Goal: Information Seeking & Learning: Learn about a topic

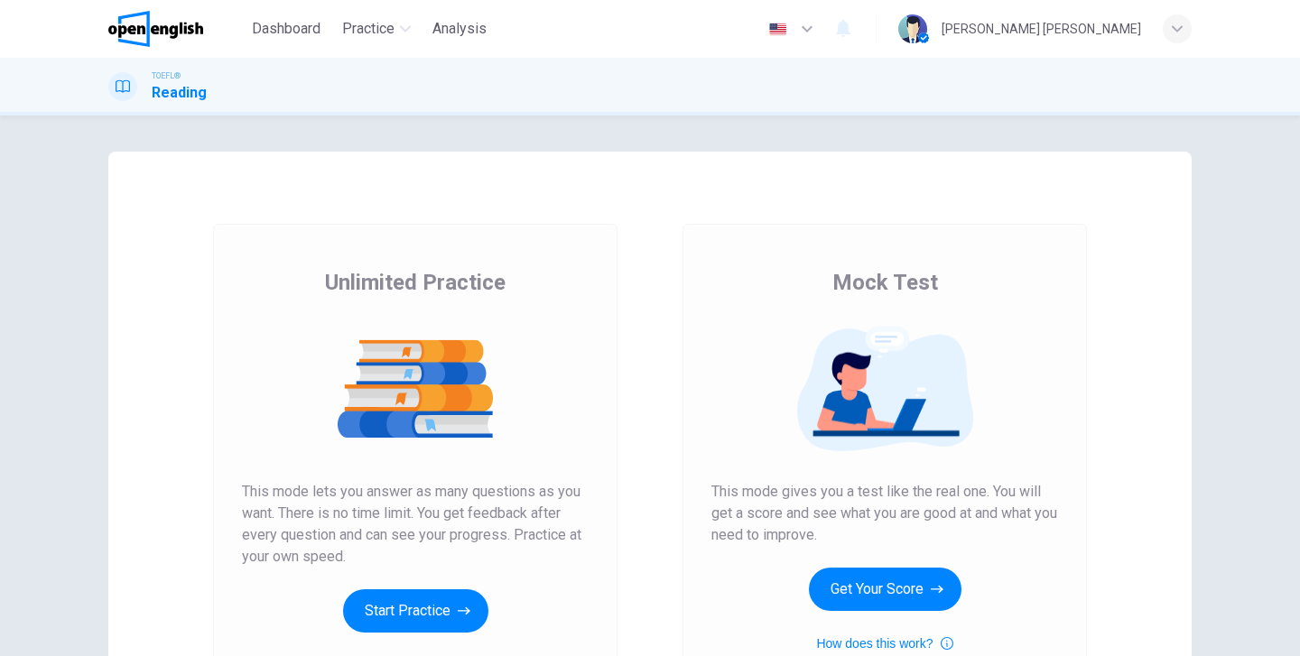
scroll to position [217, 0]
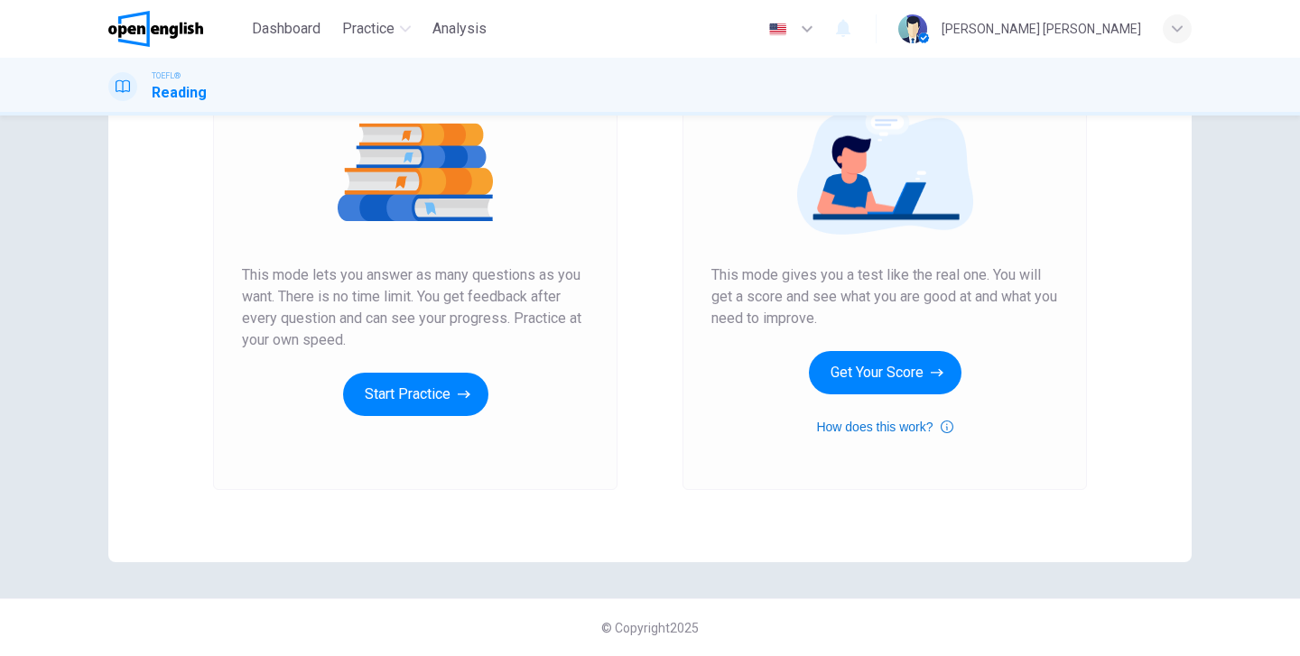
click at [949, 426] on icon "button" at bounding box center [946, 427] width 13 height 22
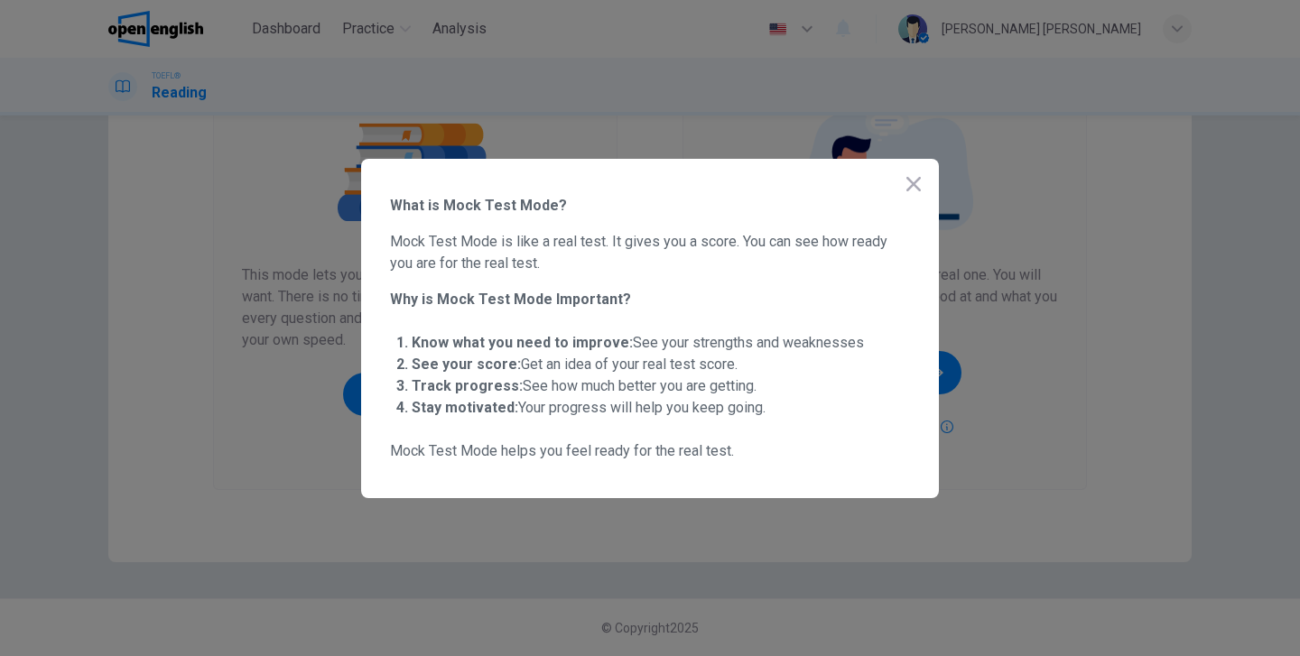
click at [904, 180] on icon "button" at bounding box center [913, 184] width 22 height 22
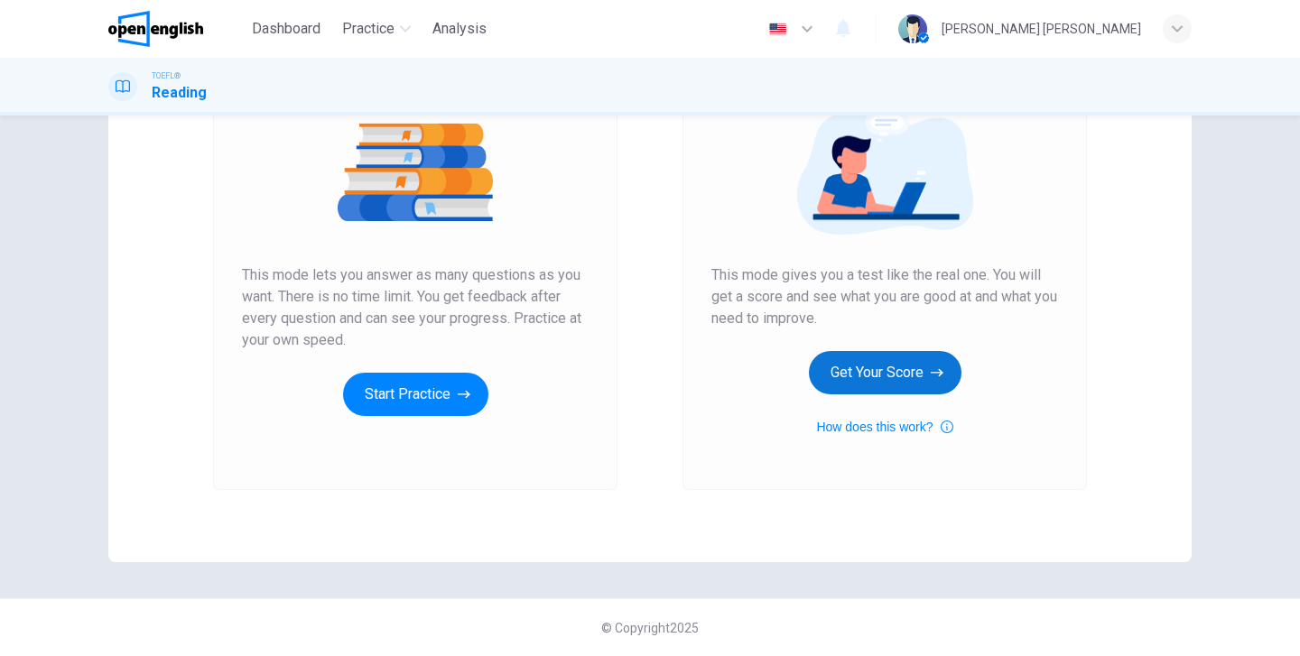
click at [873, 375] on button "Get Your Score" at bounding box center [885, 372] width 153 height 43
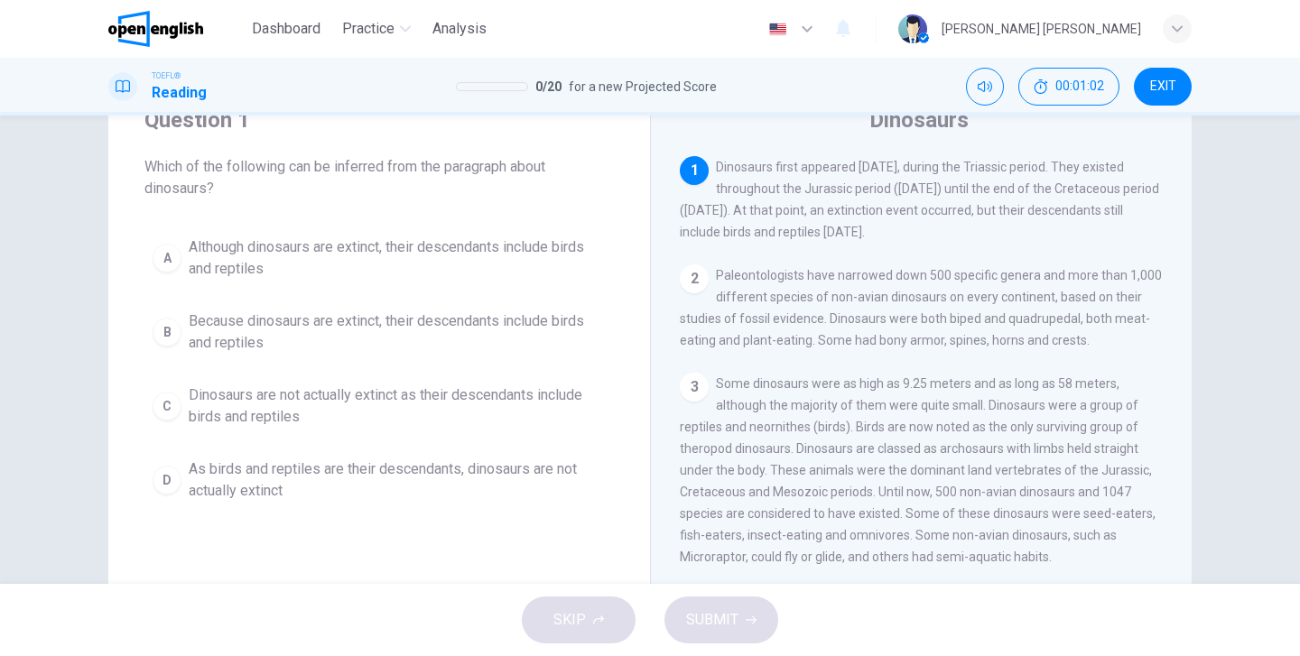
scroll to position [80, 0]
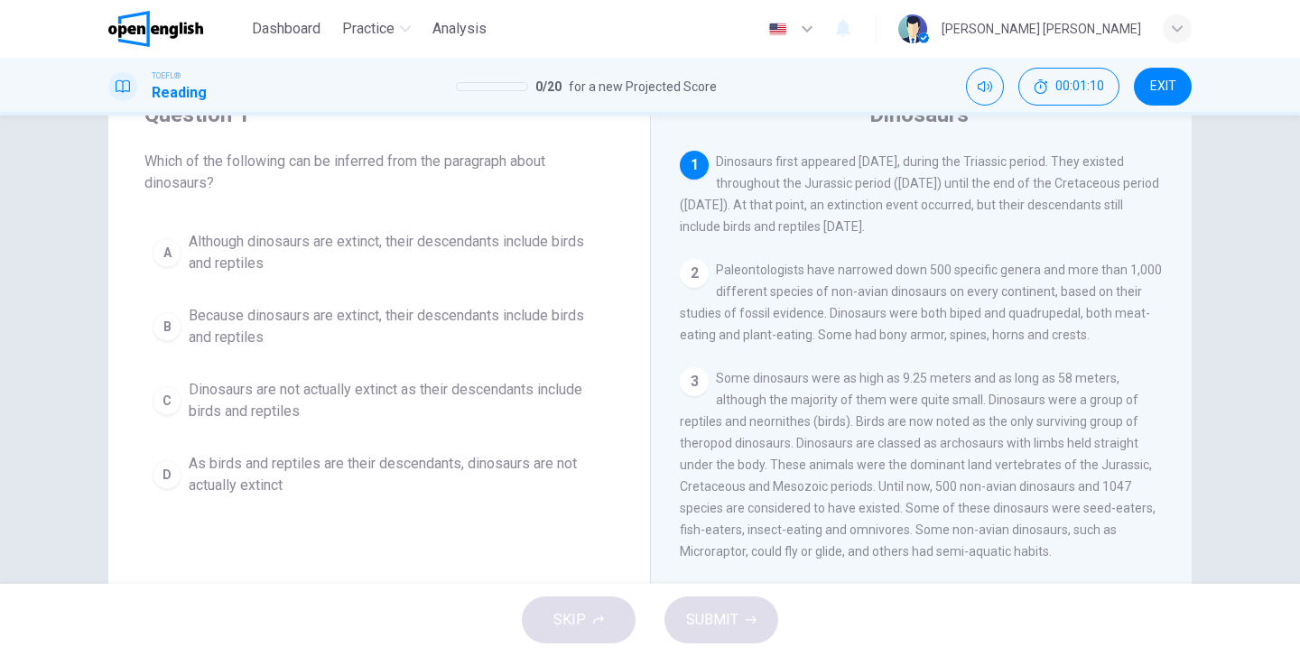
click at [477, 242] on span "Although dinosaurs are extinct, their descendants include birds and reptiles" at bounding box center [397, 252] width 417 height 43
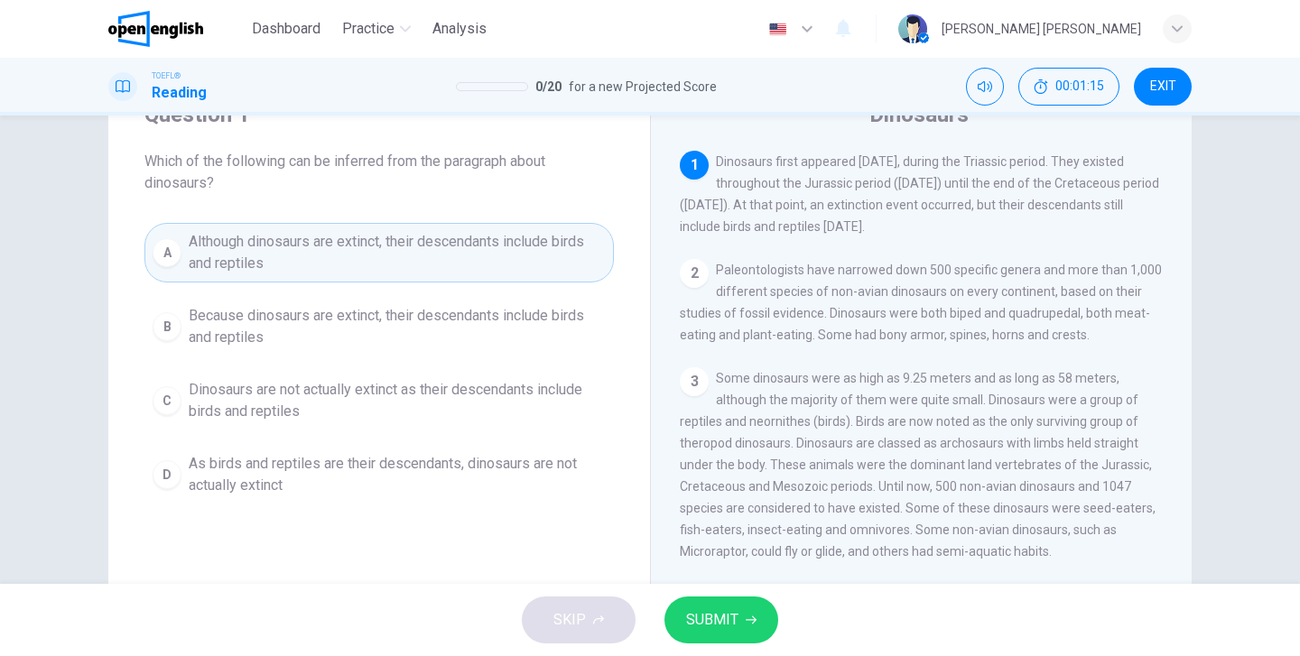
click at [724, 624] on span "SUBMIT" at bounding box center [712, 619] width 52 height 25
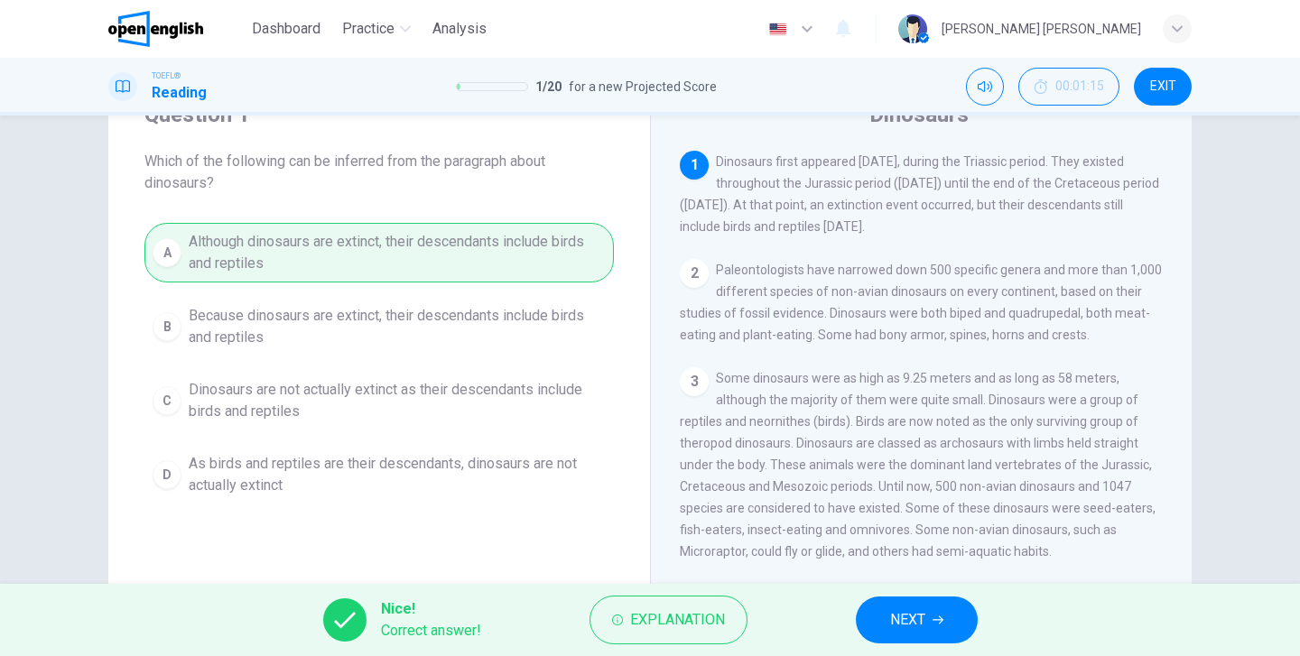
click at [914, 618] on span "NEXT" at bounding box center [907, 619] width 35 height 25
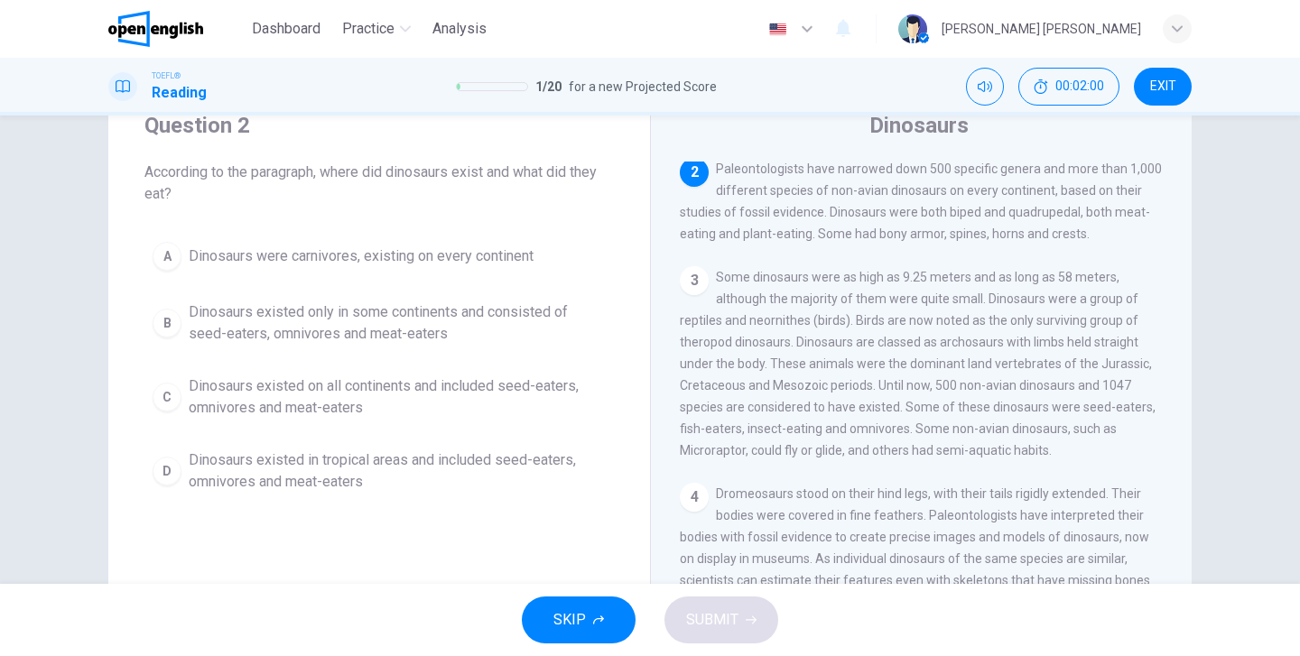
scroll to position [83, 0]
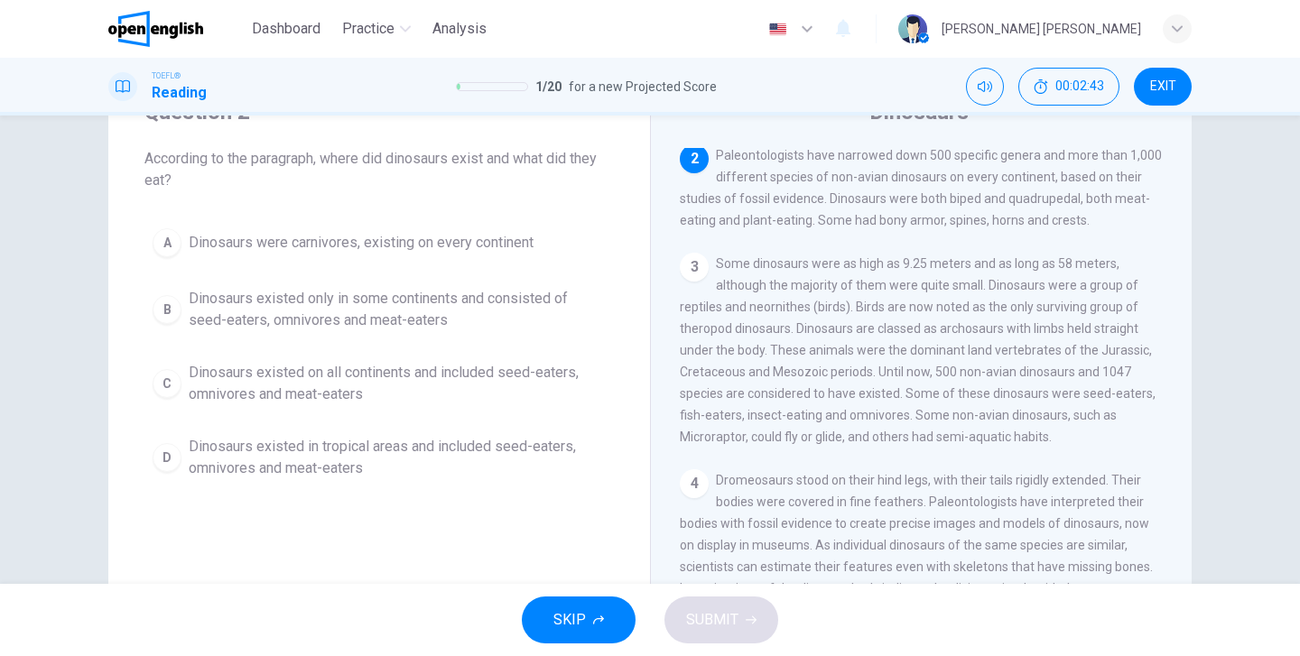
click at [298, 379] on span "Dinosaurs existed on all continents and included seed-eaters, omnivores and mea…" at bounding box center [397, 383] width 417 height 43
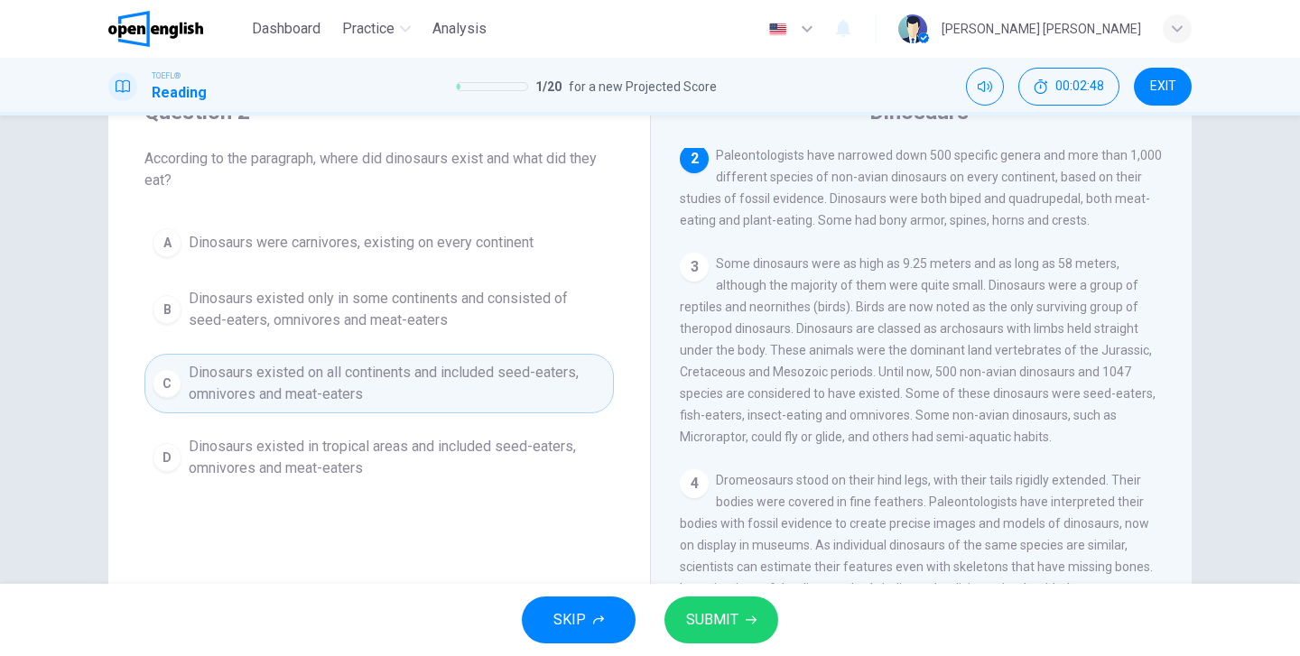
click at [745, 635] on button "SUBMIT" at bounding box center [721, 620] width 114 height 47
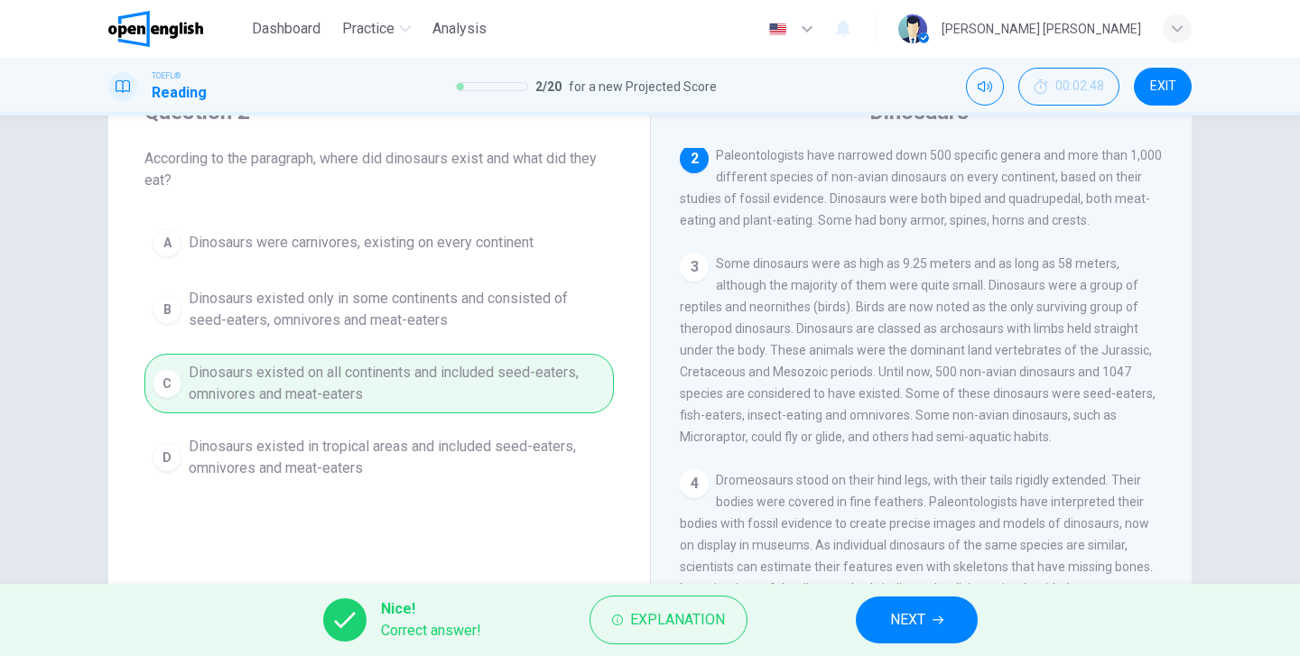
click at [936, 622] on icon "button" at bounding box center [937, 620] width 11 height 11
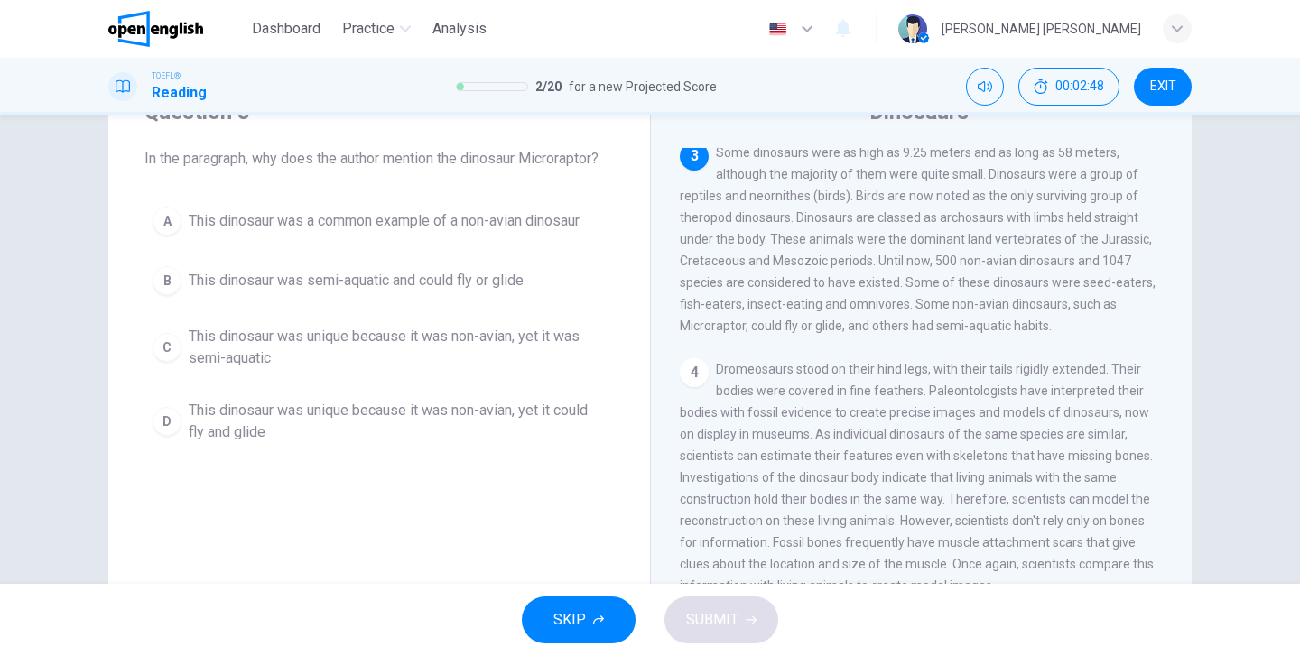
scroll to position [224, 0]
click at [421, 222] on span "This dinosaur was a common example of a non-avian dinosaur" at bounding box center [384, 221] width 391 height 22
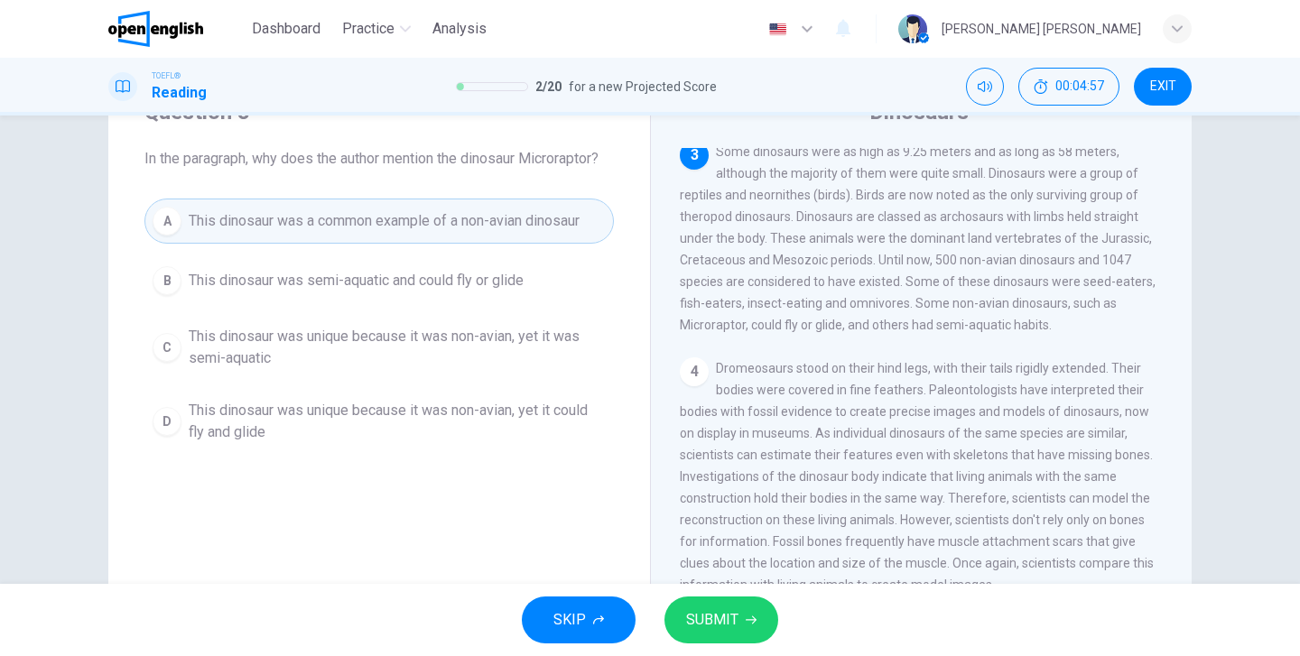
click at [728, 629] on span "SUBMIT" at bounding box center [712, 619] width 52 height 25
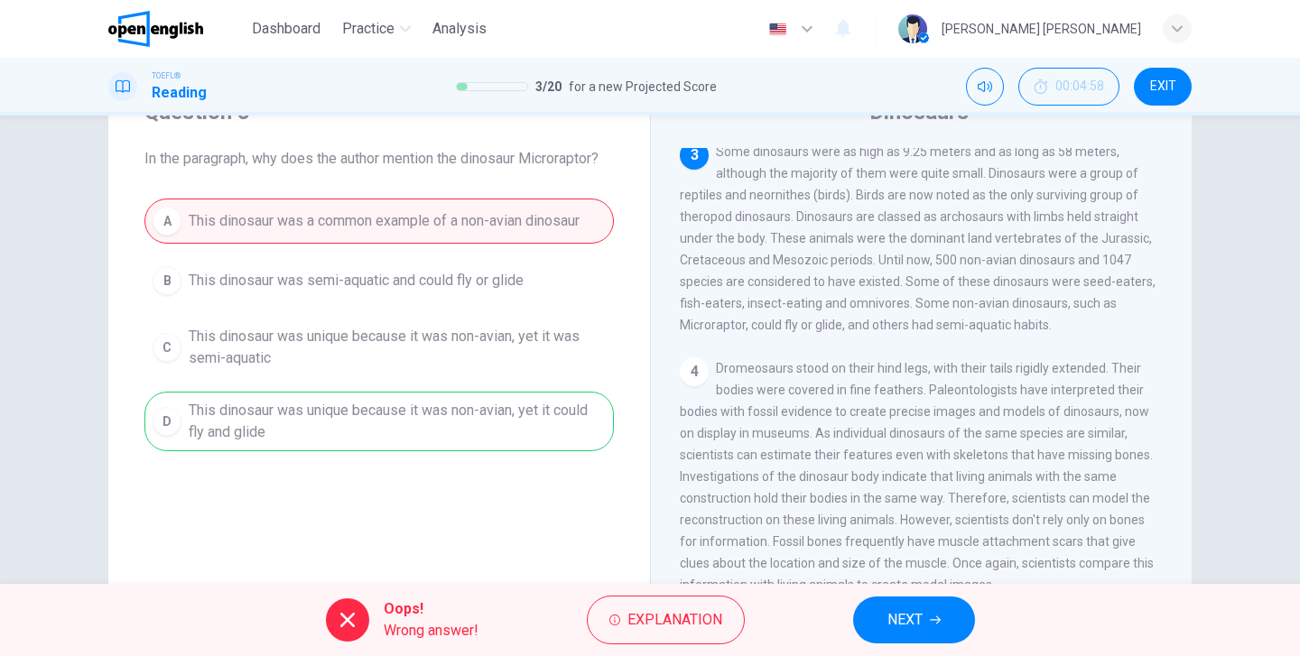
click at [465, 428] on div "A This dinosaur was a common example of a non-avian dinosaur B This dinosaur wa…" at bounding box center [378, 325] width 469 height 253
click at [655, 605] on button "Explanation" at bounding box center [666, 620] width 158 height 49
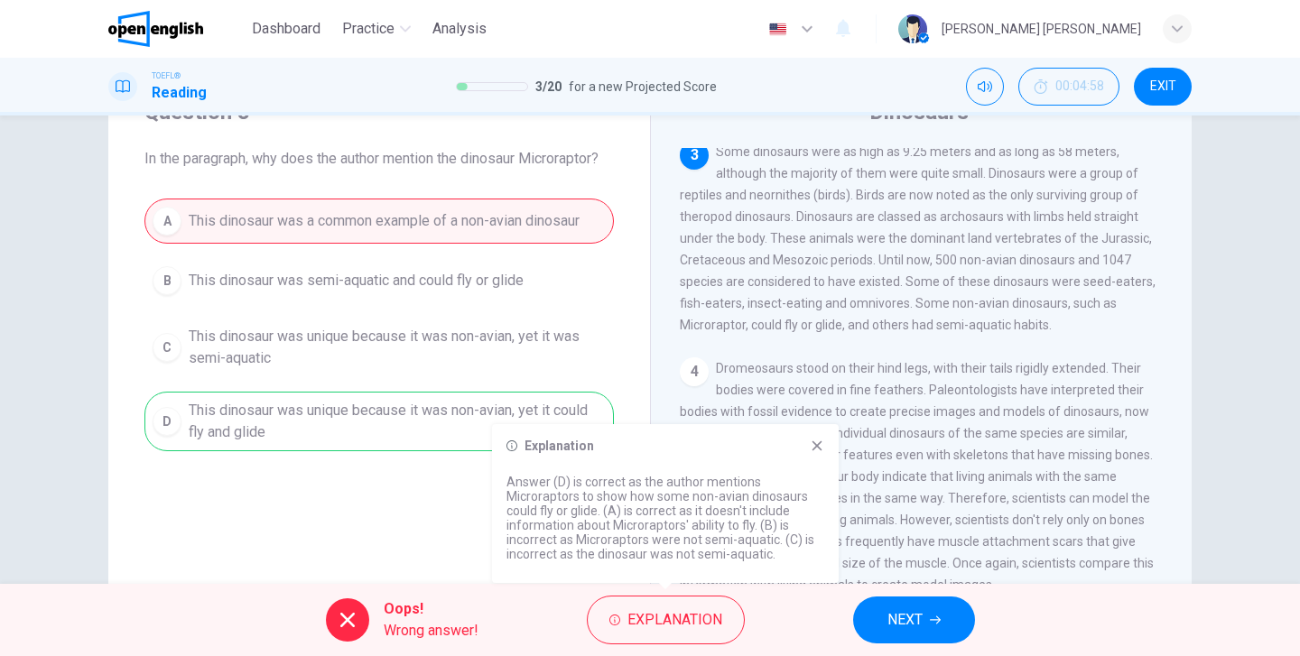
click at [899, 630] on span "NEXT" at bounding box center [904, 619] width 35 height 25
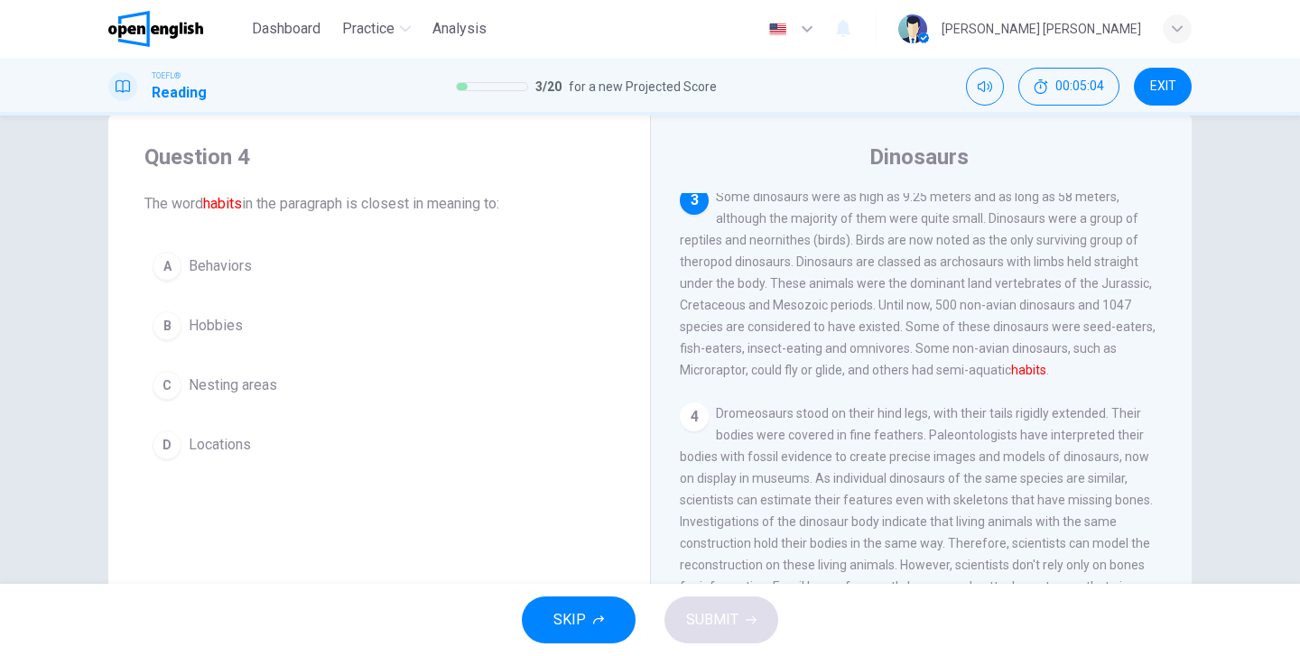
scroll to position [27, 0]
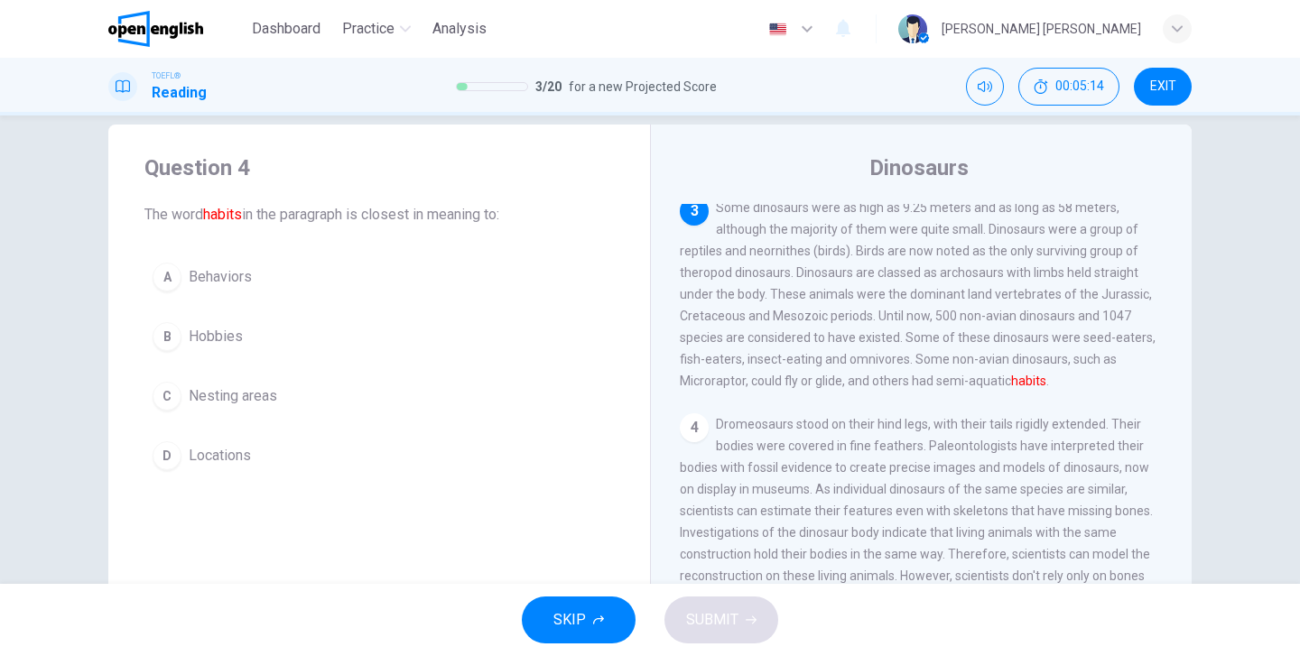
click at [206, 459] on span "Locations" at bounding box center [220, 456] width 62 height 22
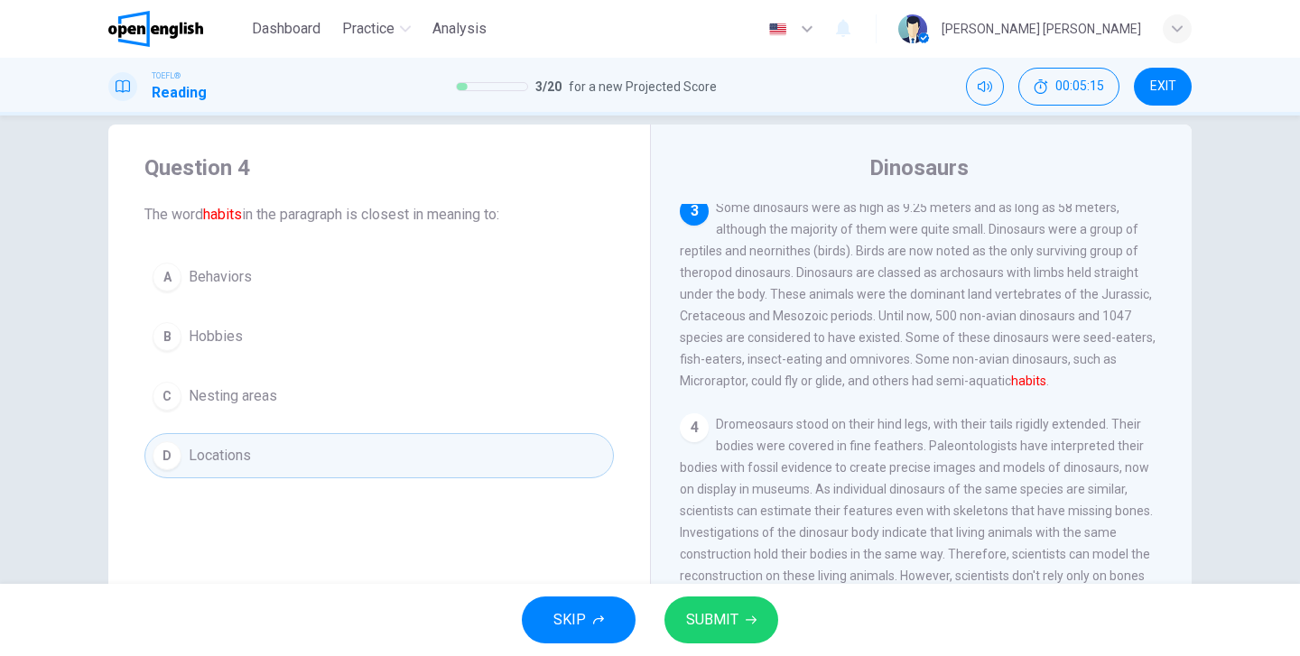
click at [712, 618] on span "SUBMIT" at bounding box center [712, 619] width 52 height 25
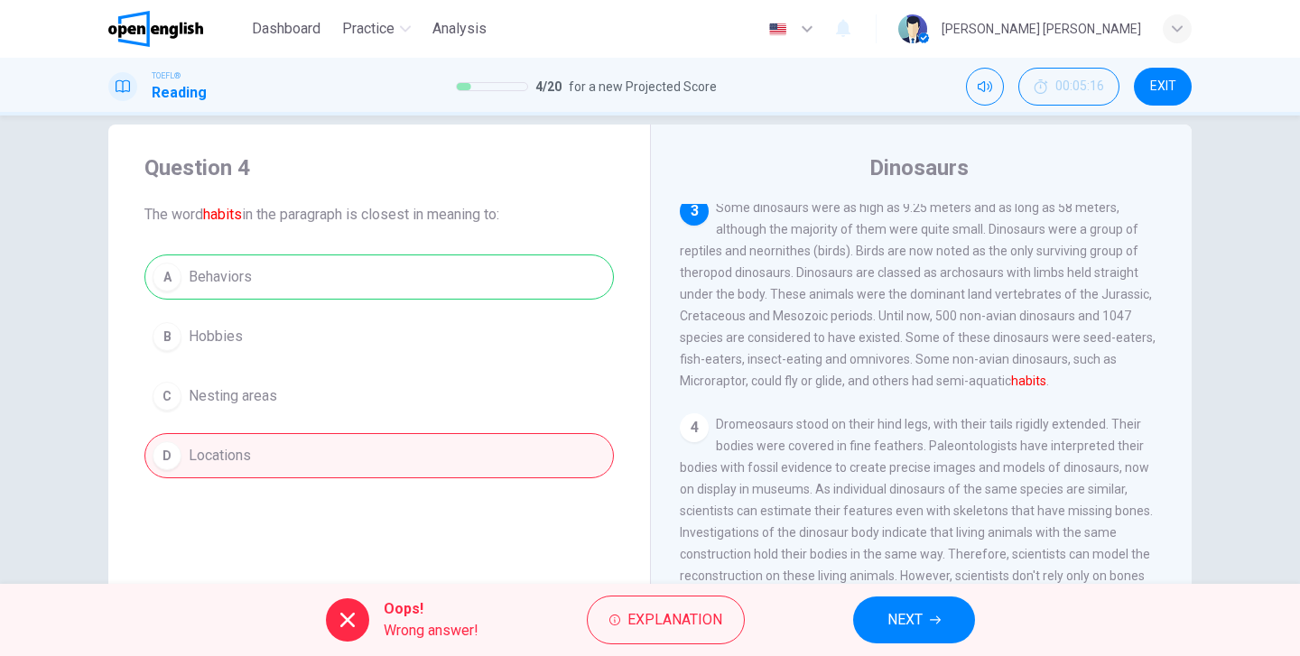
click at [712, 618] on span "Explanation" at bounding box center [674, 619] width 95 height 25
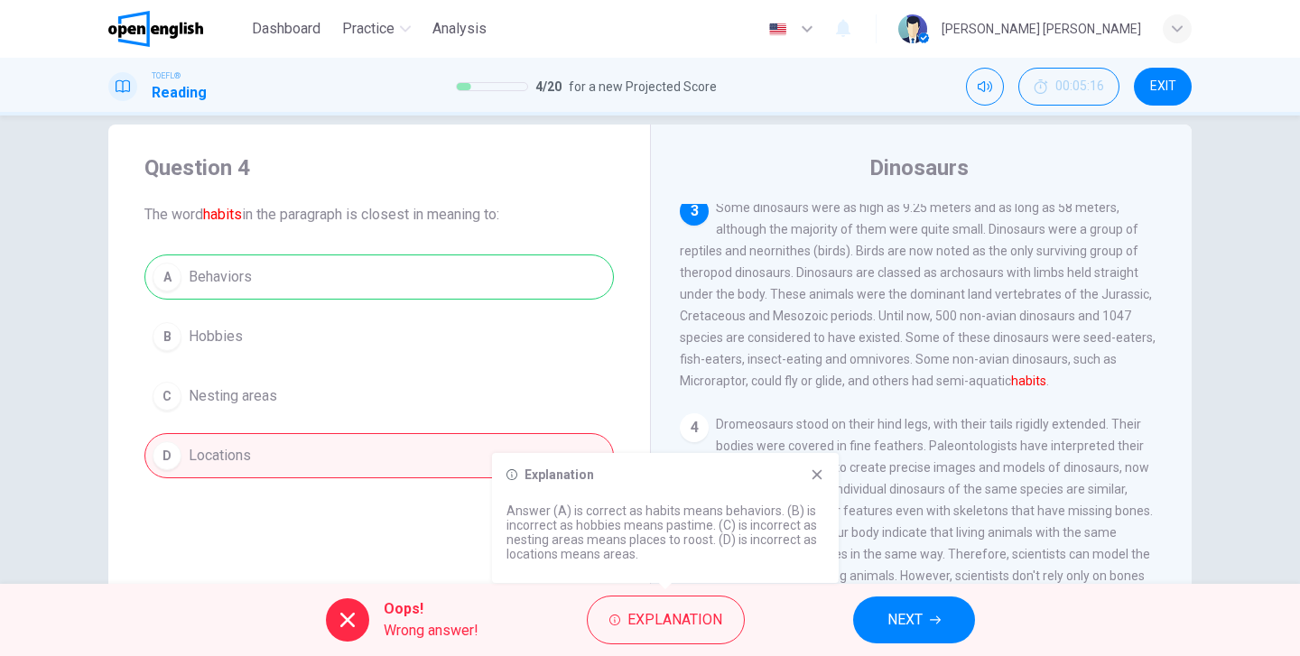
click at [880, 617] on button "NEXT" at bounding box center [914, 620] width 122 height 47
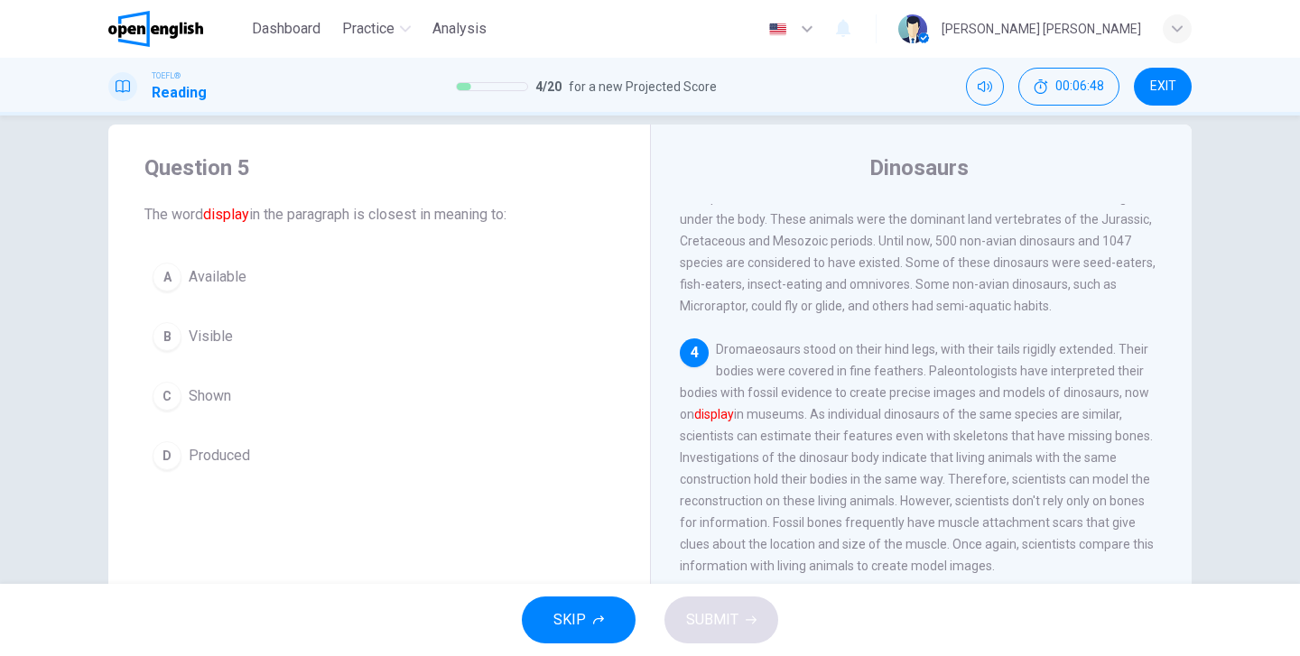
scroll to position [296, 0]
click at [203, 397] on span "Shown" at bounding box center [210, 396] width 42 height 22
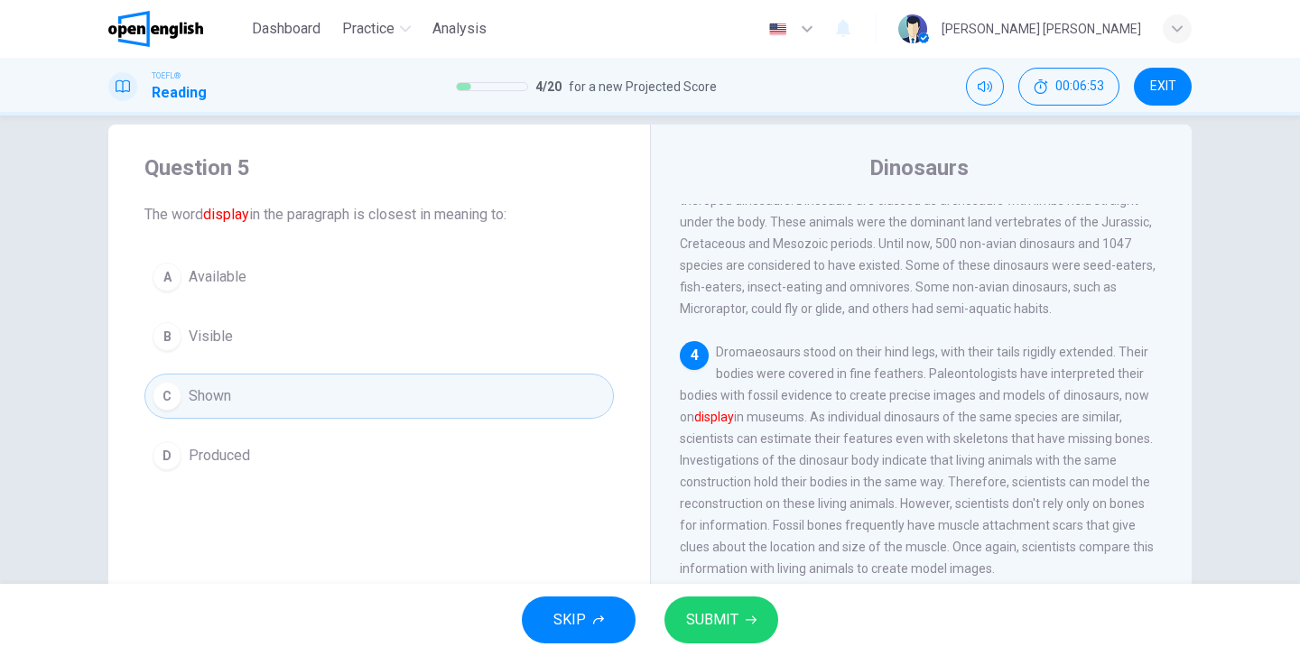
click at [724, 625] on span "SUBMIT" at bounding box center [712, 619] width 52 height 25
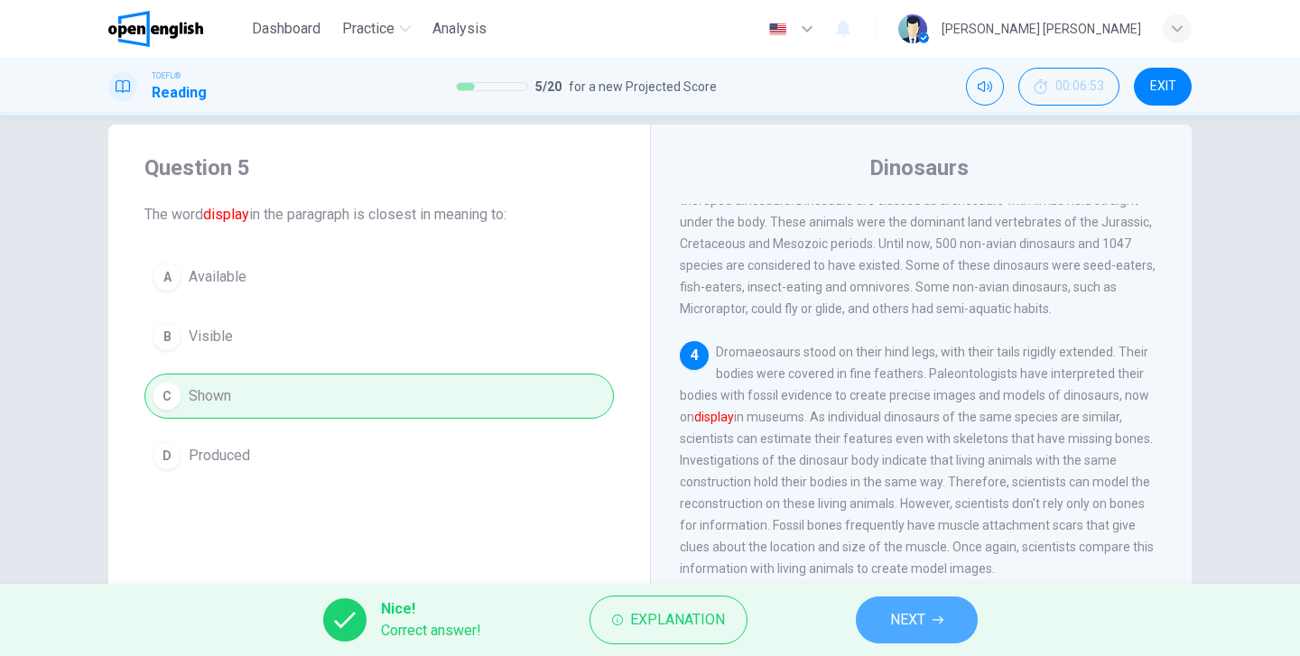
click at [915, 612] on span "NEXT" at bounding box center [907, 619] width 35 height 25
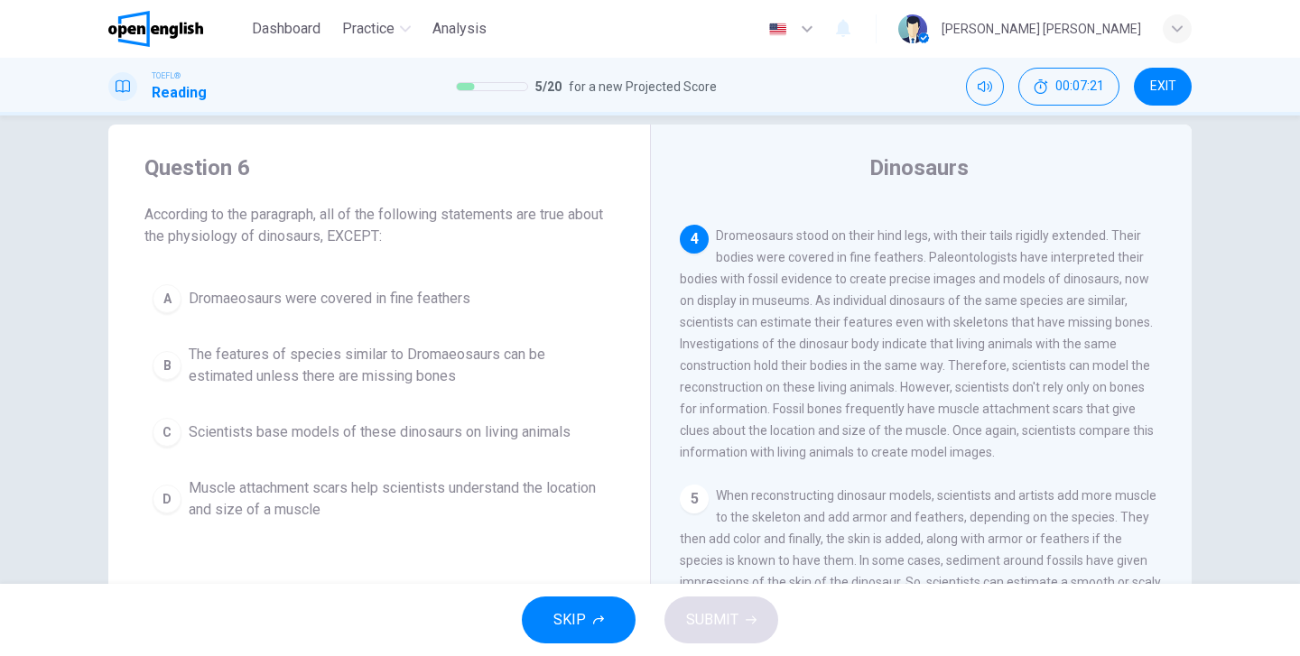
scroll to position [413, 0]
click at [320, 355] on span "The features of species similar to Dromaeosaurs can be estimated unless there a…" at bounding box center [397, 365] width 417 height 43
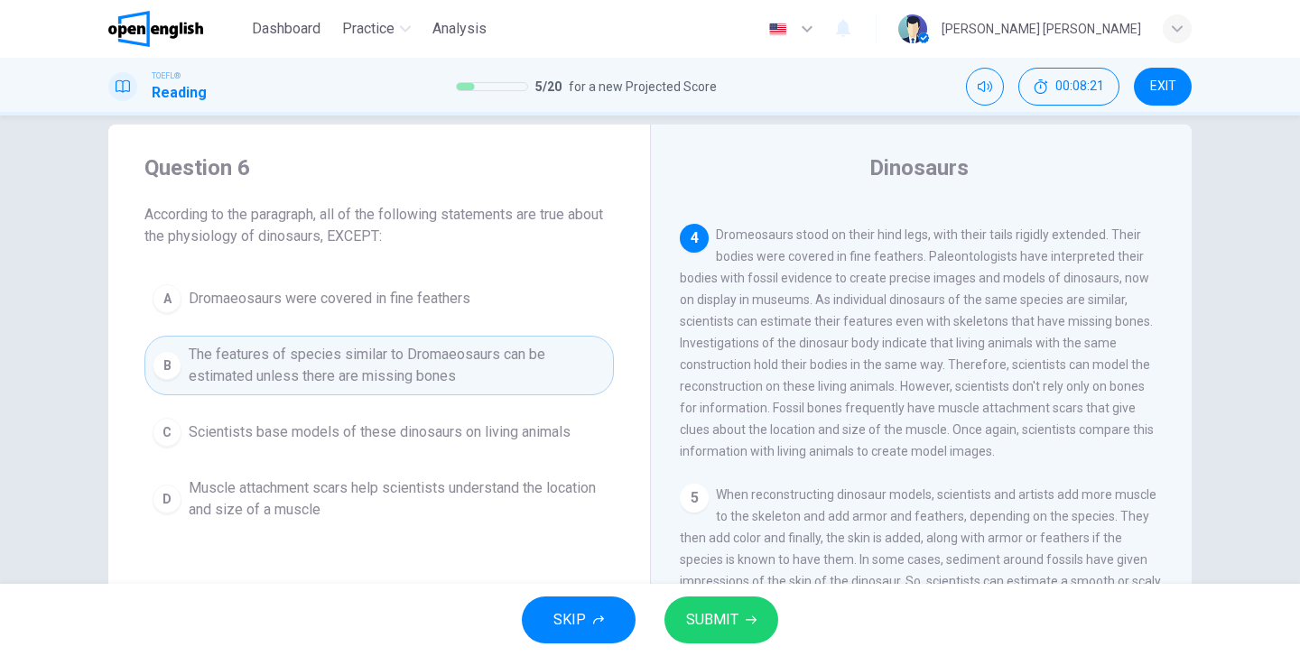
click at [747, 616] on icon "button" at bounding box center [750, 620] width 11 height 11
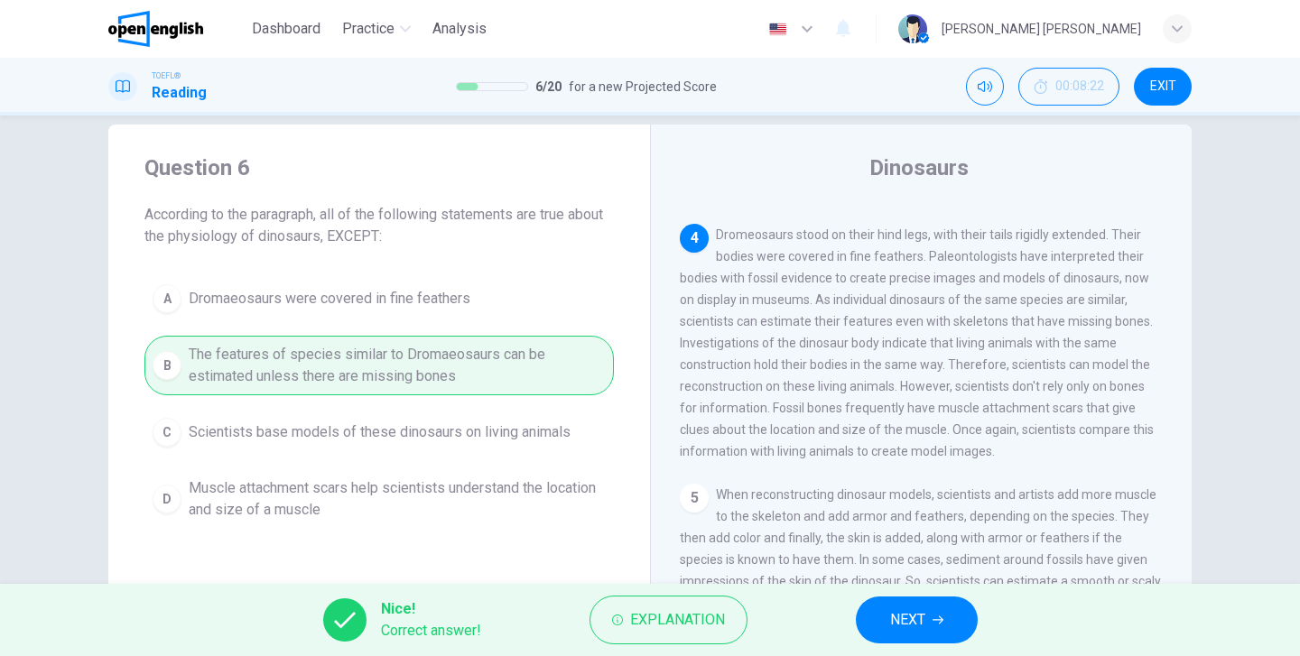
click at [918, 621] on span "NEXT" at bounding box center [907, 619] width 35 height 25
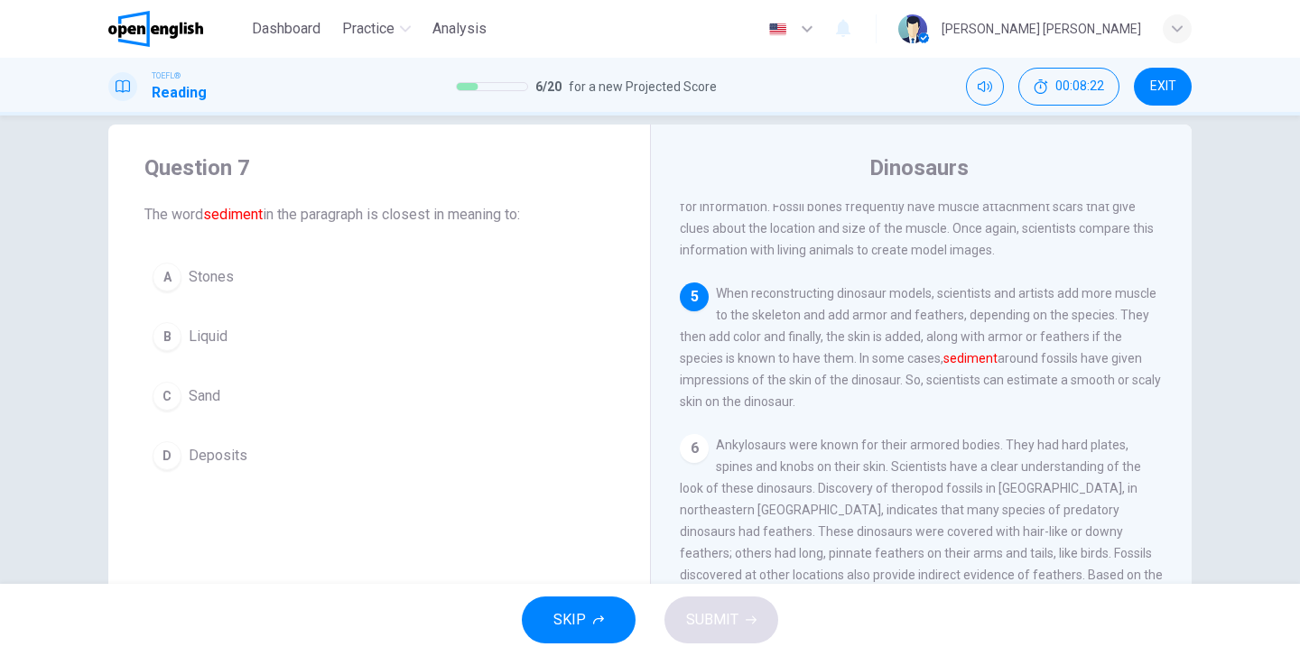
scroll to position [615, 0]
click at [210, 281] on span "Stones" at bounding box center [211, 277] width 45 height 22
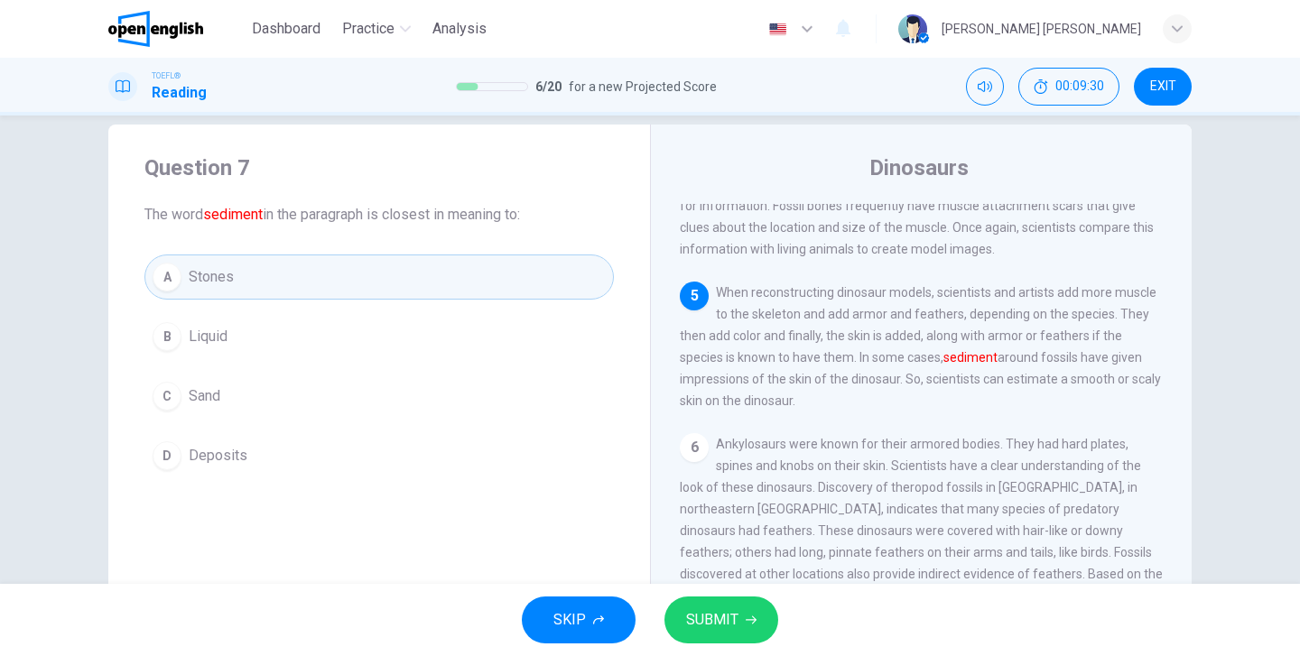
click at [217, 457] on span "Deposits" at bounding box center [218, 456] width 59 height 22
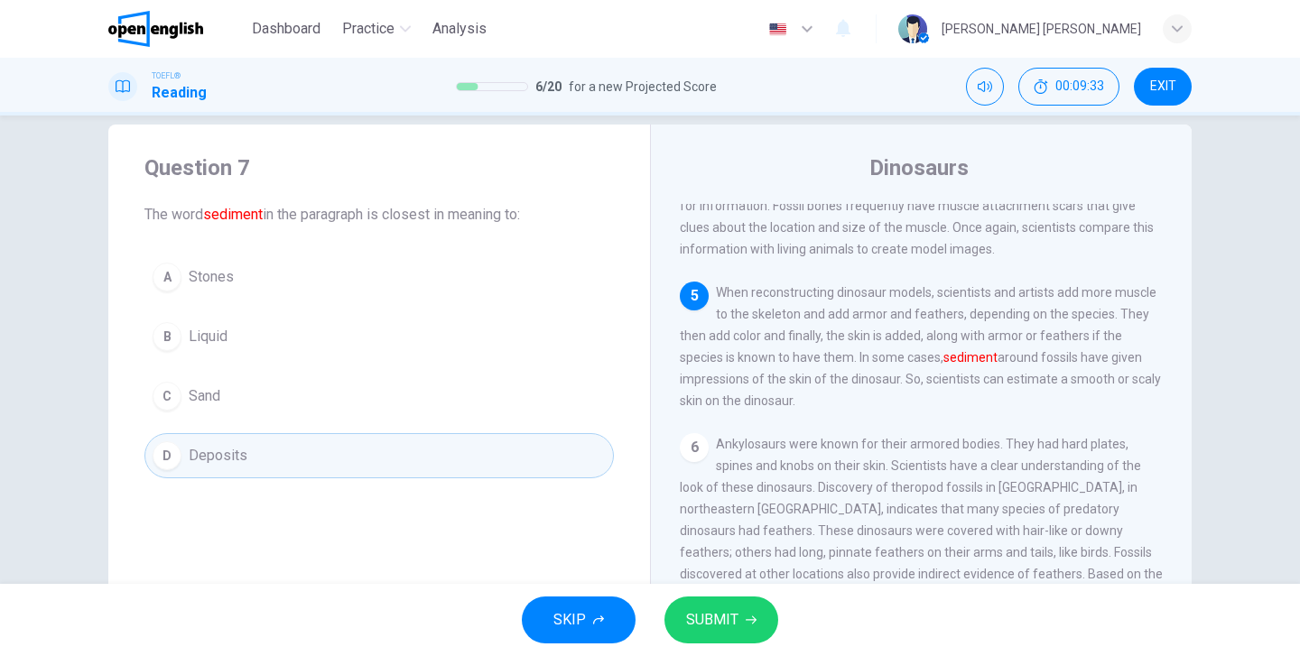
click at [740, 609] on button "SUBMIT" at bounding box center [721, 620] width 114 height 47
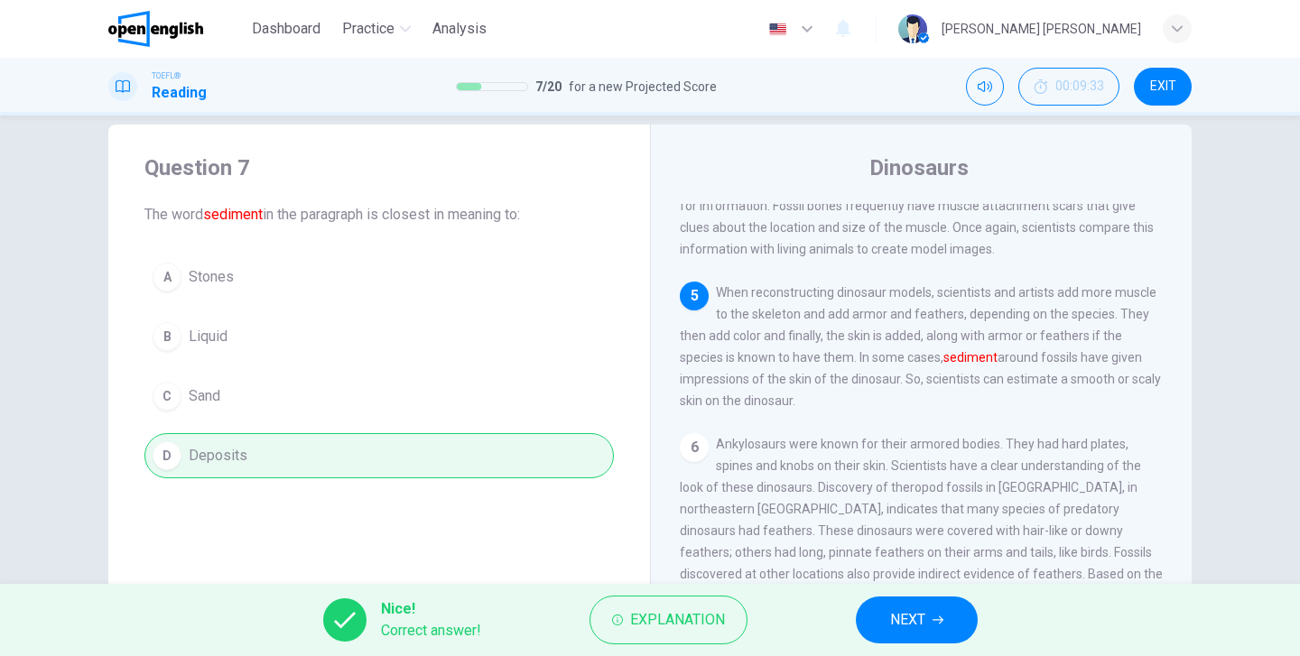
click at [916, 611] on span "NEXT" at bounding box center [907, 619] width 35 height 25
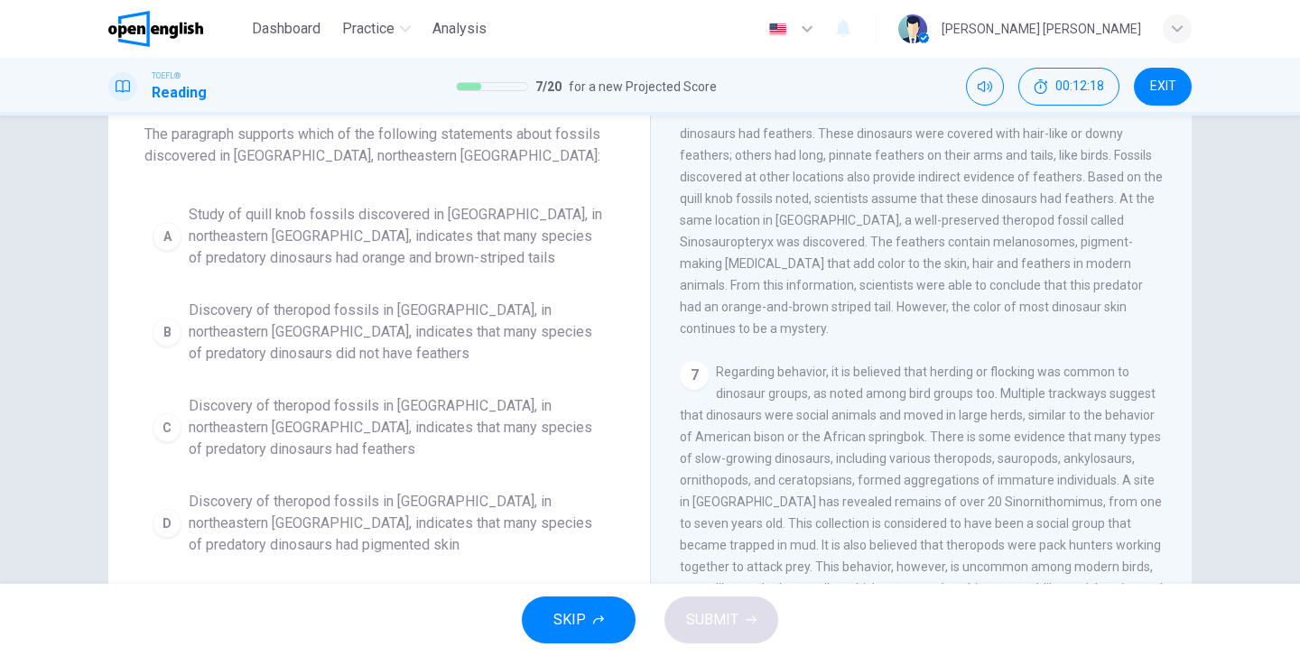
scroll to position [108, 0]
click at [345, 224] on span "Study of quill knob fossils discovered in [GEOGRAPHIC_DATA], in northeastern [G…" at bounding box center [397, 235] width 417 height 65
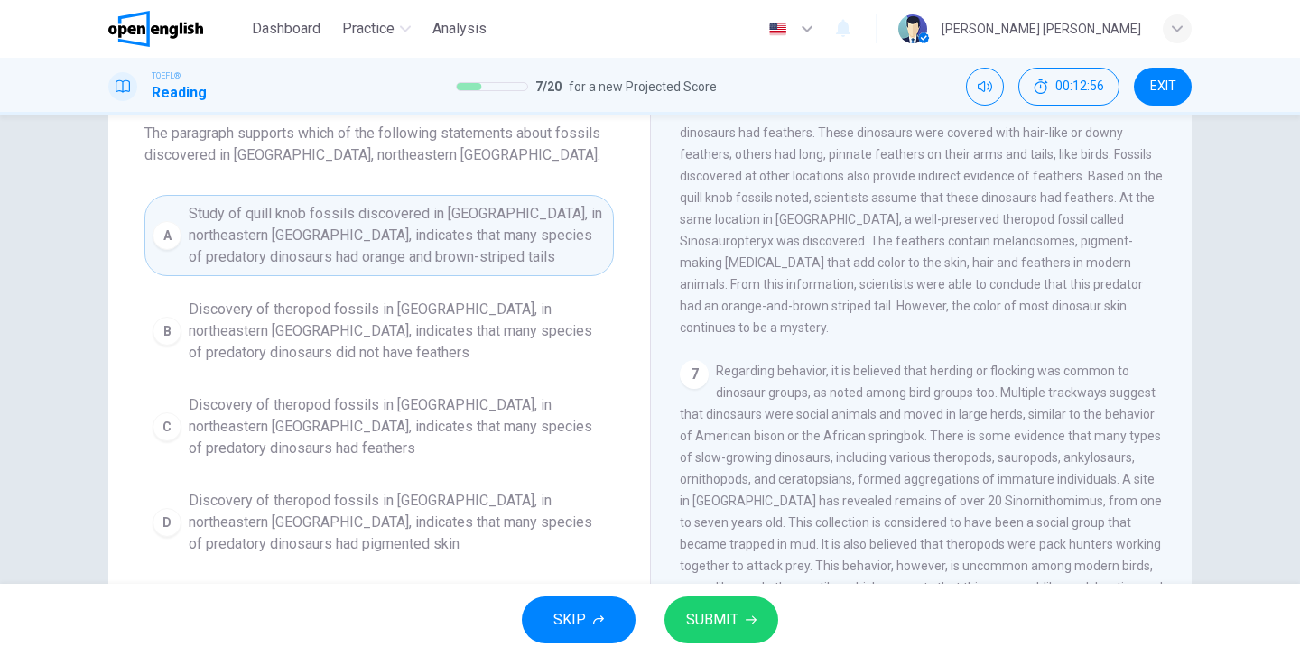
click at [712, 640] on button "SUBMIT" at bounding box center [721, 620] width 114 height 47
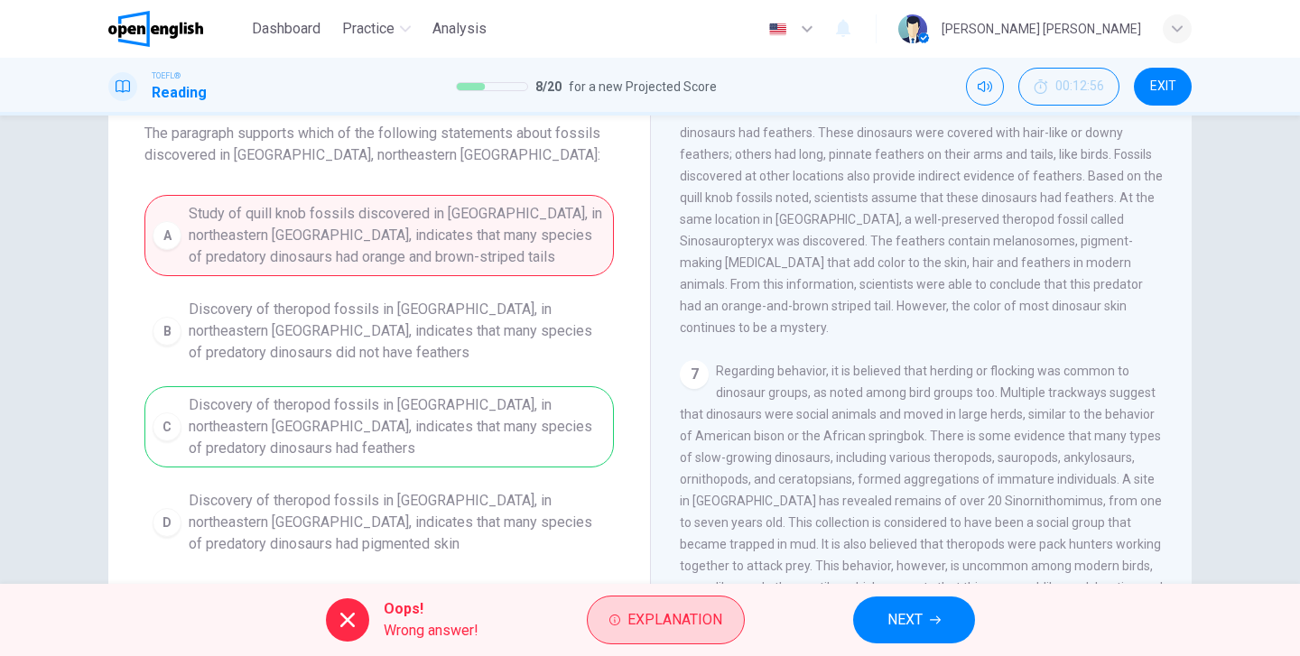
click at [656, 631] on span "Explanation" at bounding box center [674, 619] width 95 height 25
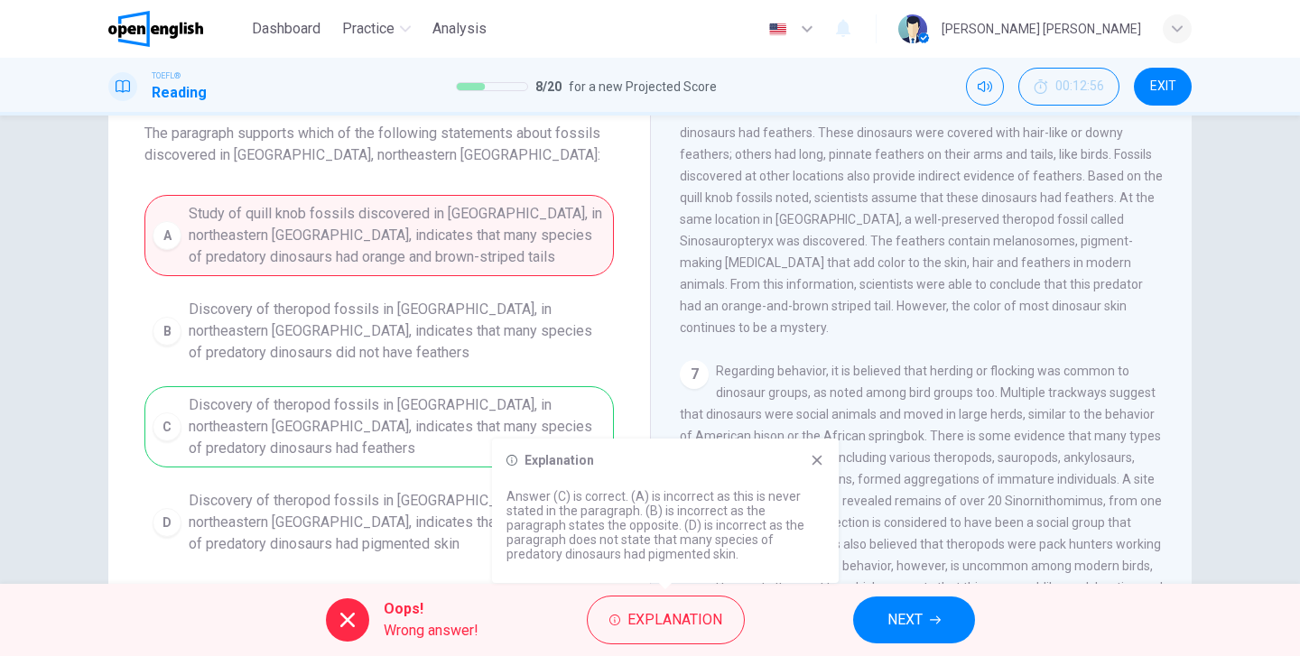
click at [938, 638] on button "NEXT" at bounding box center [914, 620] width 122 height 47
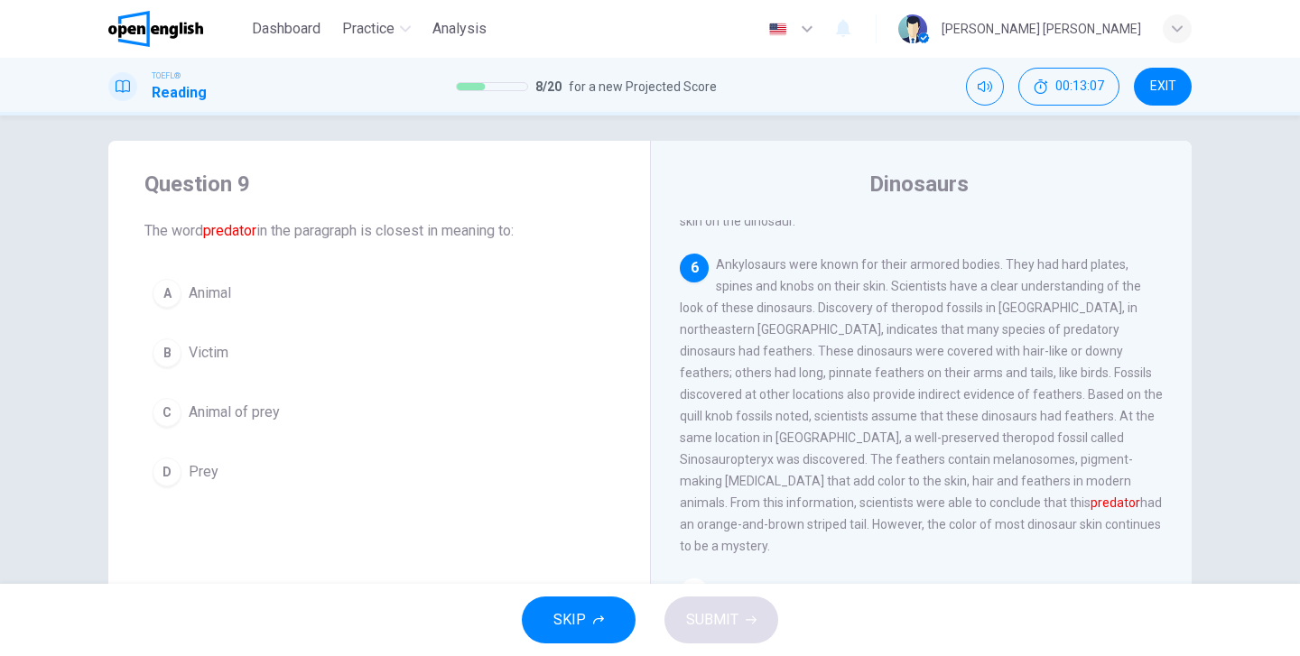
scroll to position [0, 0]
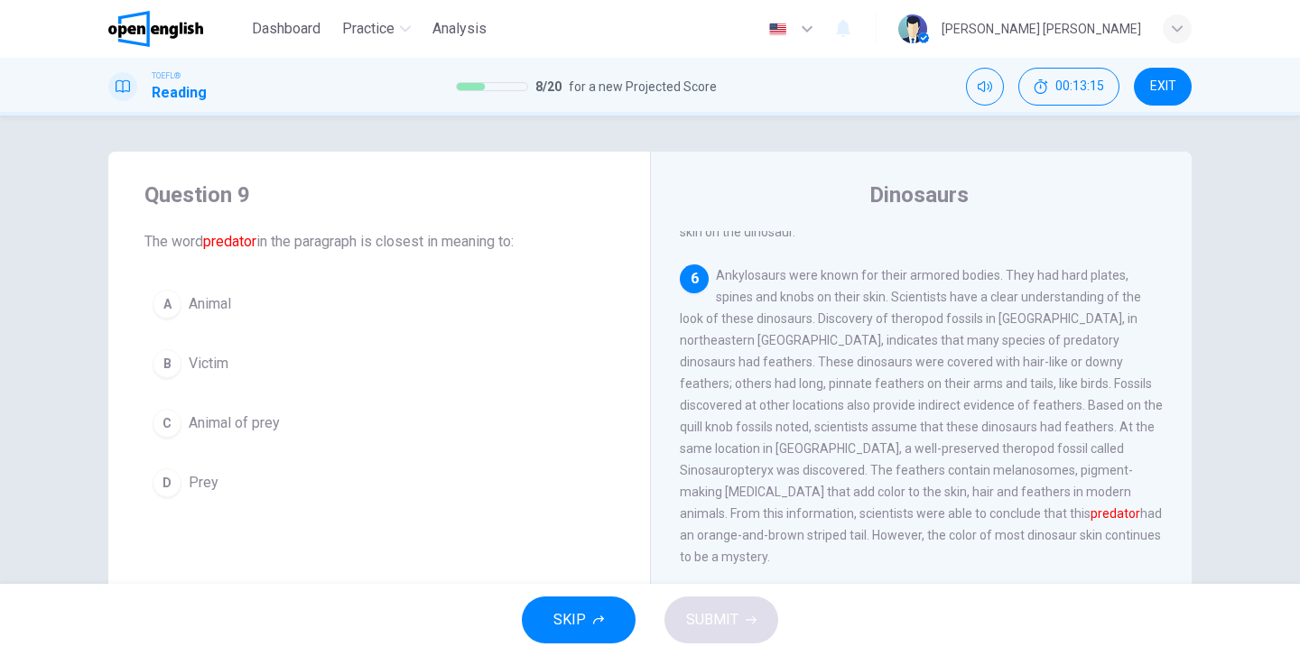
click at [218, 305] on span "Animal" at bounding box center [210, 304] width 42 height 22
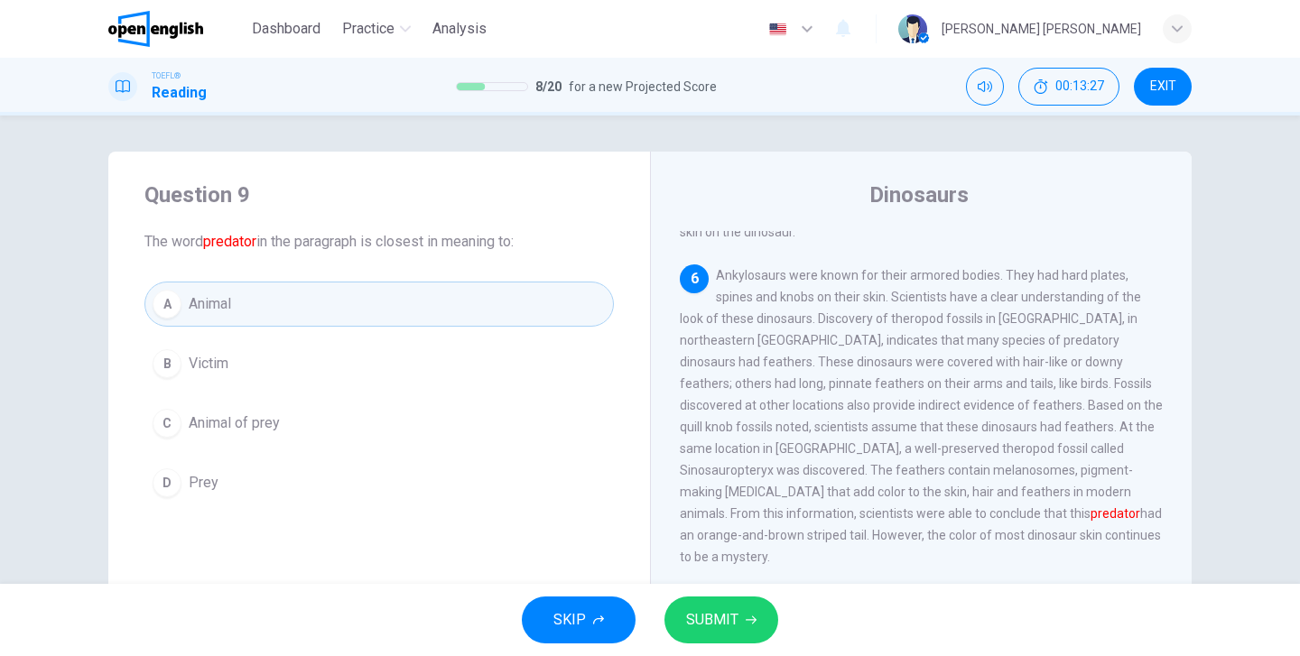
click at [773, 633] on button "SUBMIT" at bounding box center [721, 620] width 114 height 47
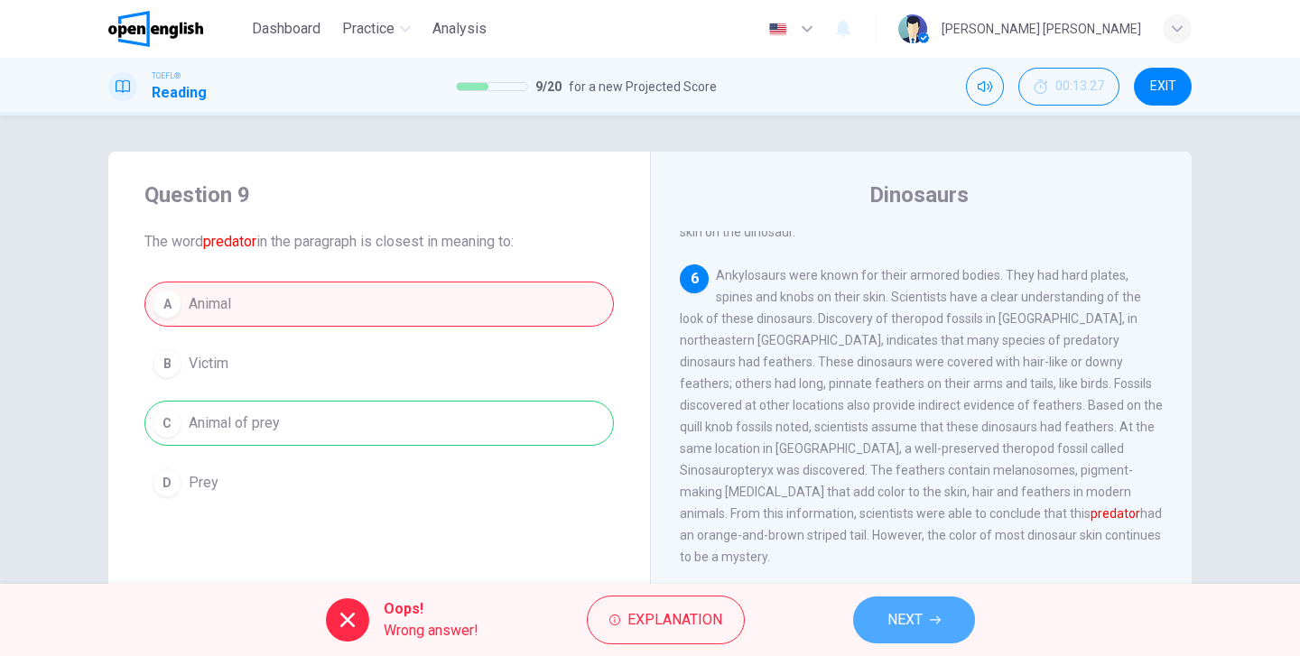
click at [939, 625] on icon "button" at bounding box center [935, 620] width 11 height 11
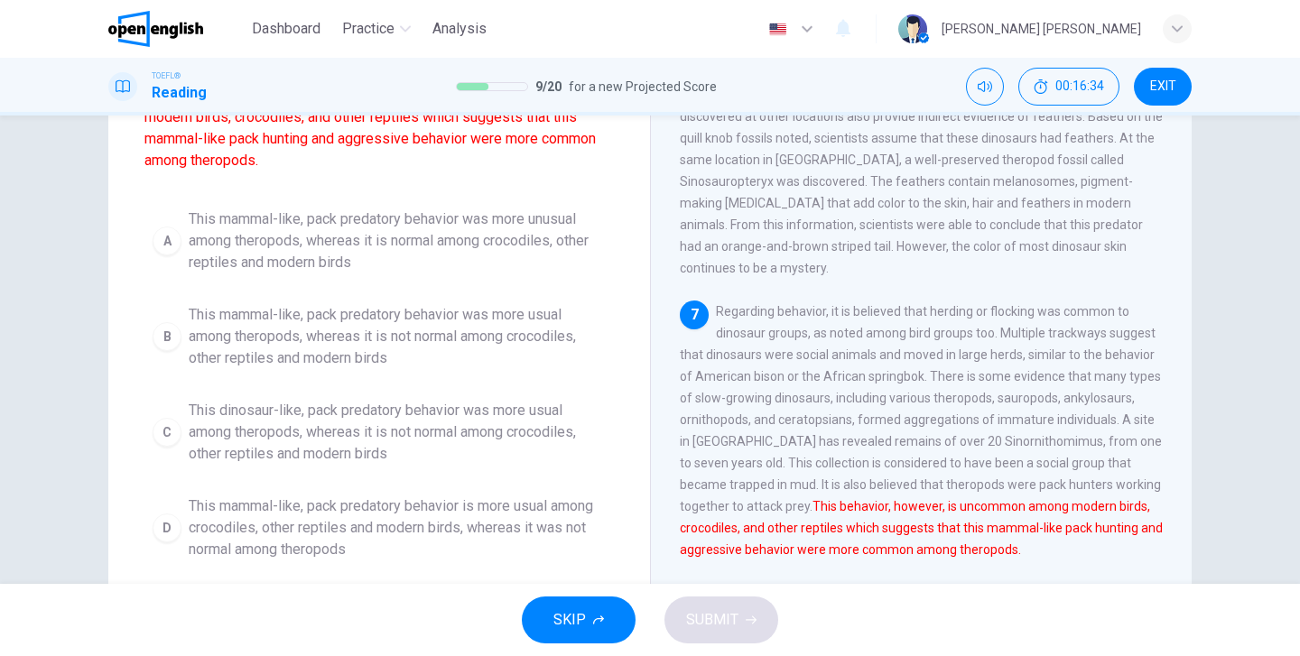
scroll to position [180, 0]
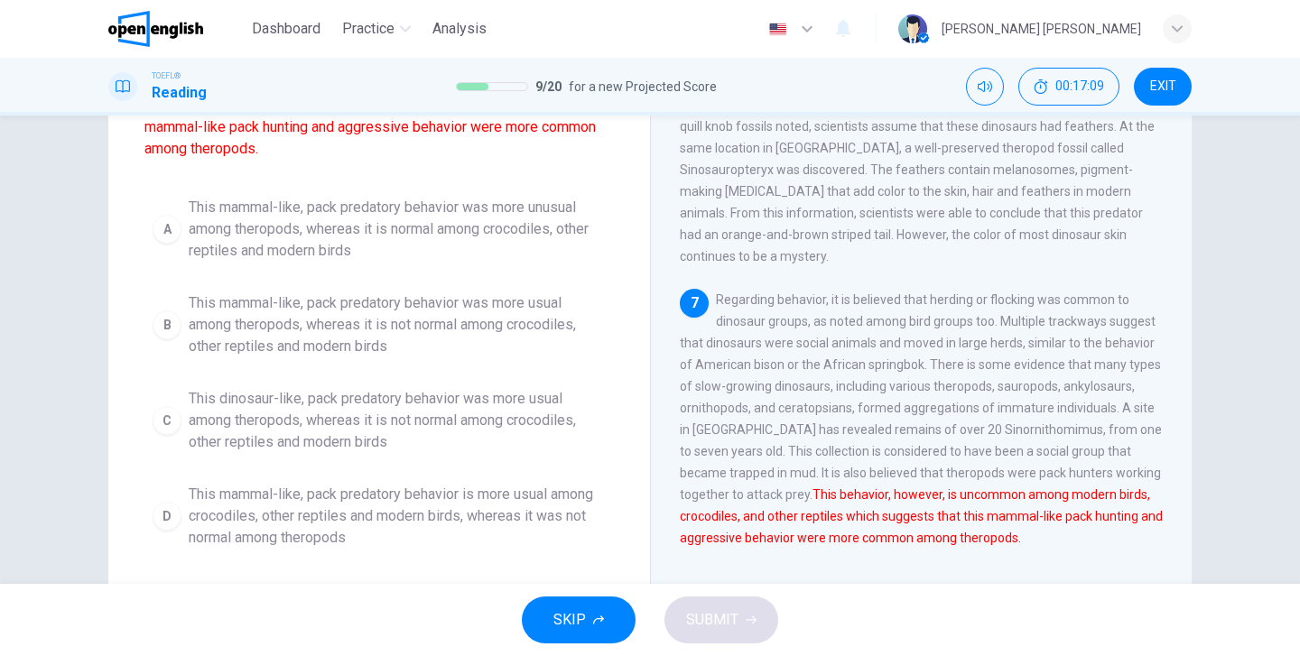
click at [263, 340] on span "This mammal-like, pack predatory behavior was more usual among theropods, where…" at bounding box center [397, 324] width 417 height 65
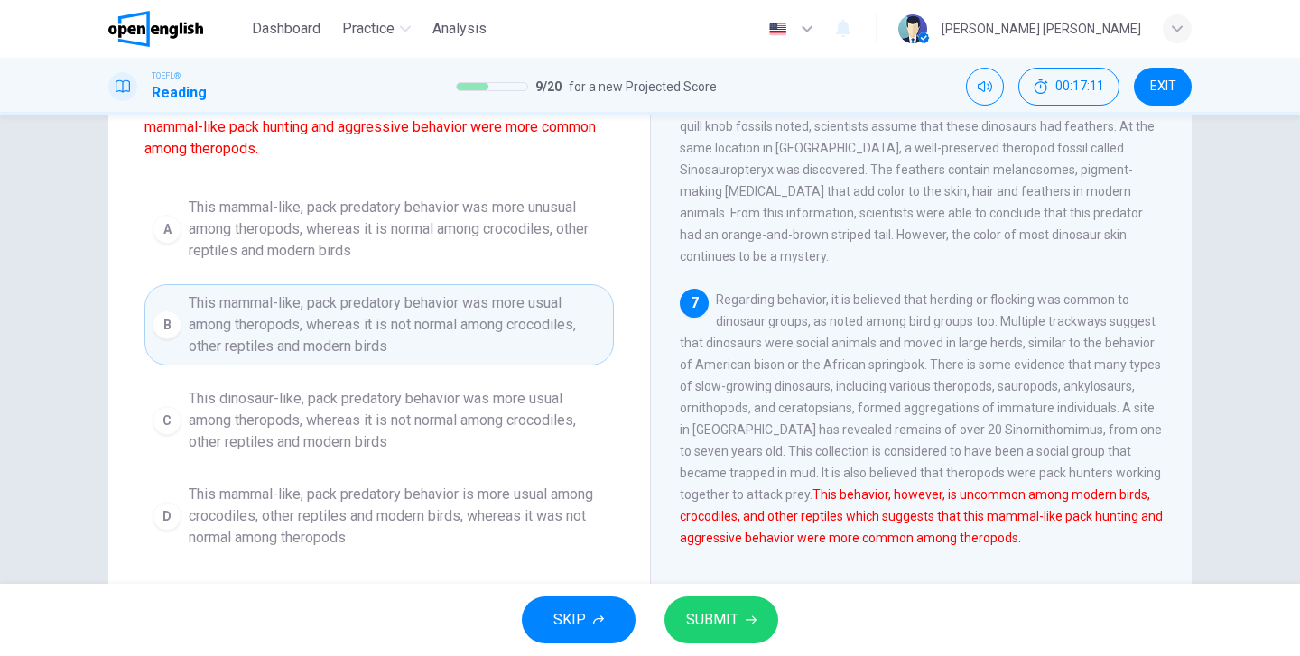
click at [725, 639] on button "SUBMIT" at bounding box center [721, 620] width 114 height 47
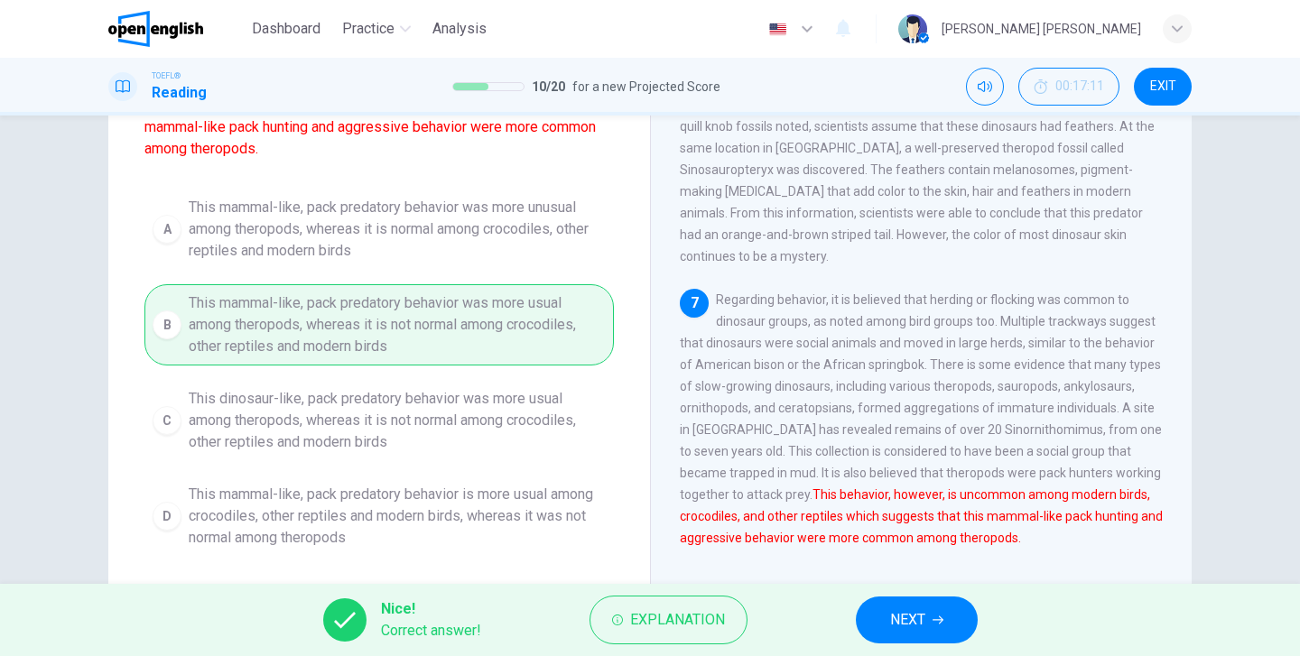
click at [900, 609] on span "NEXT" at bounding box center [907, 619] width 35 height 25
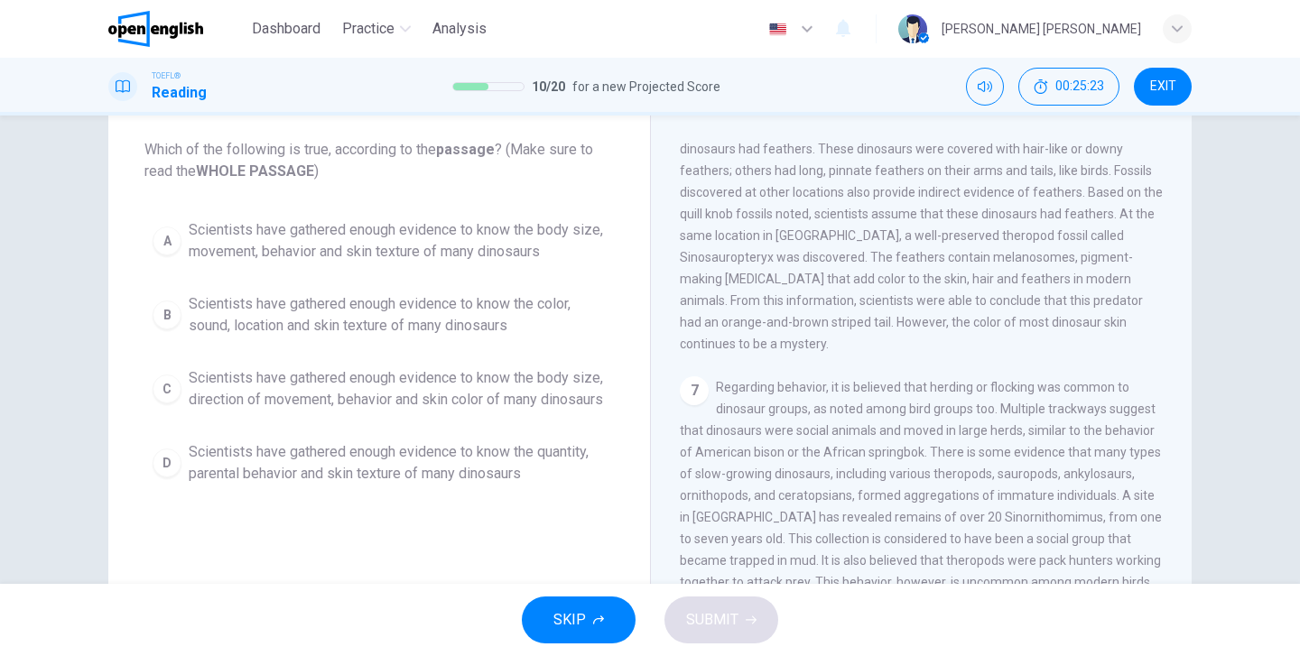
scroll to position [146, 0]
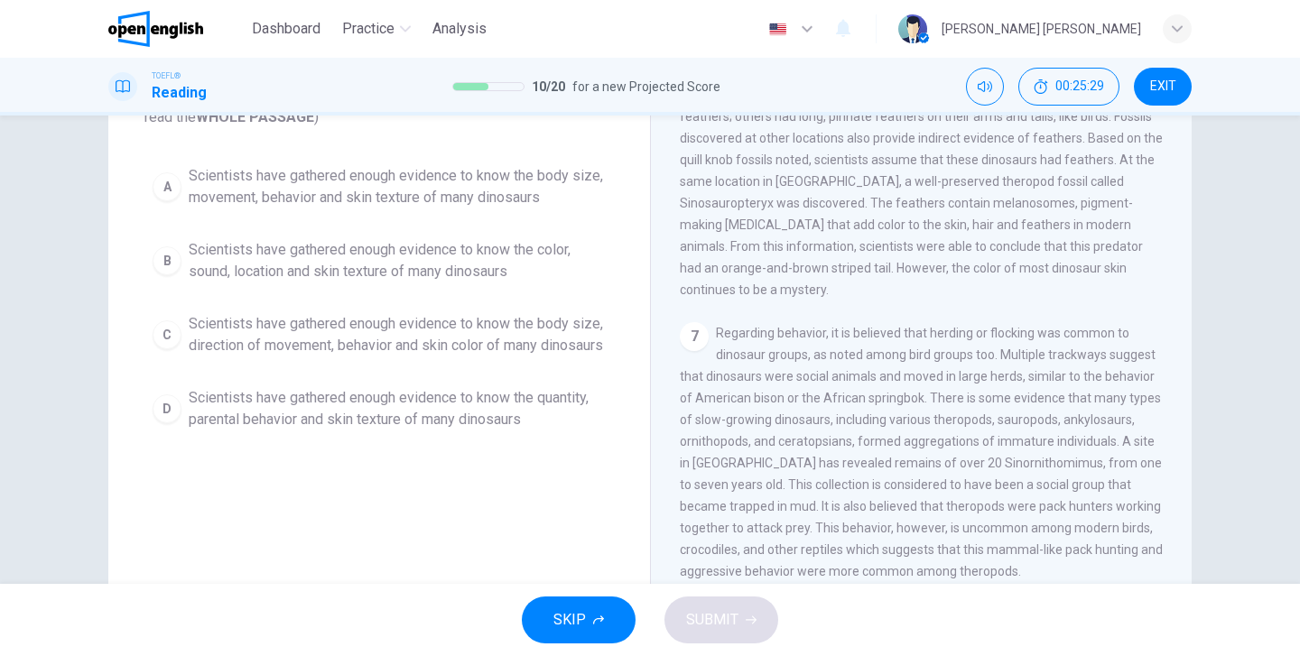
click at [234, 344] on span "Scientists have gathered enough evidence to know the body size, direction of mo…" at bounding box center [397, 334] width 417 height 43
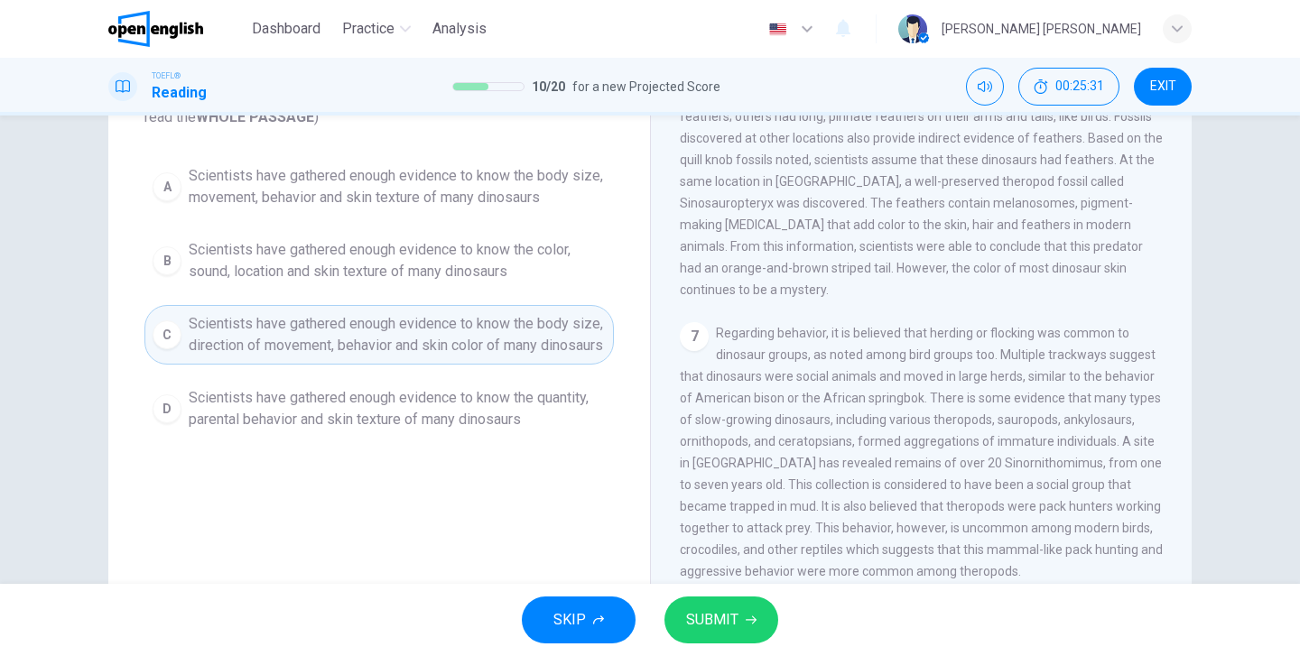
click at [726, 625] on span "SUBMIT" at bounding box center [712, 619] width 52 height 25
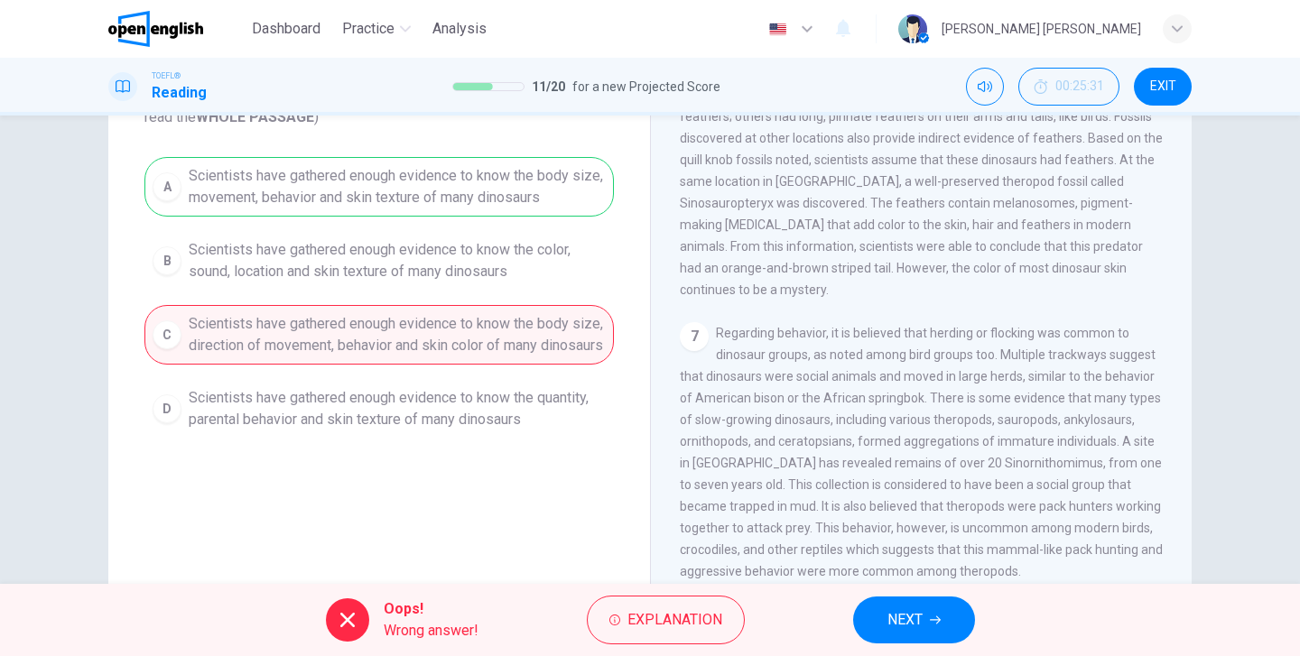
click at [916, 620] on span "NEXT" at bounding box center [904, 619] width 35 height 25
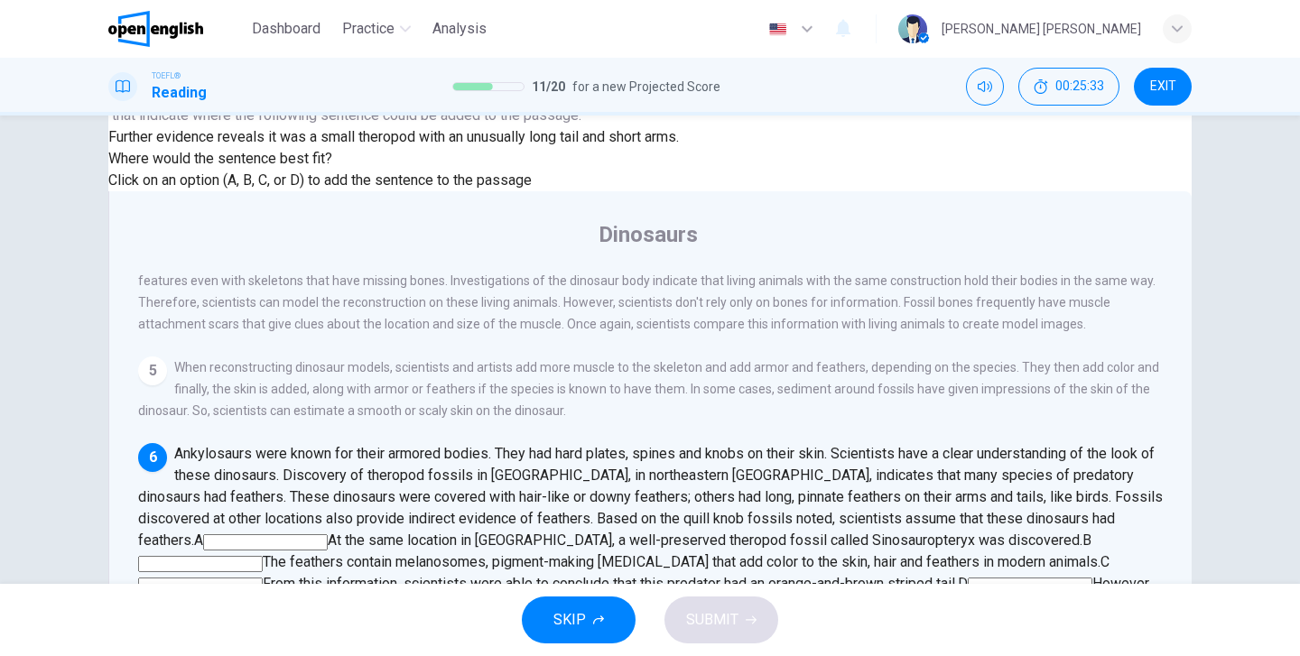
scroll to position [0, 0]
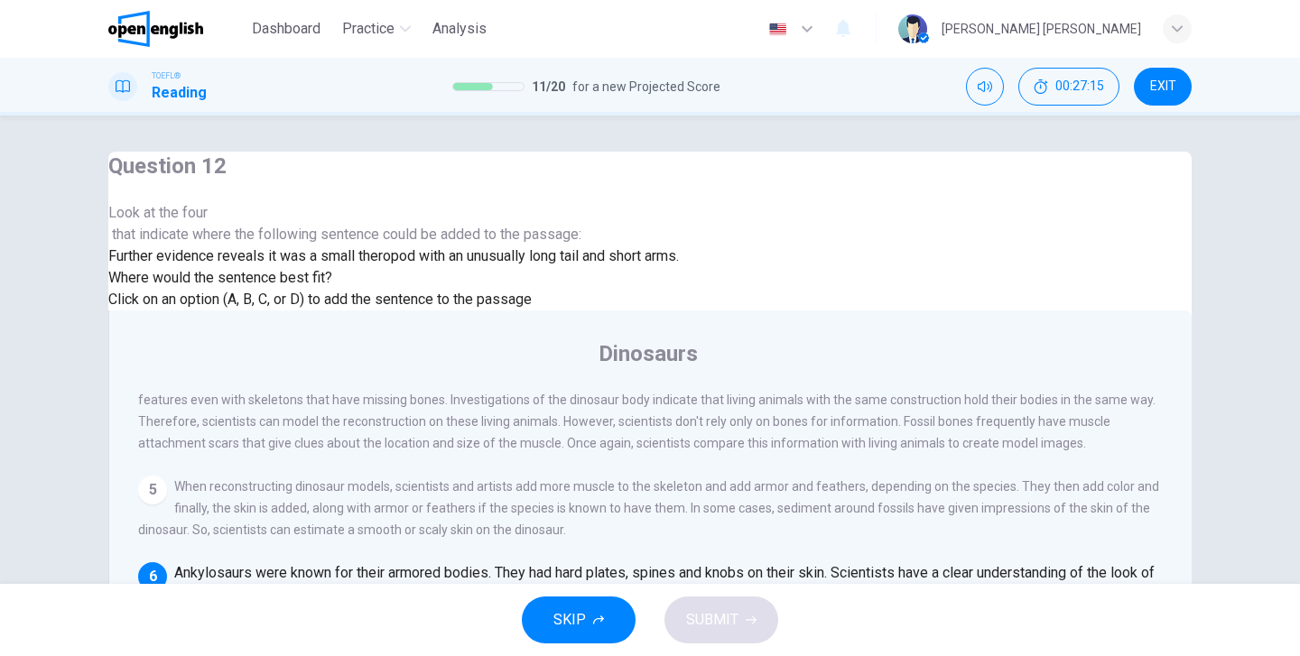
click at [750, 624] on icon "button" at bounding box center [750, 620] width 11 height 11
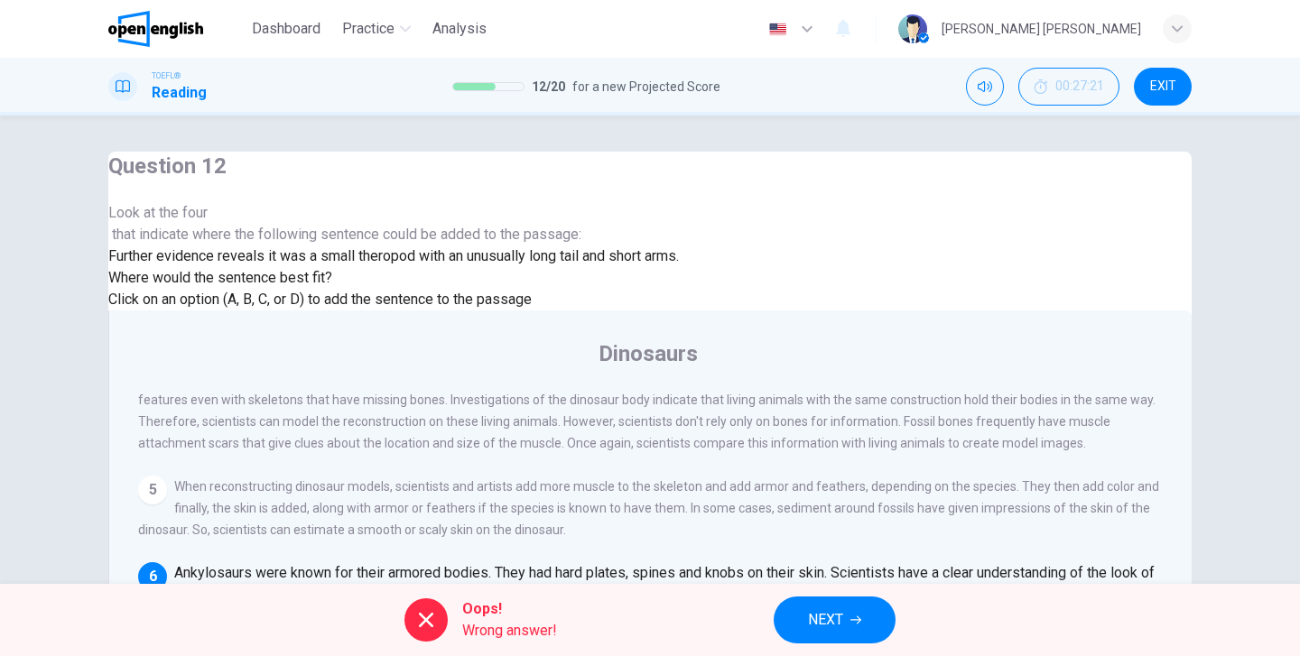
scroll to position [1003, 0]
click at [847, 616] on button "NEXT" at bounding box center [834, 620] width 122 height 47
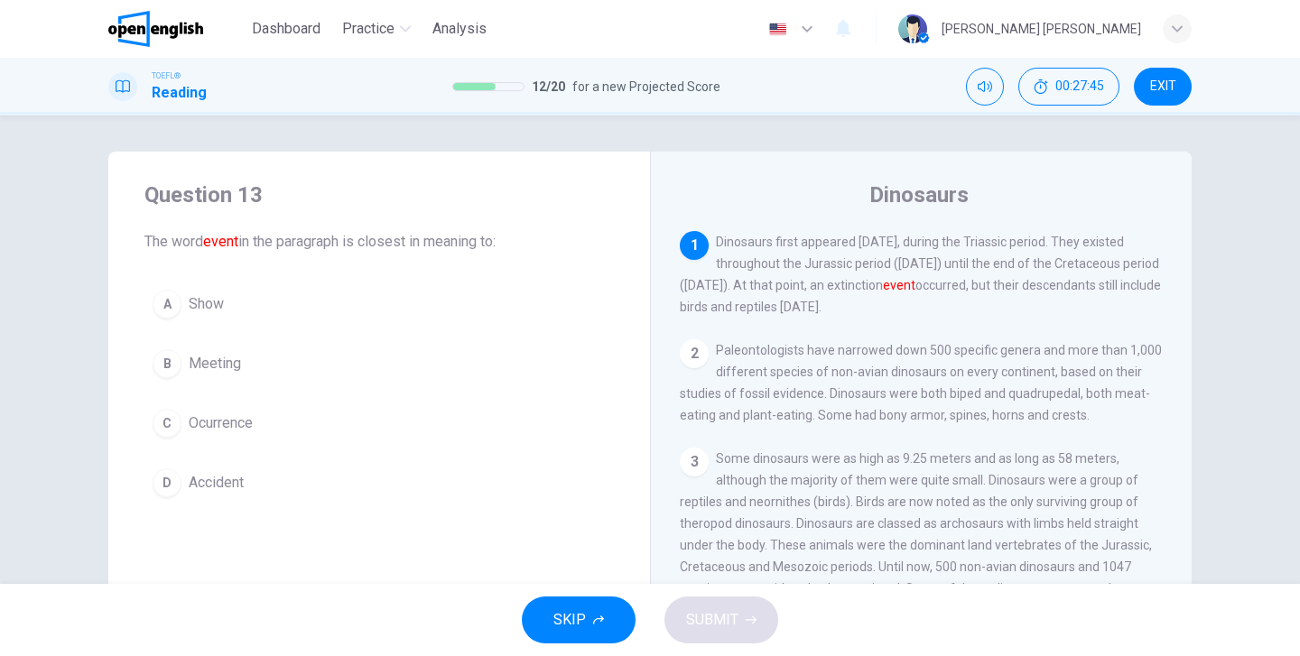
click at [163, 429] on div "C" at bounding box center [167, 423] width 29 height 29
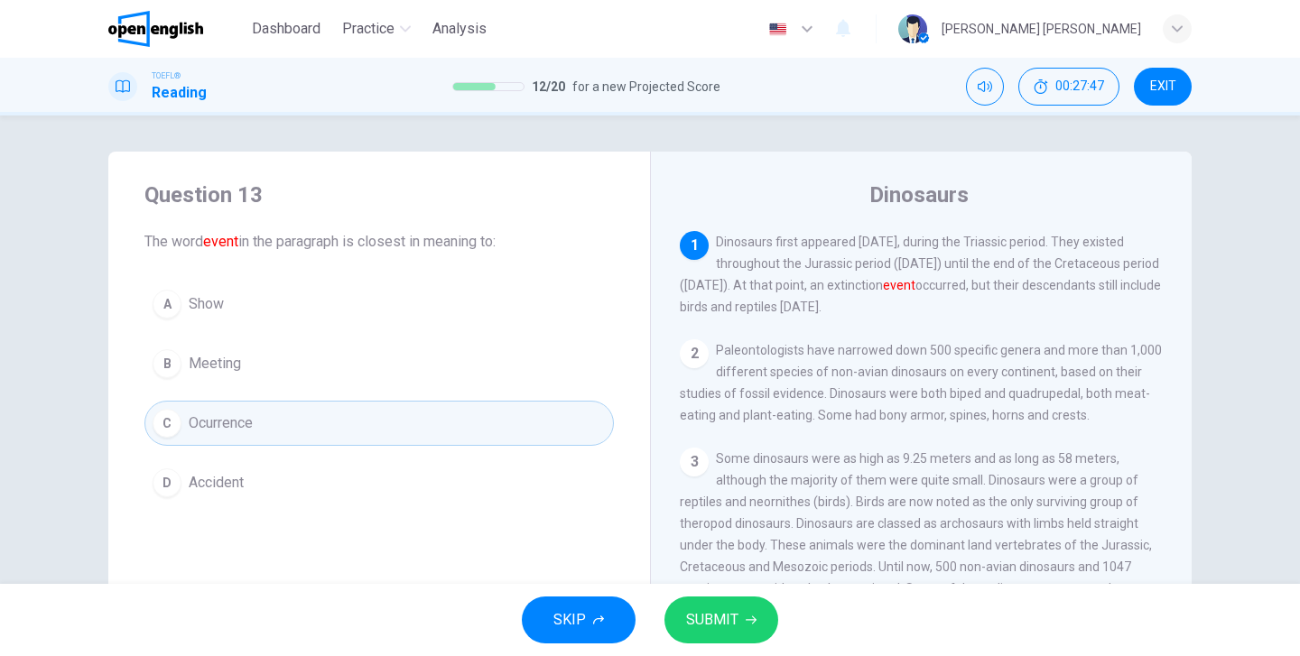
click at [706, 615] on span "SUBMIT" at bounding box center [712, 619] width 52 height 25
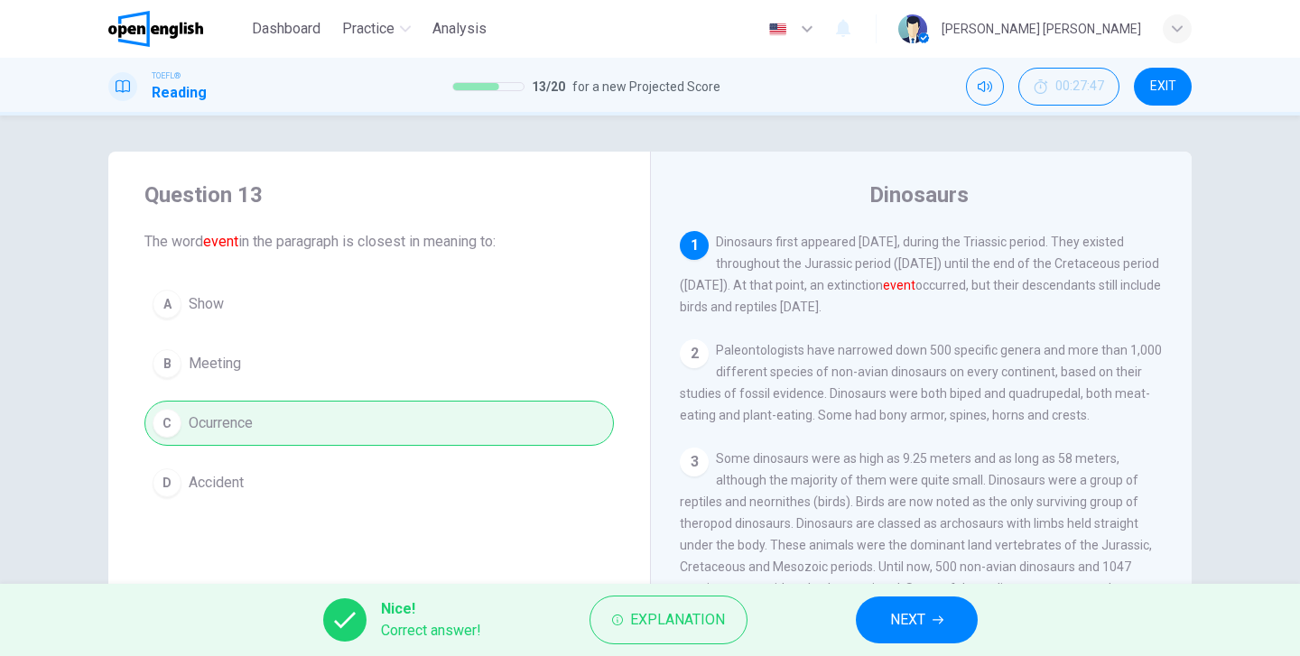
click at [915, 611] on span "NEXT" at bounding box center [907, 619] width 35 height 25
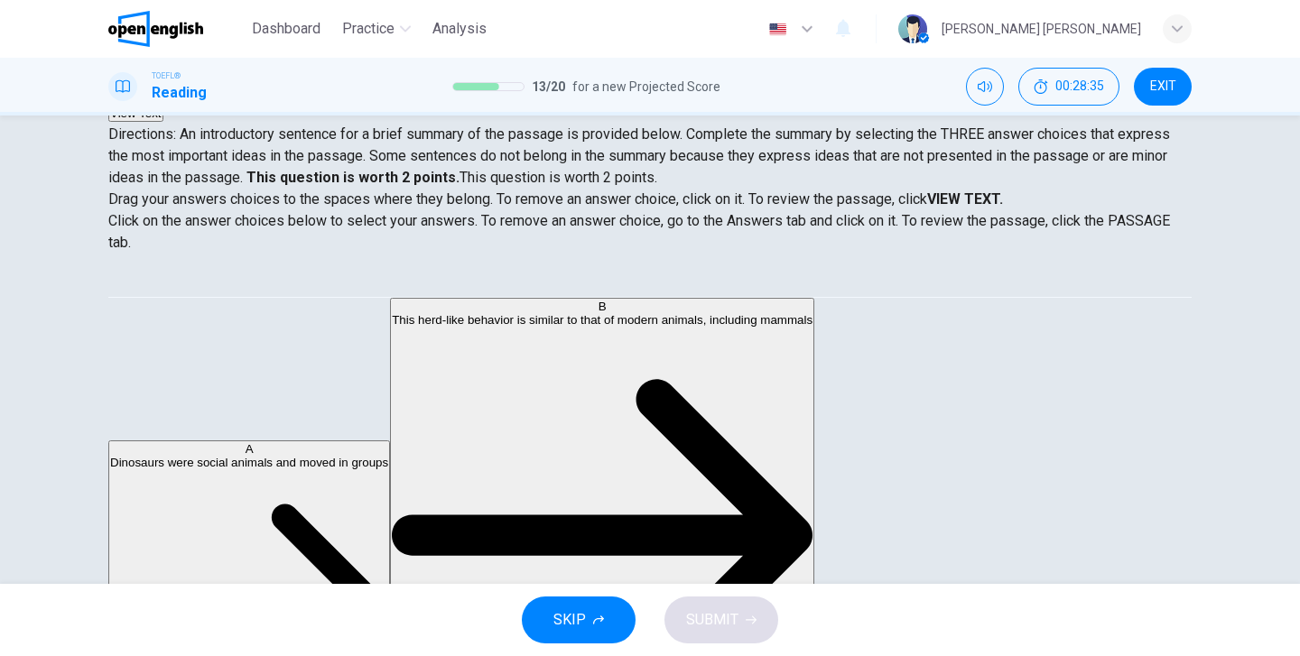
scroll to position [184, 0]
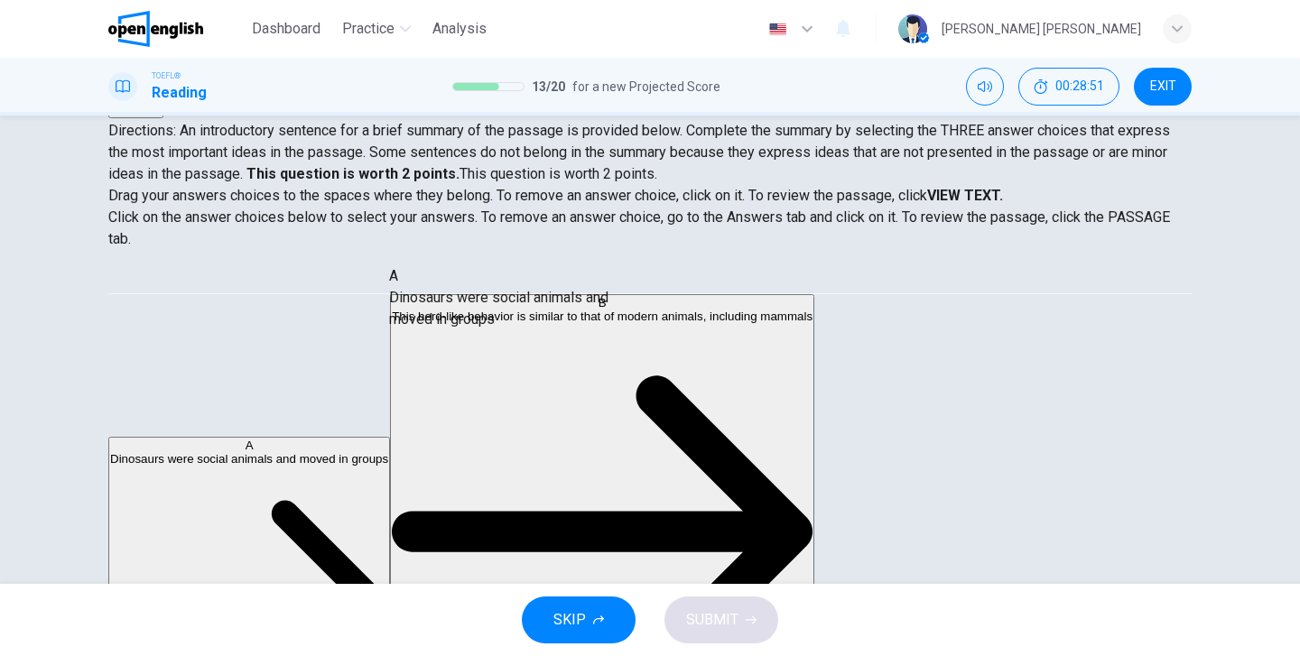
drag, startPoint x: 217, startPoint y: 329, endPoint x: 486, endPoint y: 347, distance: 269.5
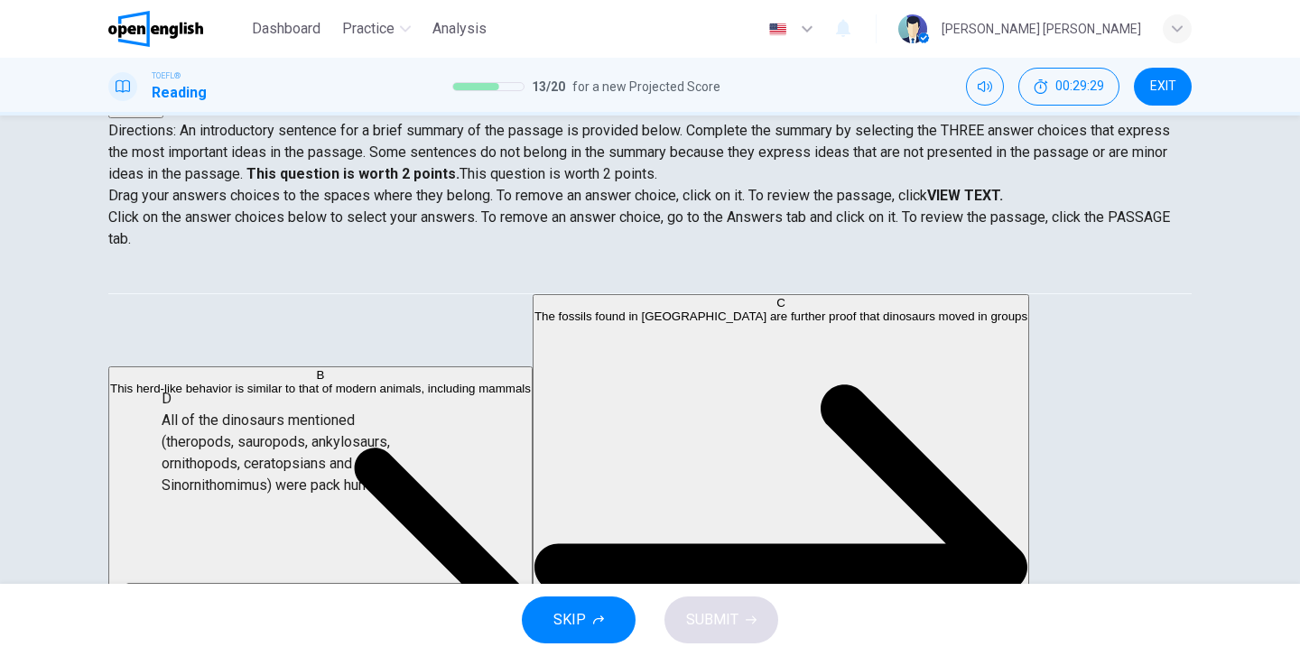
scroll to position [110, 0]
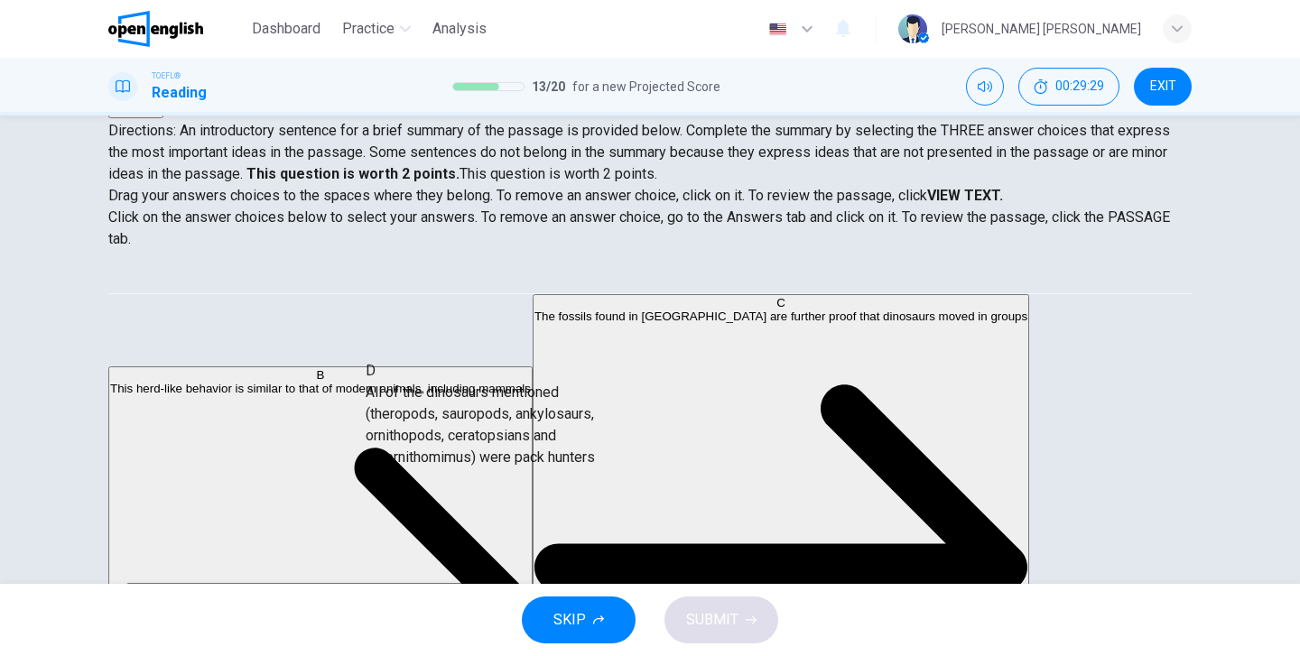
drag, startPoint x: 245, startPoint y: 487, endPoint x: 480, endPoint y: 459, distance: 236.3
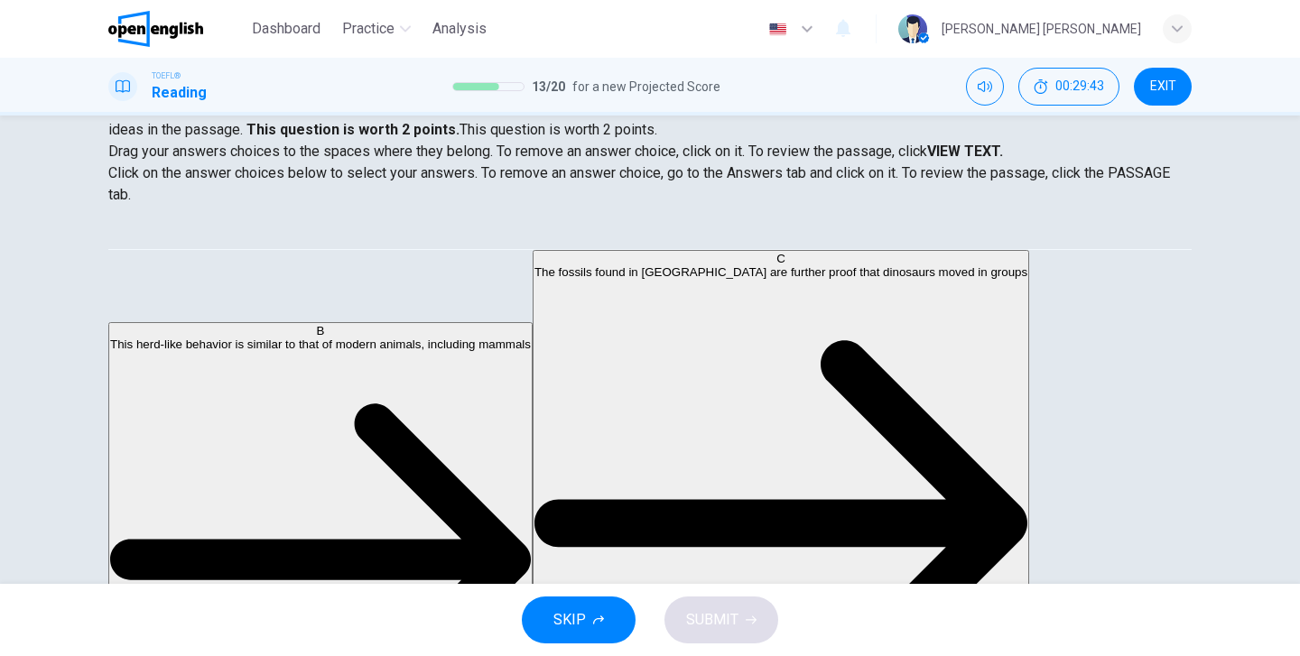
scroll to position [231, 0]
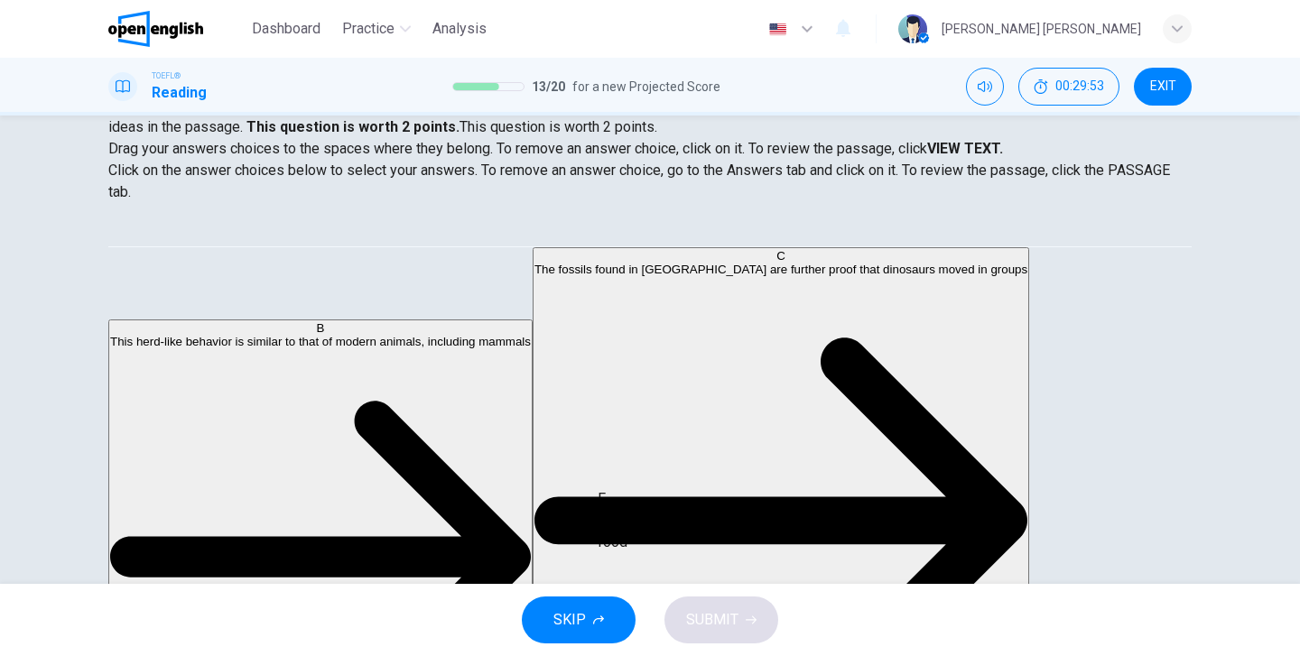
drag, startPoint x: 262, startPoint y: 478, endPoint x: 635, endPoint y: 431, distance: 376.6
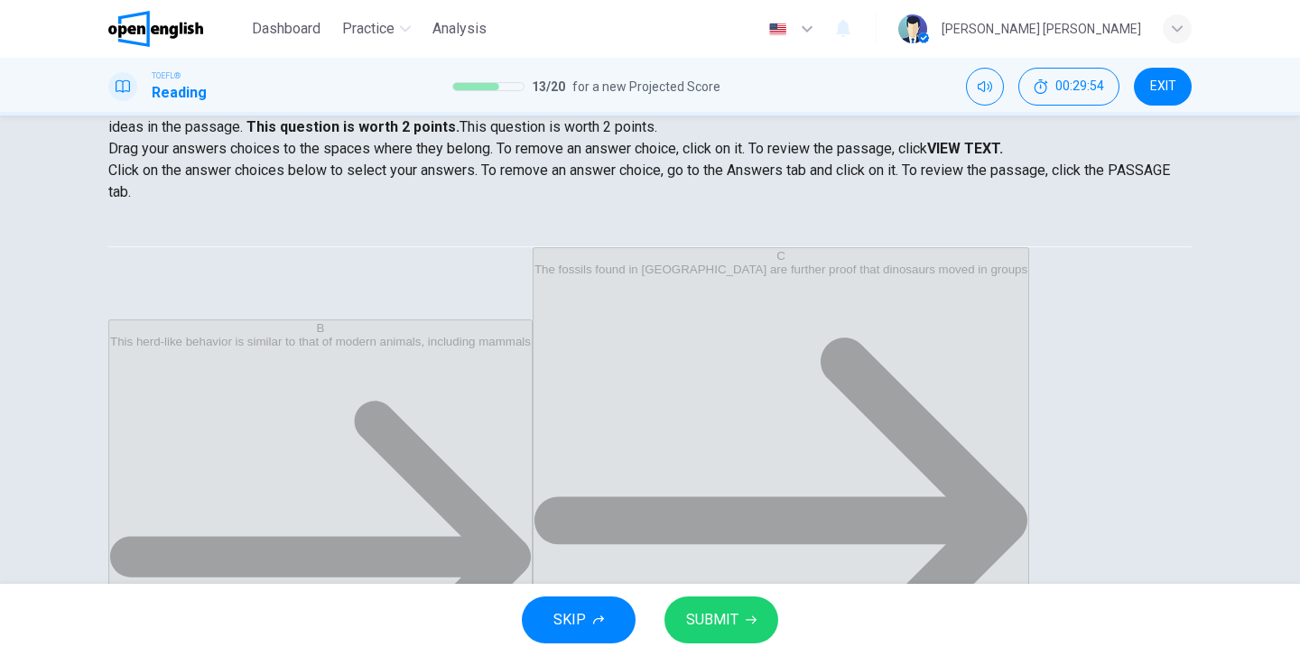
scroll to position [11, 0]
click at [705, 625] on span "SUBMIT" at bounding box center [712, 619] width 52 height 25
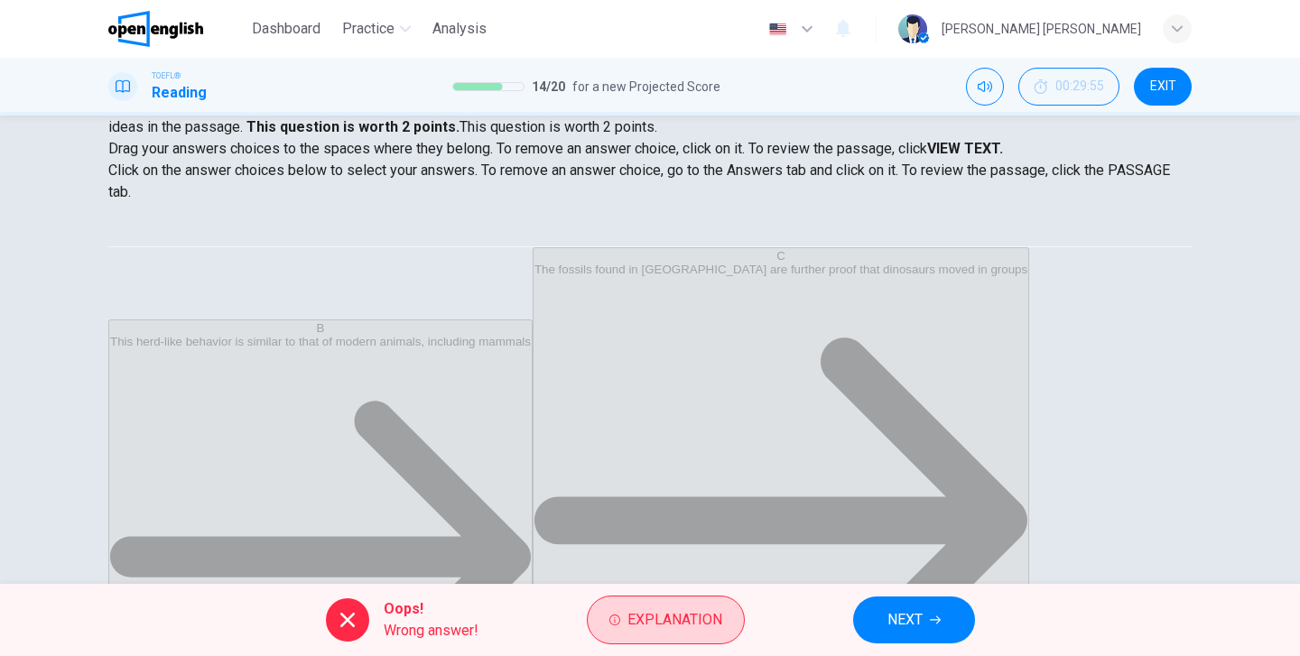
click at [675, 638] on button "Explanation" at bounding box center [666, 620] width 158 height 49
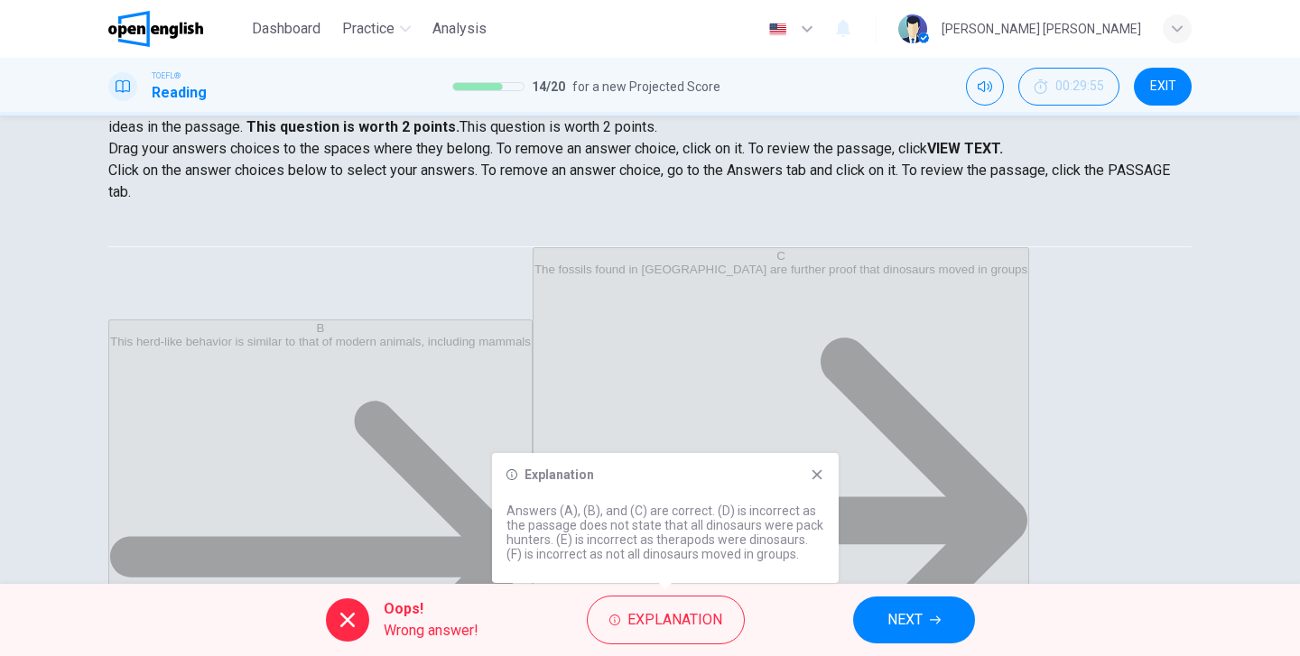
click at [917, 630] on span "NEXT" at bounding box center [904, 619] width 35 height 25
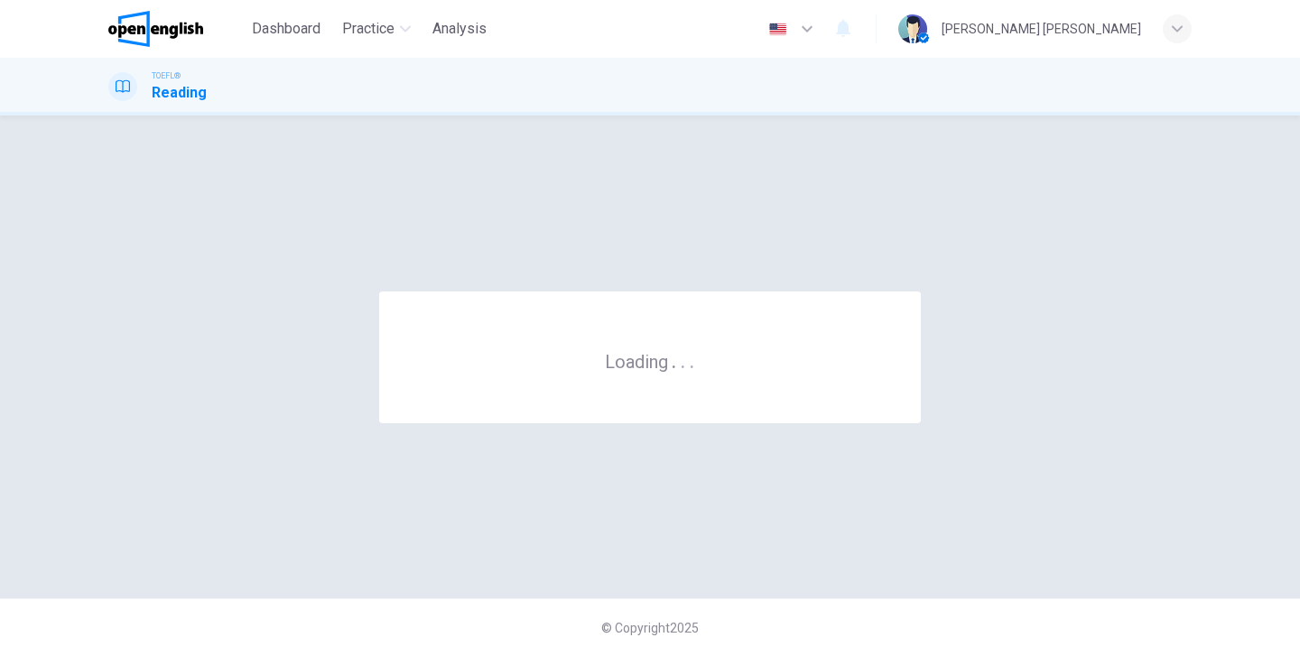
scroll to position [0, 0]
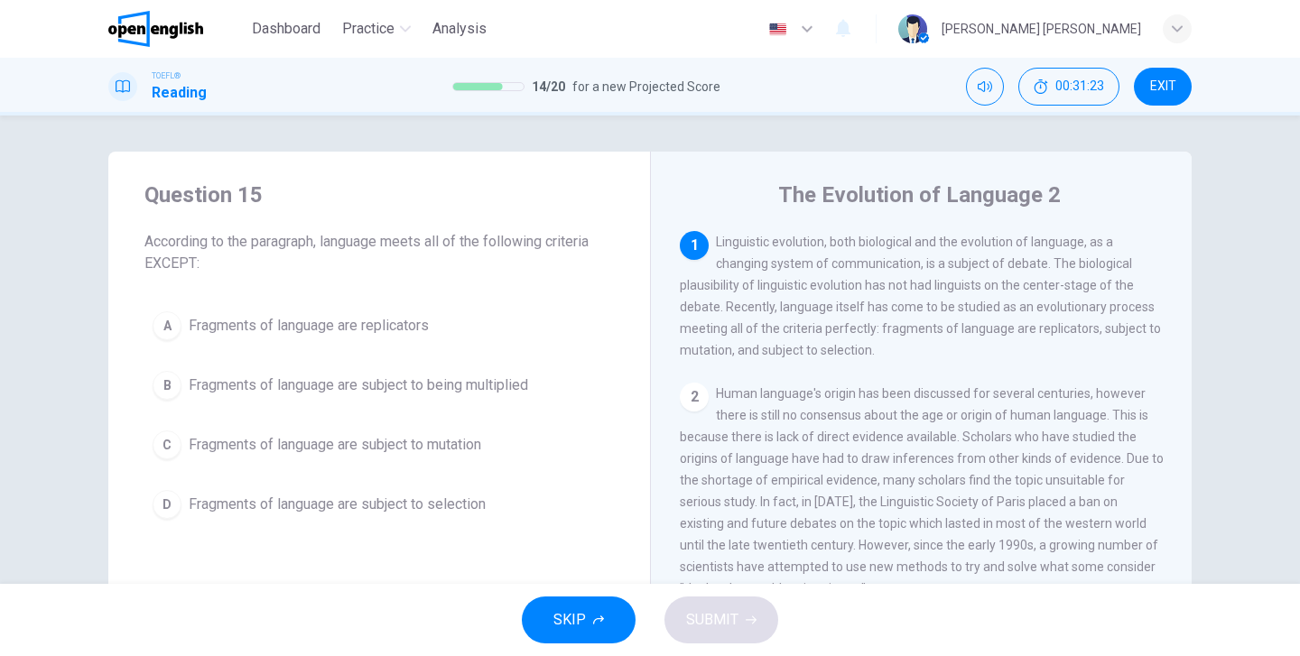
click at [436, 400] on button "B Fragments of language are subject to being multiplied" at bounding box center [378, 385] width 469 height 45
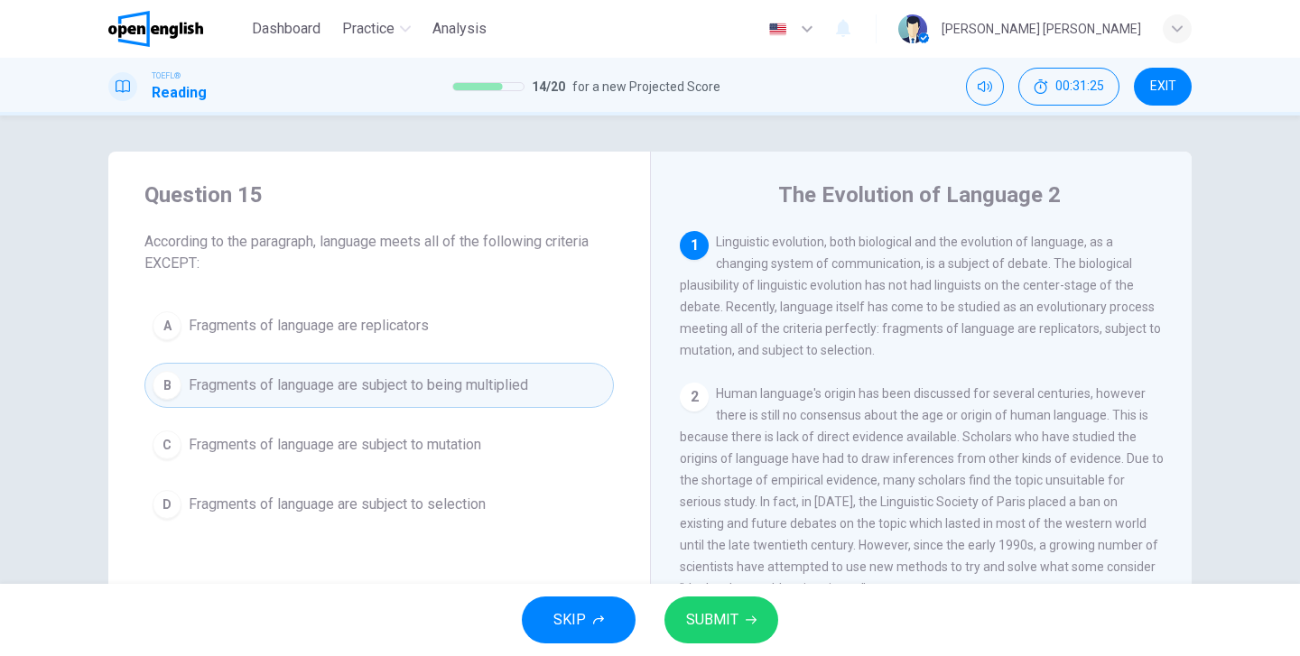
click at [679, 596] on div "SKIP SUBMIT" at bounding box center [650, 620] width 1300 height 72
click at [716, 632] on span "SUBMIT" at bounding box center [712, 619] width 52 height 25
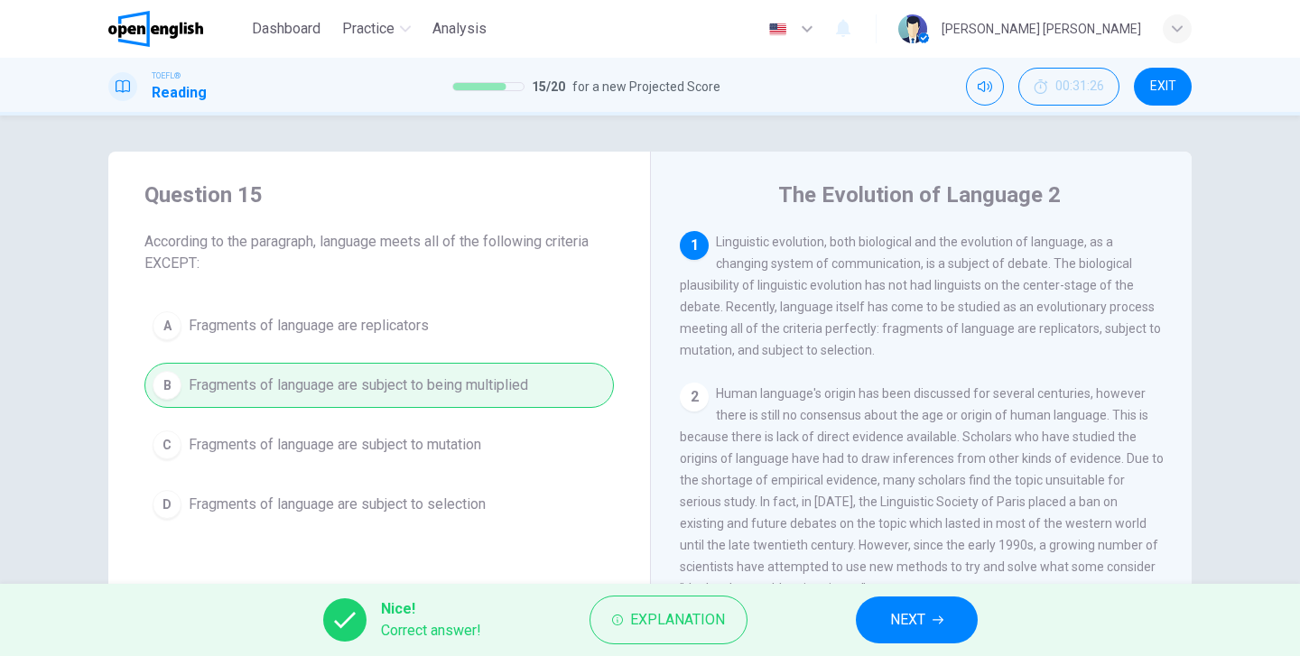
click at [920, 631] on span "NEXT" at bounding box center [907, 619] width 35 height 25
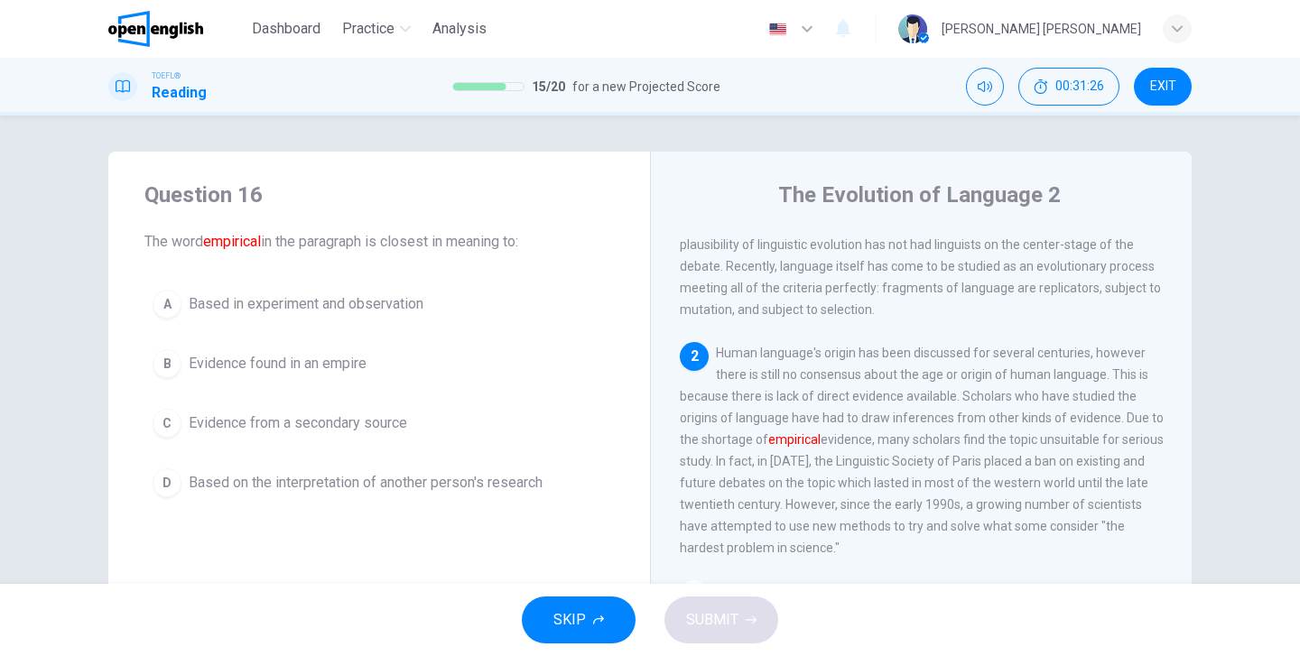
scroll to position [44, 0]
click at [920, 631] on div "SKIP SUBMIT" at bounding box center [650, 620] width 1300 height 72
click at [518, 491] on span "Based on the interpretation of another person's research" at bounding box center [366, 483] width 354 height 22
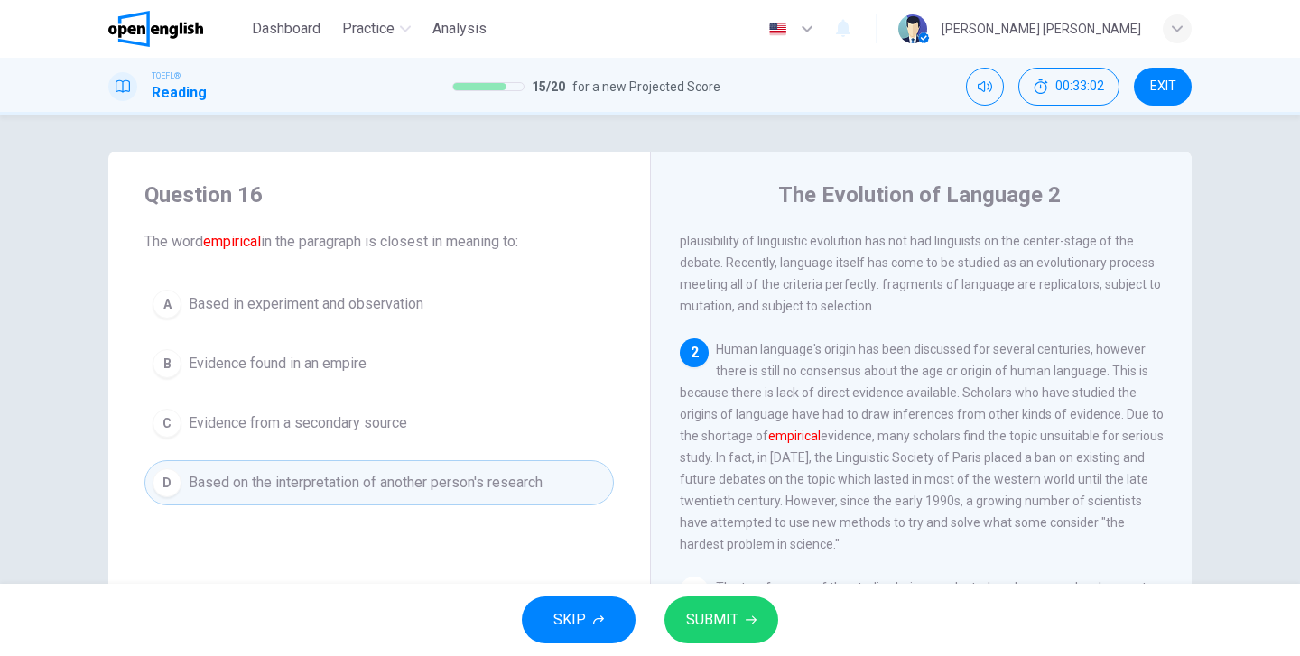
click at [727, 618] on span "SUBMIT" at bounding box center [712, 619] width 52 height 25
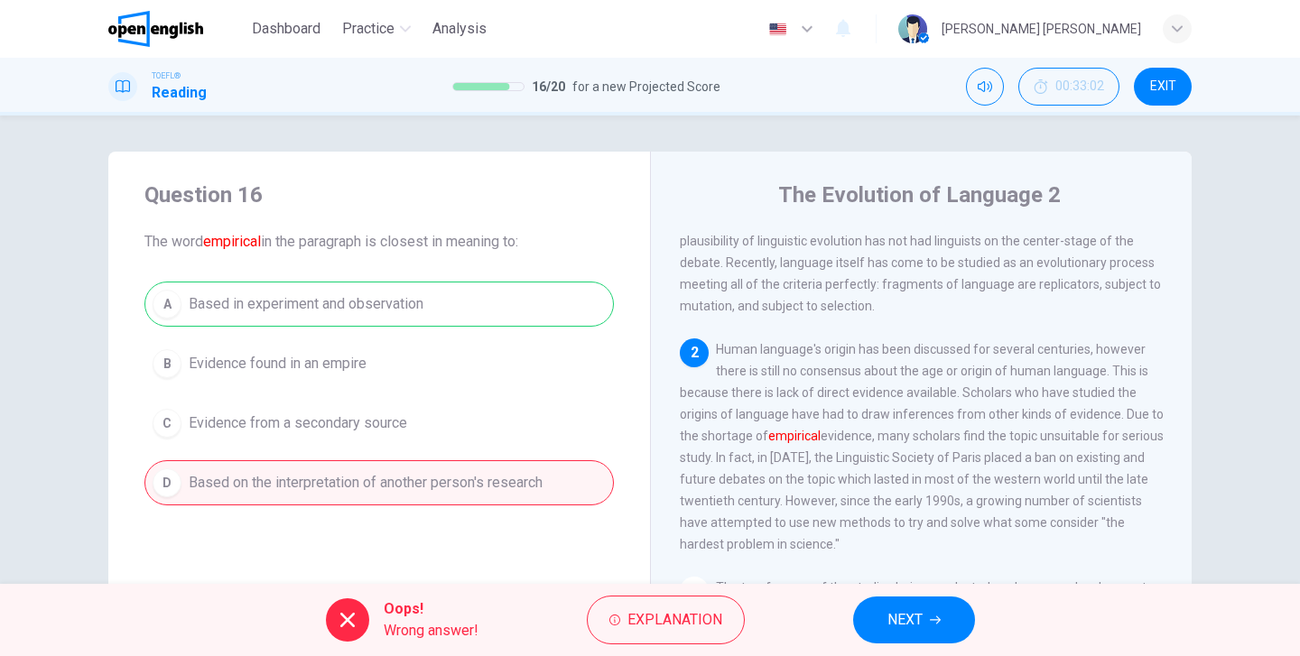
click at [904, 606] on button "NEXT" at bounding box center [914, 620] width 122 height 47
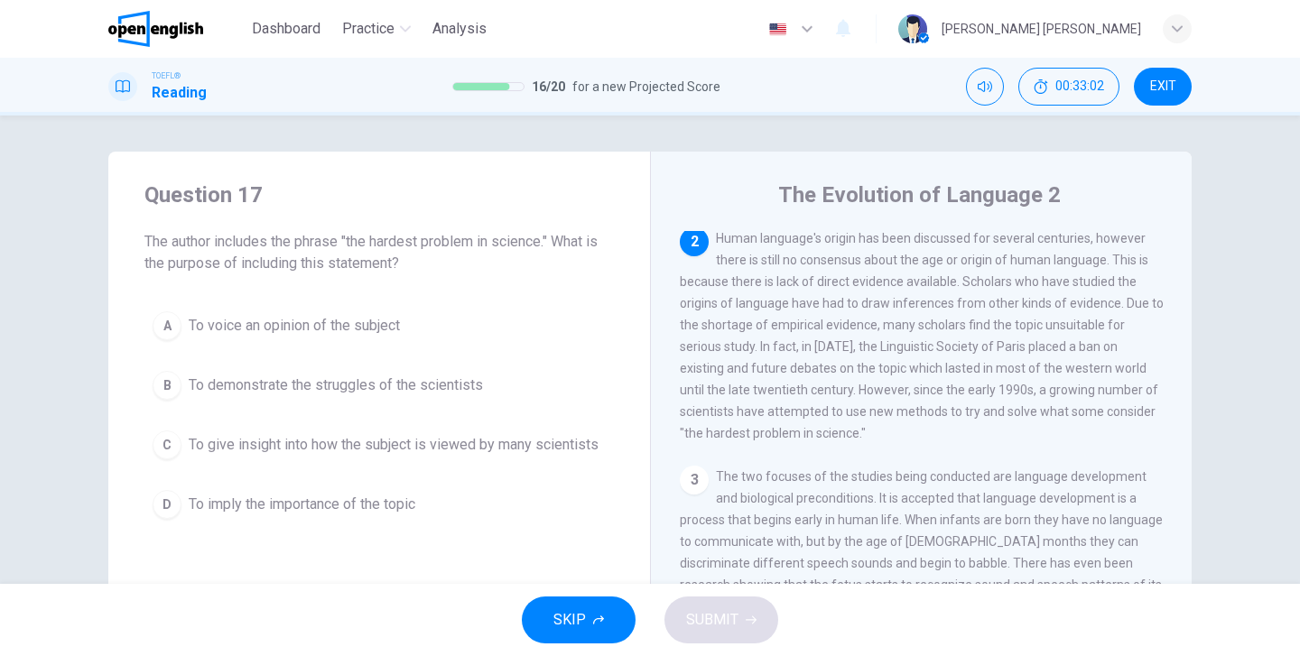
scroll to position [157, 0]
click at [287, 447] on span "To give insight into how the subject is viewed by many scientists" at bounding box center [394, 445] width 410 height 22
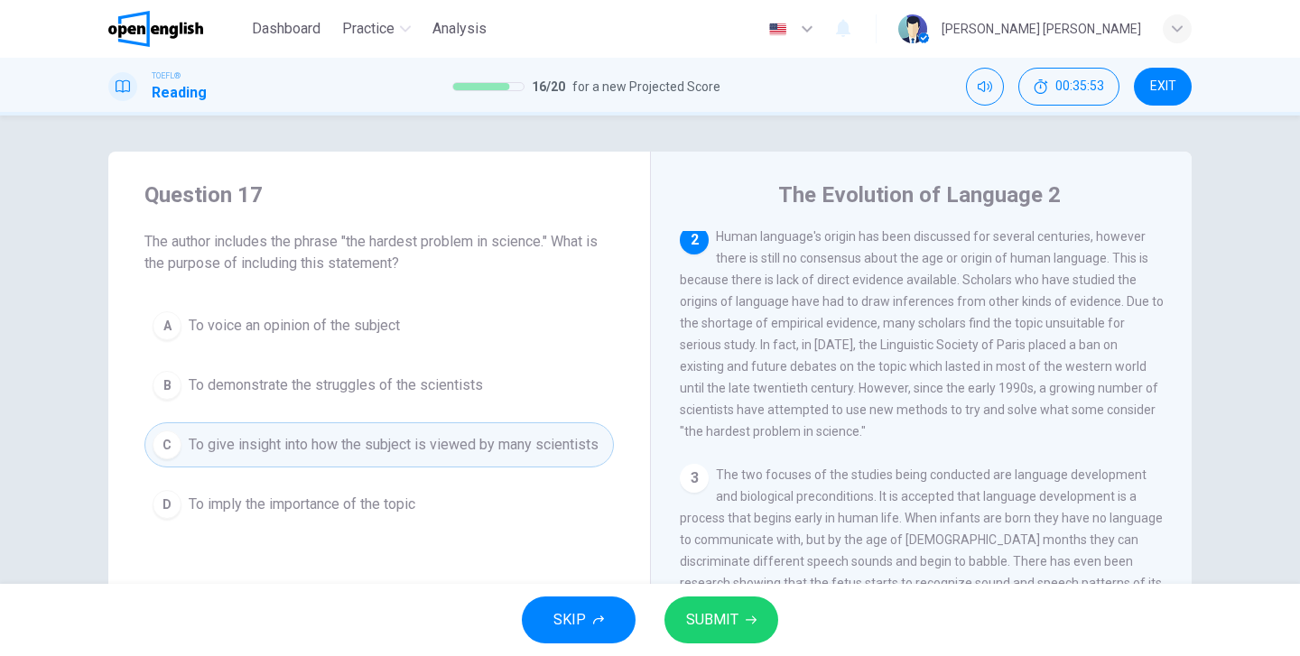
click at [720, 634] on button "SUBMIT" at bounding box center [721, 620] width 114 height 47
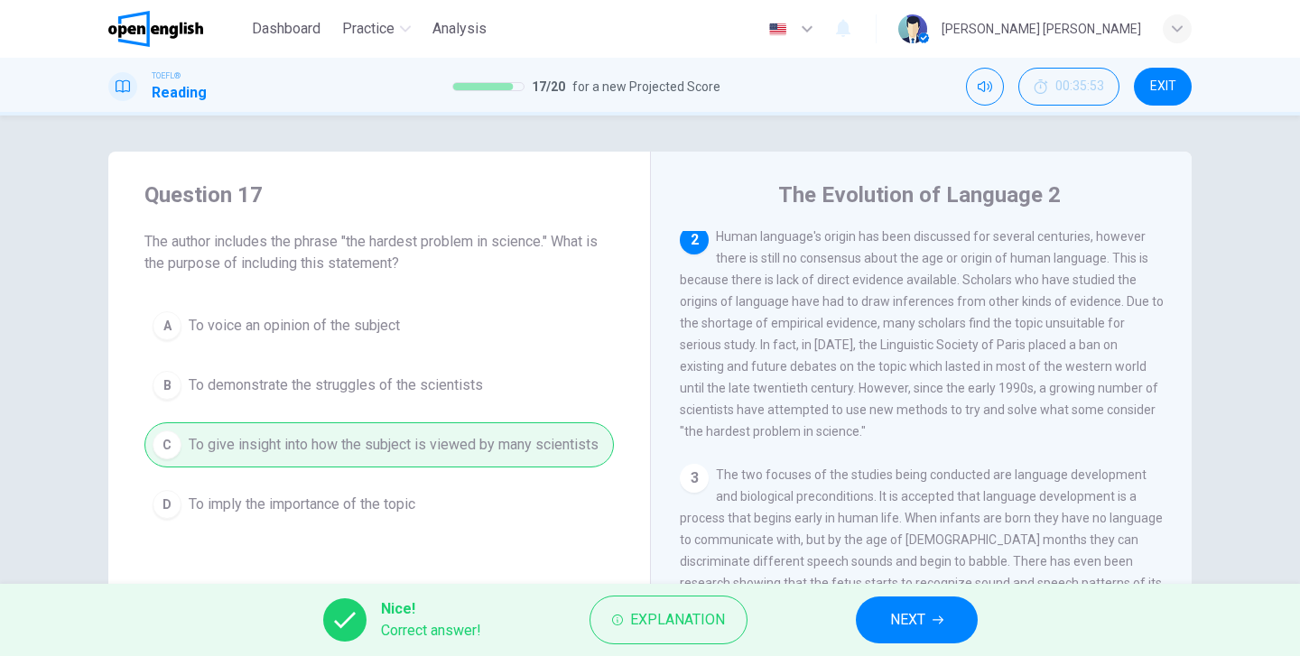
click at [903, 618] on span "NEXT" at bounding box center [907, 619] width 35 height 25
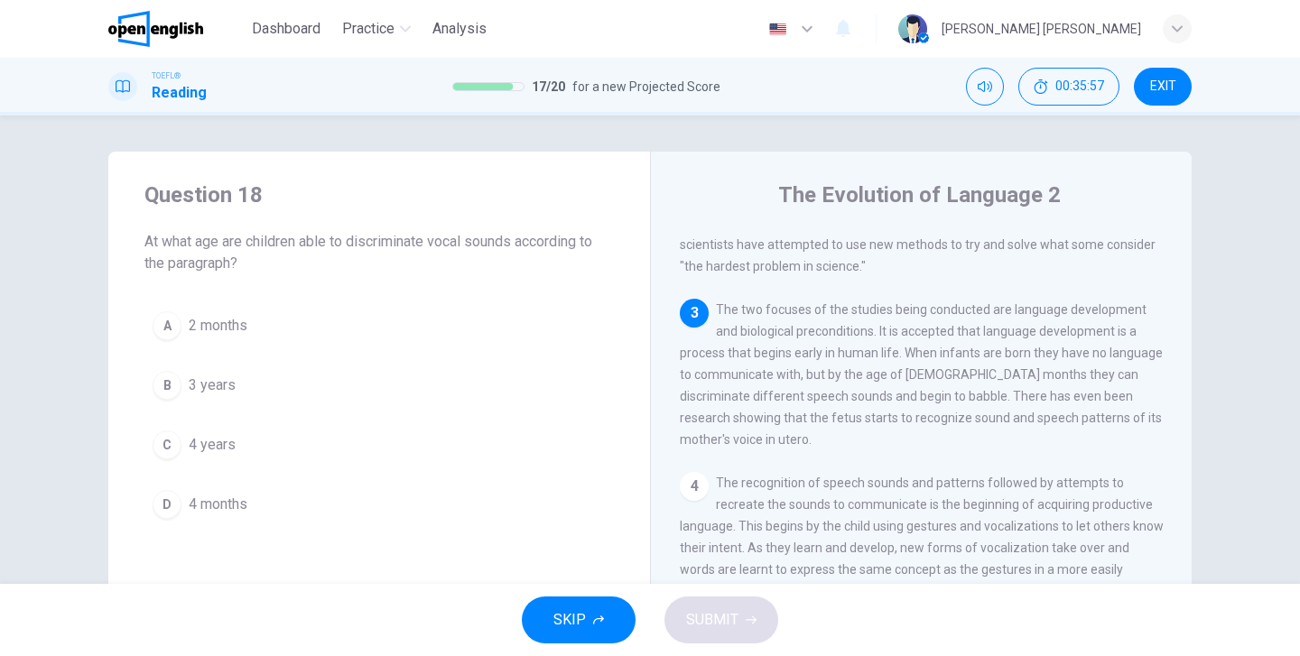
scroll to position [323, 0]
click at [199, 506] on span "4 months" at bounding box center [218, 505] width 59 height 22
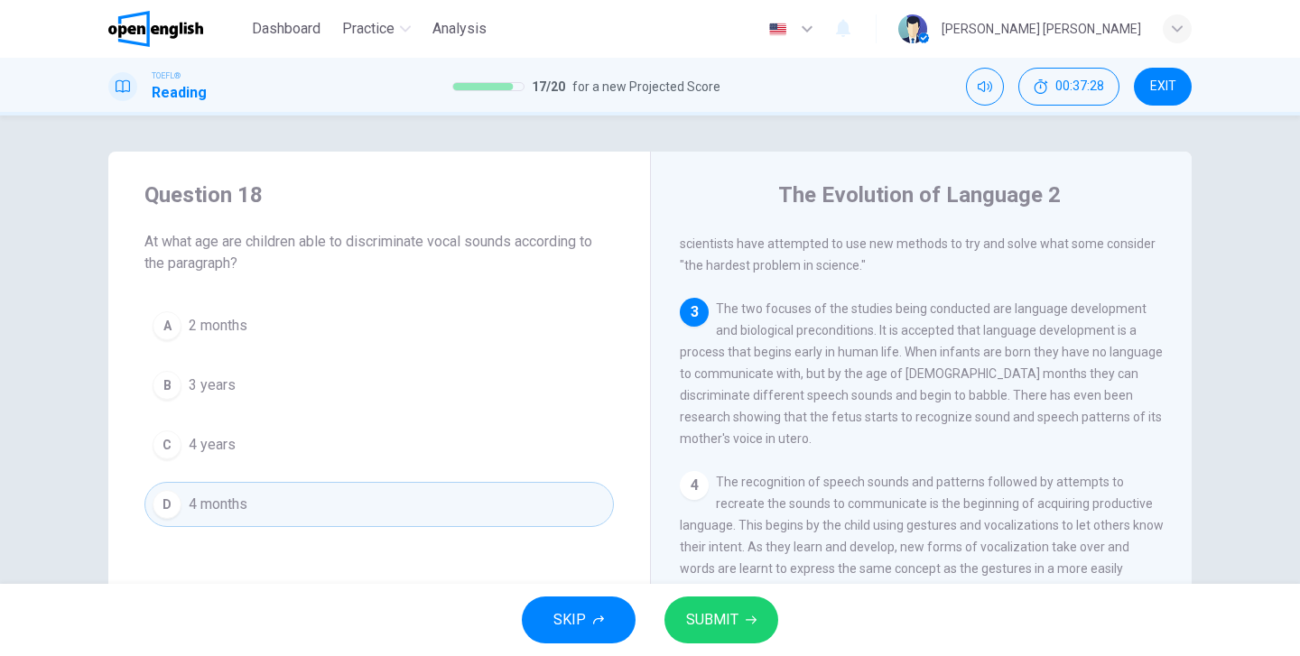
click at [732, 633] on button "SUBMIT" at bounding box center [721, 620] width 114 height 47
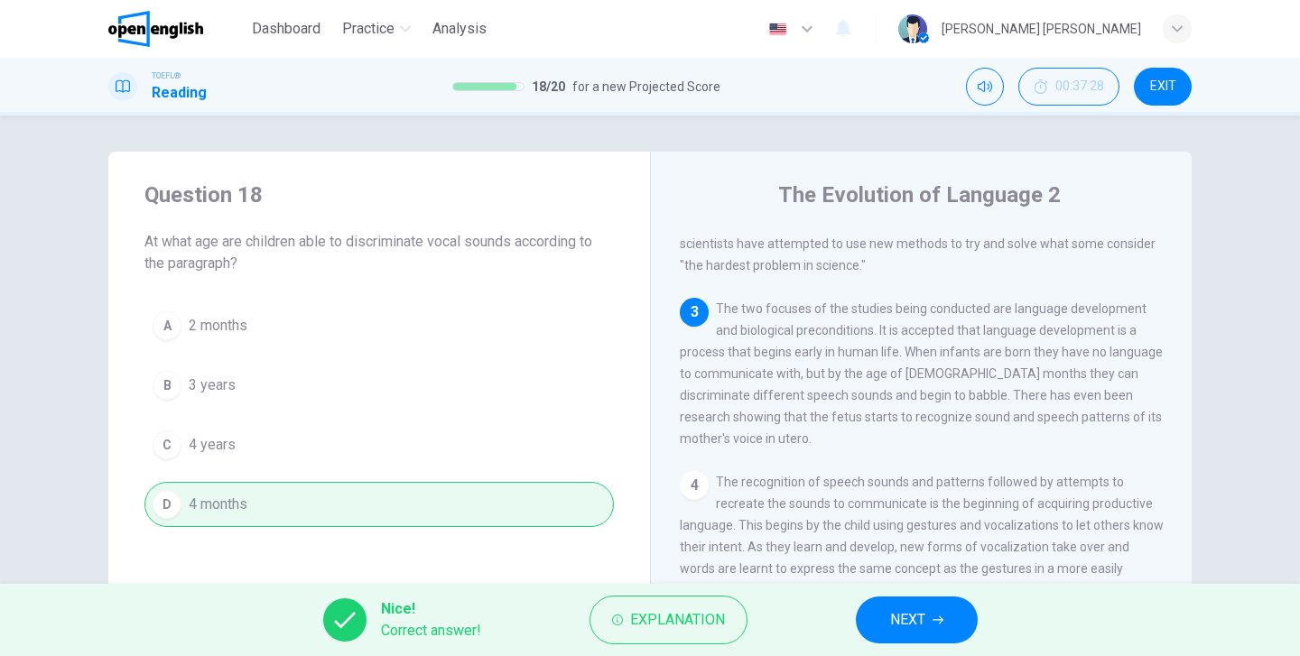
click at [912, 639] on button "NEXT" at bounding box center [917, 620] width 122 height 47
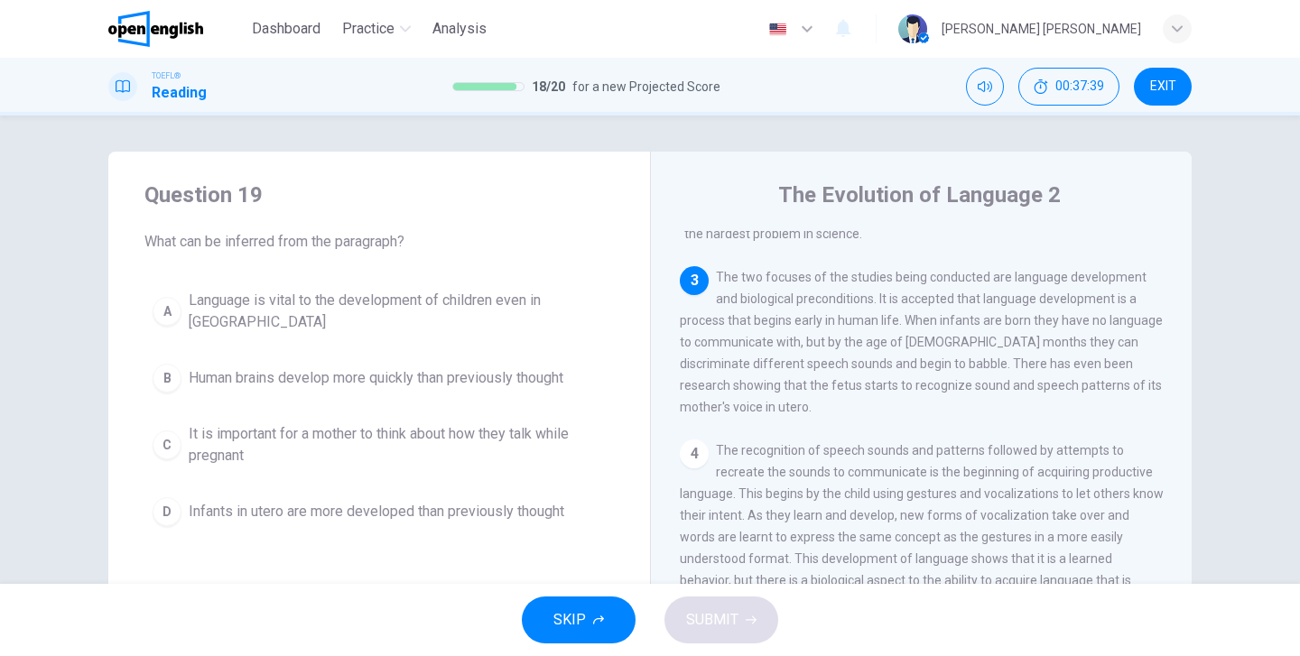
scroll to position [358, 0]
click at [304, 312] on span "Language is vital to the development of children even in [GEOGRAPHIC_DATA]" at bounding box center [397, 311] width 417 height 43
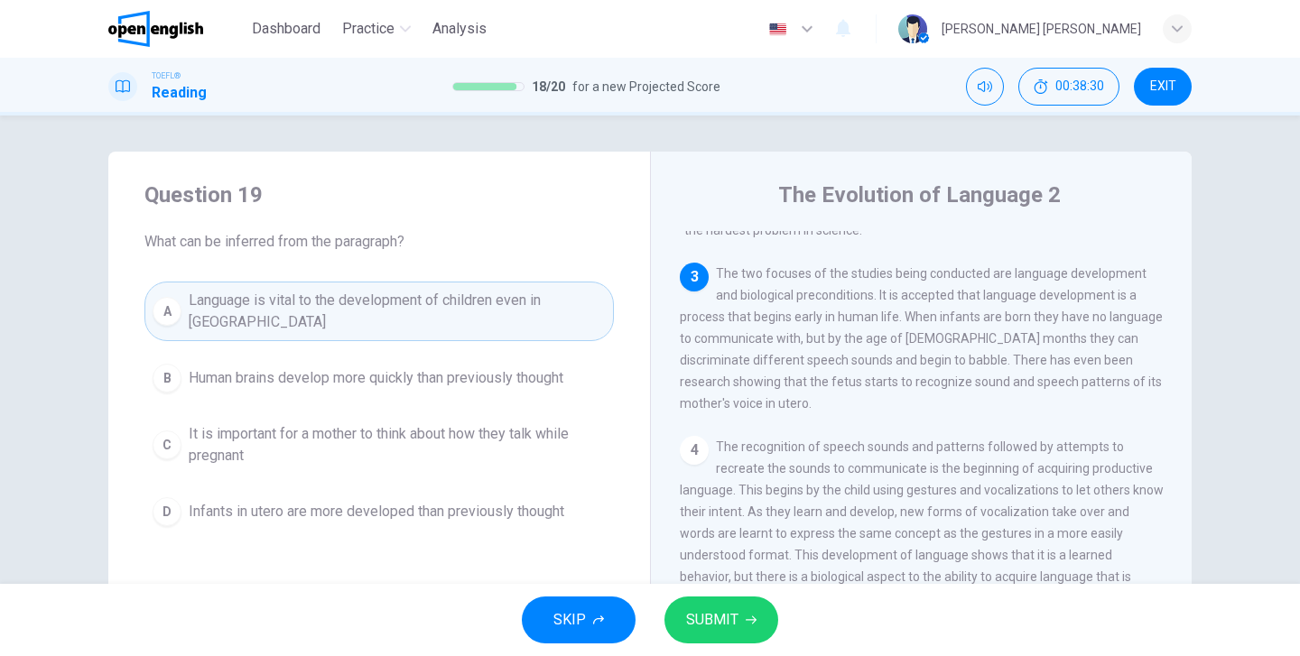
click at [703, 635] on button "SUBMIT" at bounding box center [721, 620] width 114 height 47
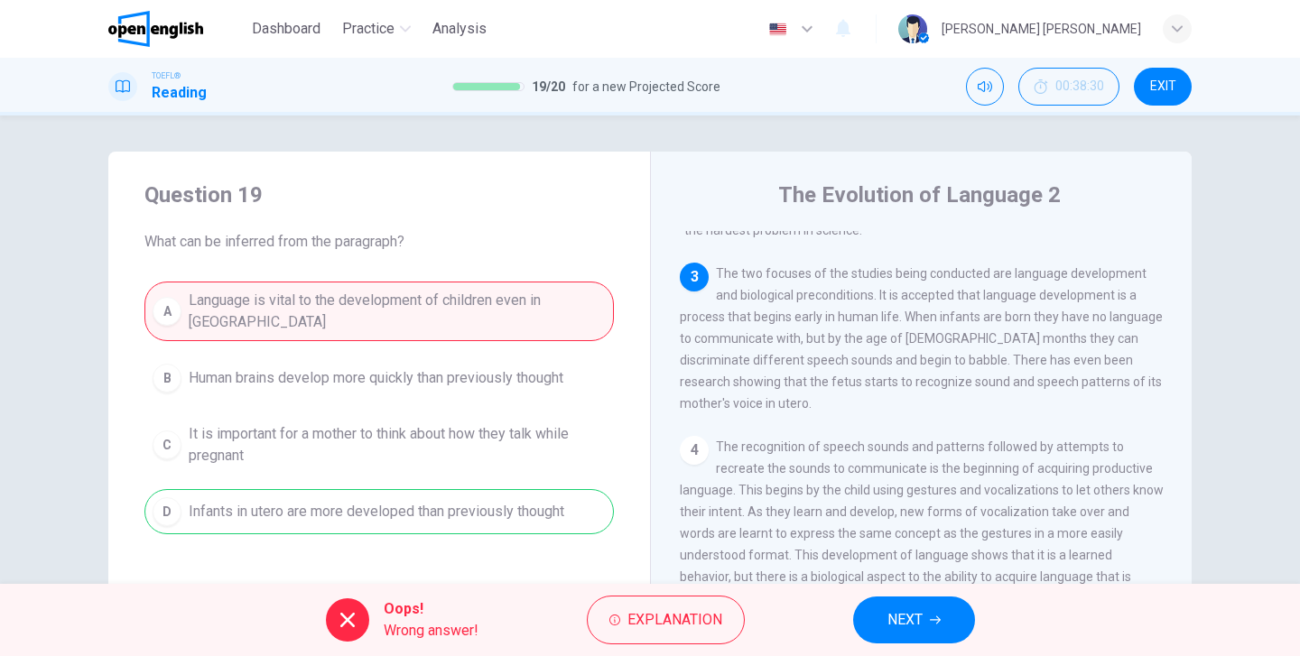
click at [958, 626] on button "NEXT" at bounding box center [914, 620] width 122 height 47
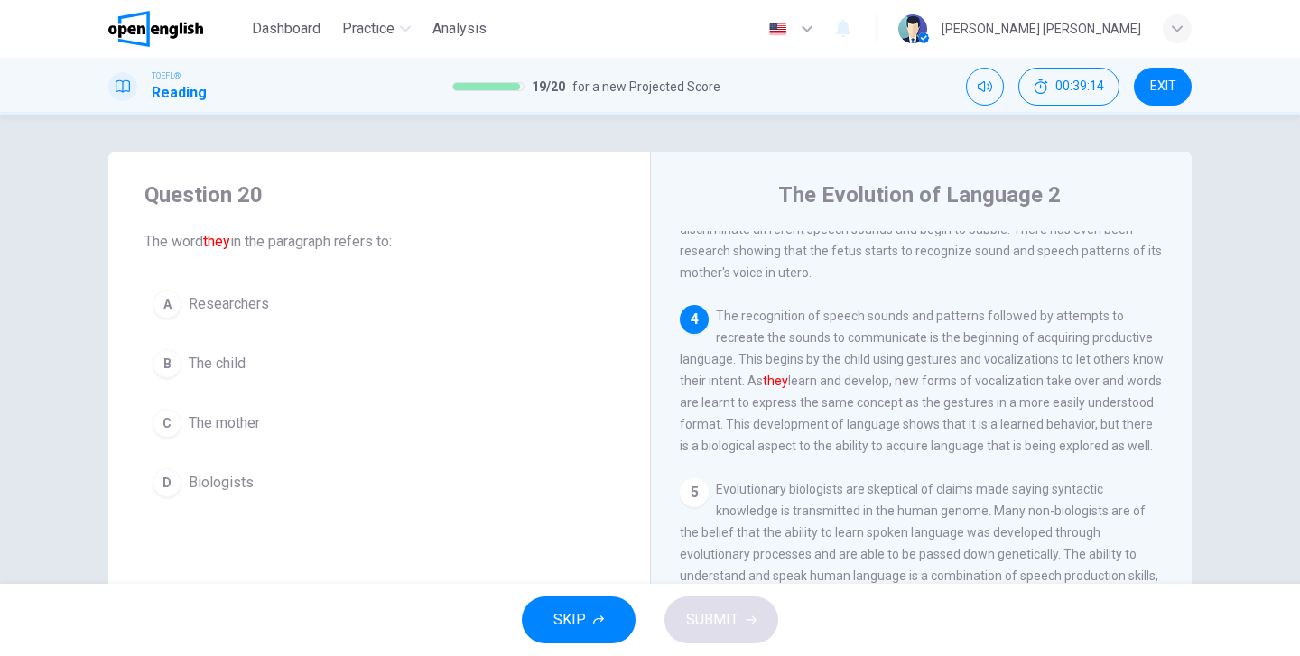
scroll to position [485, 0]
click at [227, 359] on span "The child" at bounding box center [217, 364] width 57 height 22
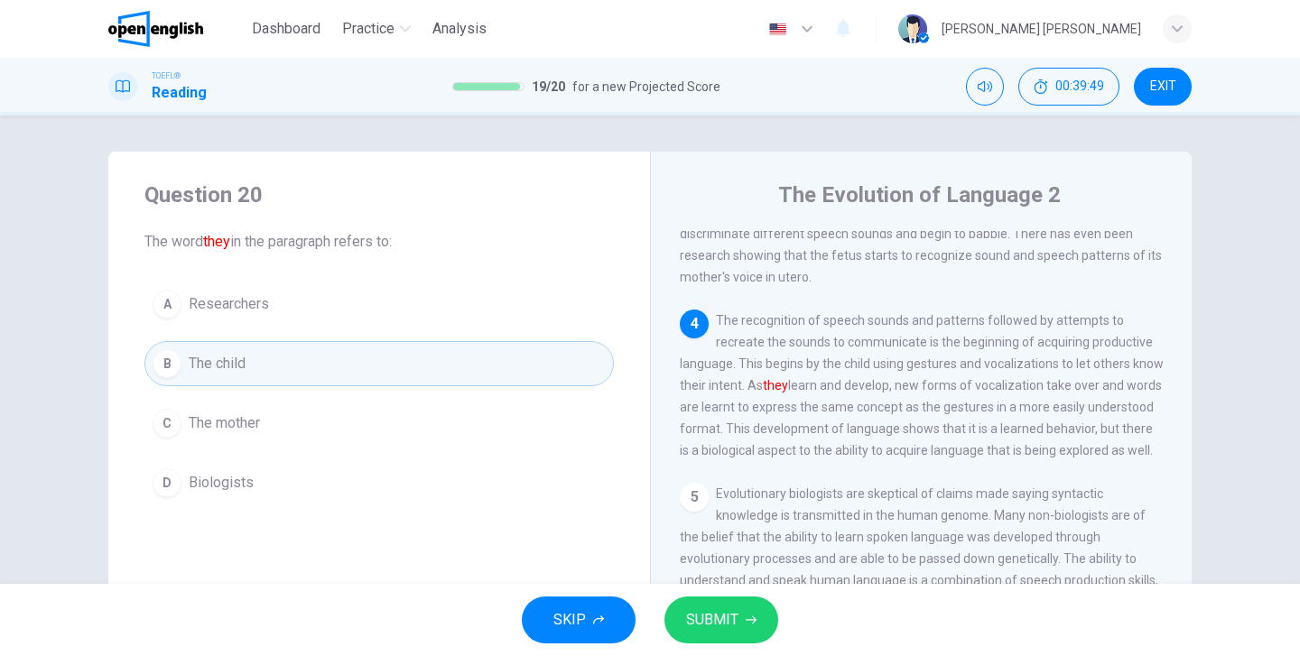
click at [717, 637] on button "SUBMIT" at bounding box center [721, 620] width 114 height 47
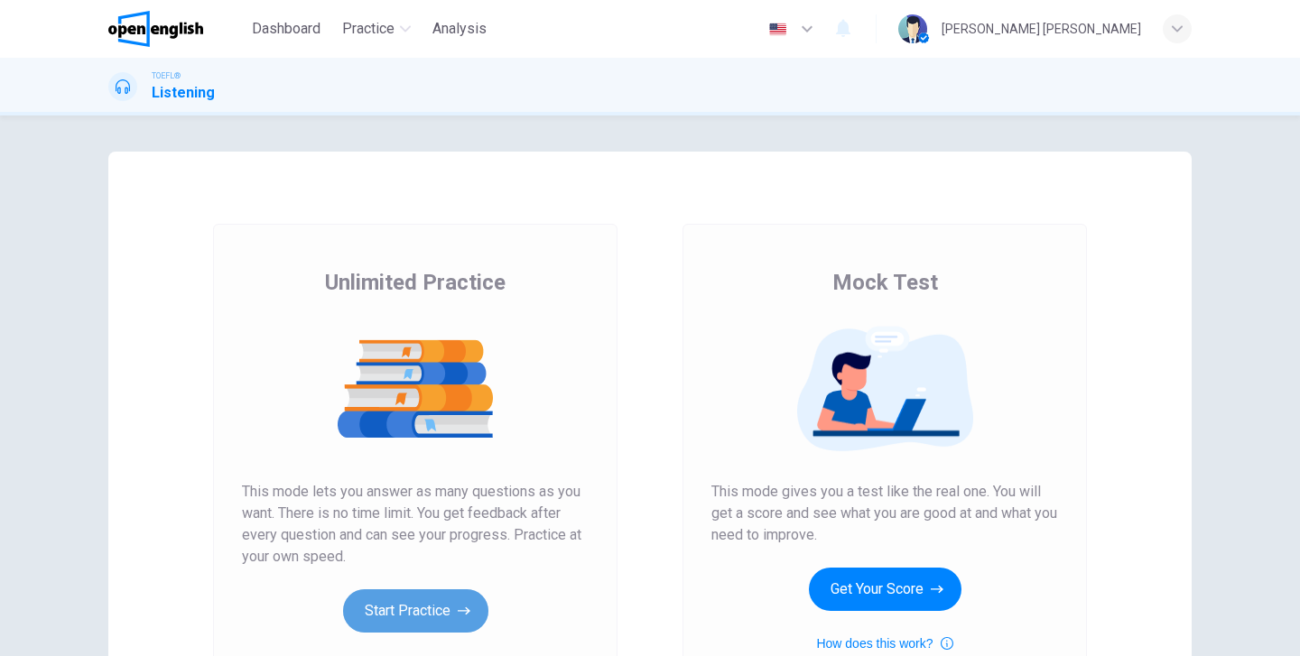
click at [371, 616] on button "Start Practice" at bounding box center [415, 610] width 145 height 43
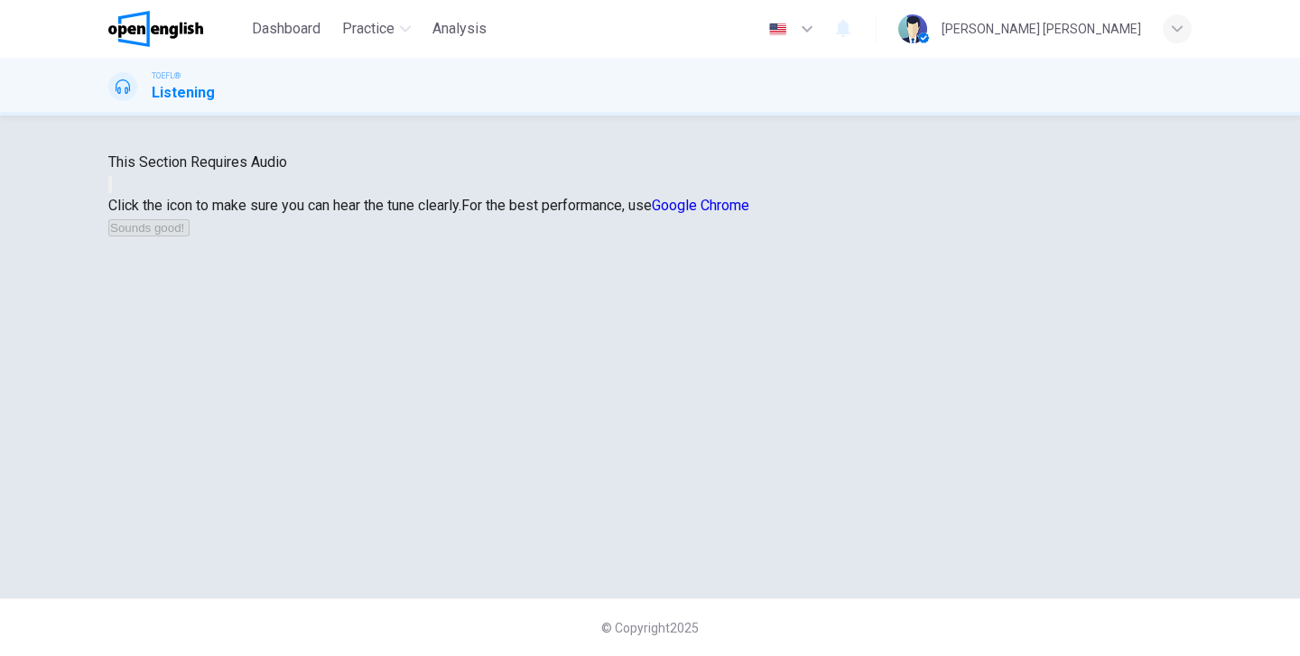
scroll to position [7, 0]
click at [112, 193] on button "button" at bounding box center [110, 184] width 4 height 17
click at [190, 236] on button "Sounds good!" at bounding box center [148, 227] width 81 height 17
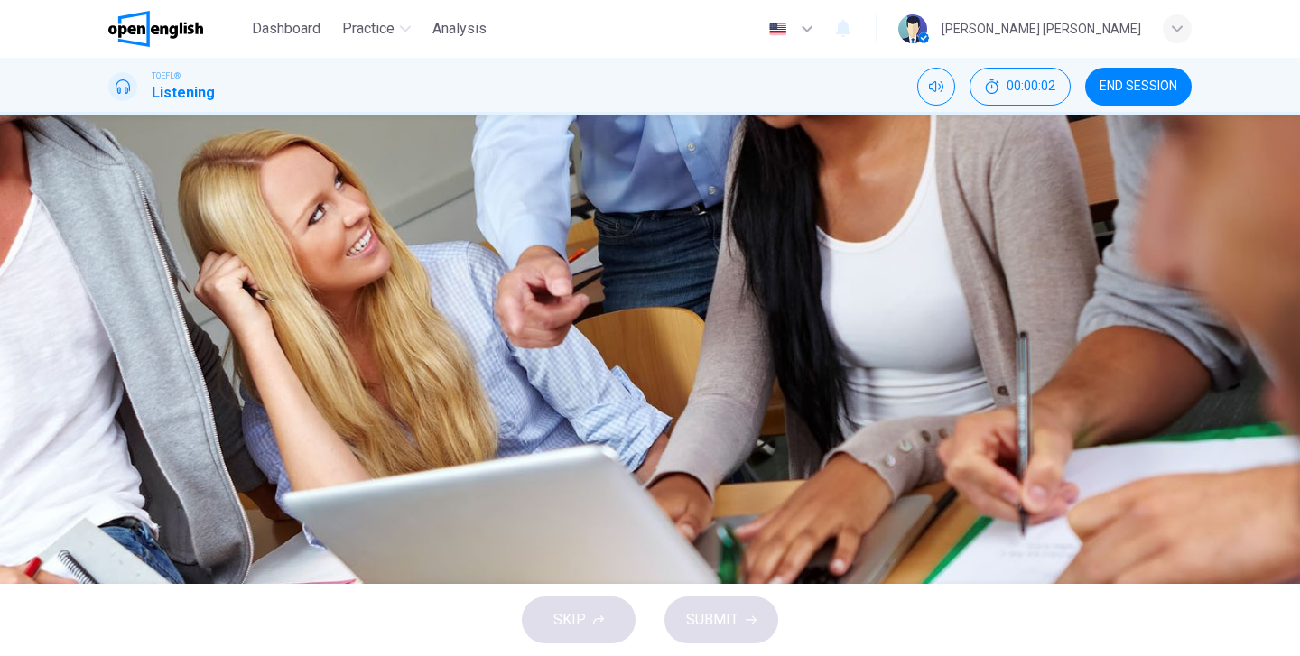
click at [110, 463] on icon "button" at bounding box center [110, 463] width 0 height 0
click at [129, 466] on icon "button" at bounding box center [121, 474] width 15 height 16
click at [112, 450] on button "button" at bounding box center [110, 458] width 4 height 17
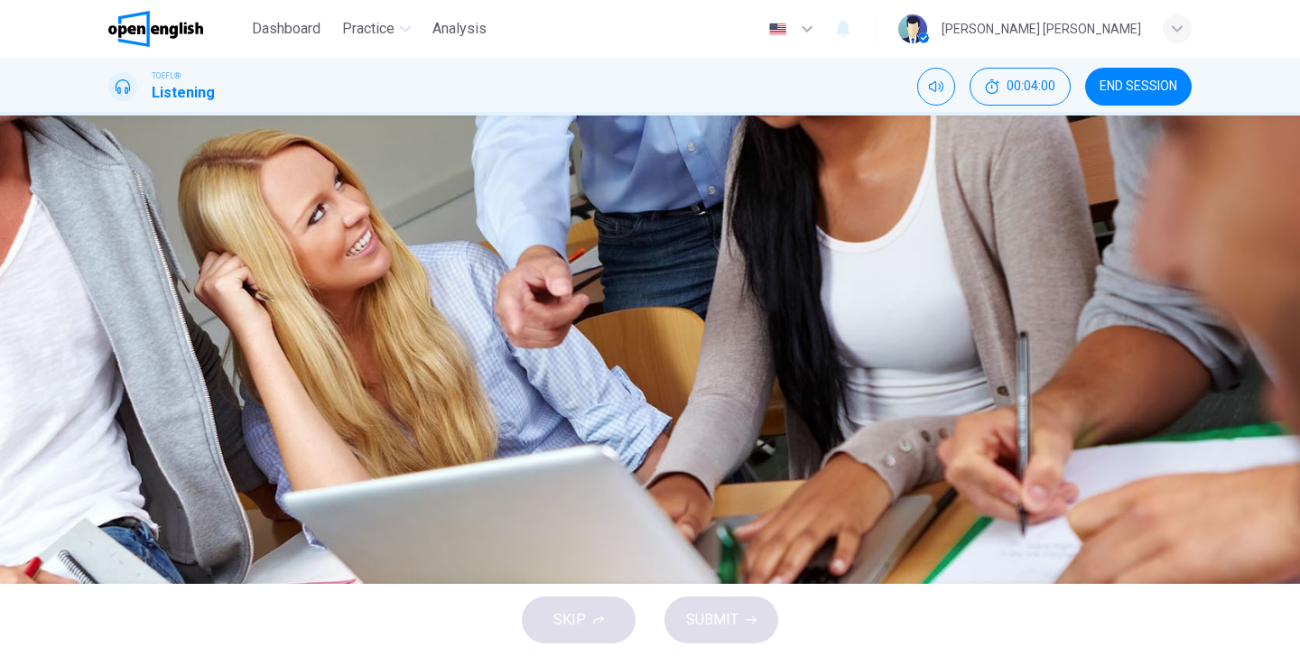
click at [131, 463] on icon "button" at bounding box center [121, 474] width 19 height 22
click at [112, 450] on button "button" at bounding box center [110, 458] width 4 height 17
click at [112, 497] on button "Click to see the audio transcription" at bounding box center [110, 505] width 4 height 17
click at [238, 655] on div at bounding box center [650, 656] width 1300 height 0
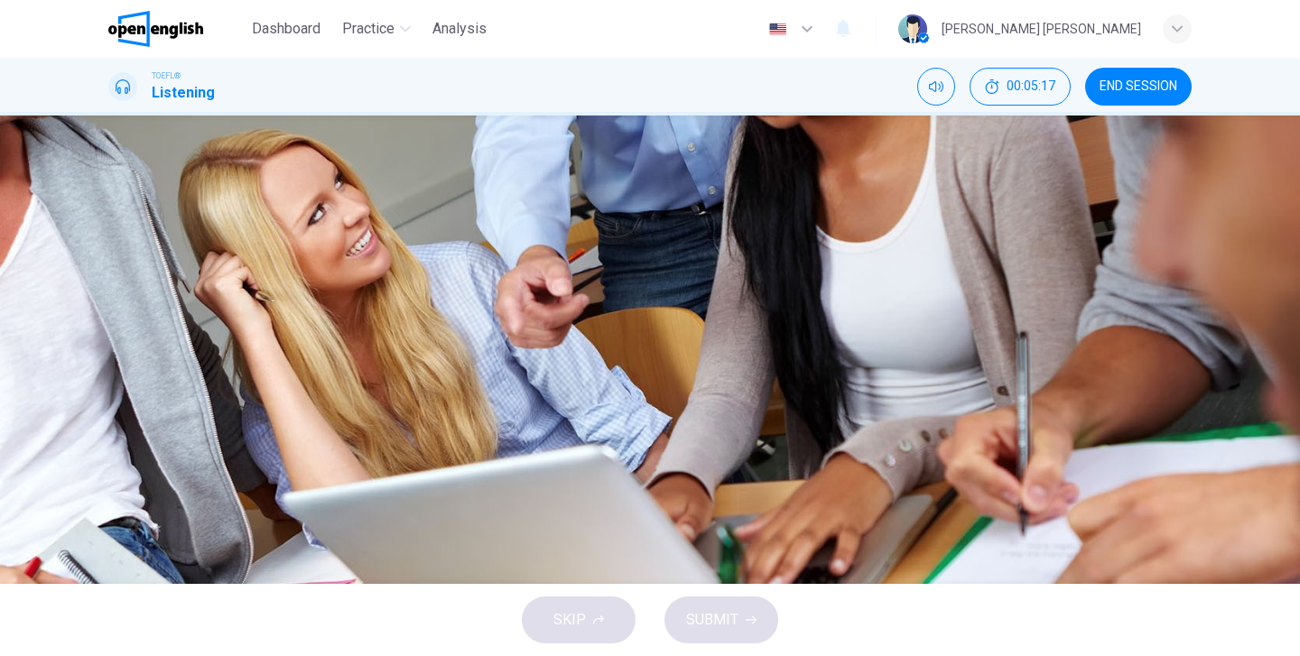
click at [108, 471] on span at bounding box center [108, 471] width 0 height 0
click at [110, 510] on icon "Click to see the audio transcription" at bounding box center [110, 510] width 0 height 0
click at [579, 321] on span "To educate children from area schools about the Transcendentalists" at bounding box center [366, 313] width 427 height 22
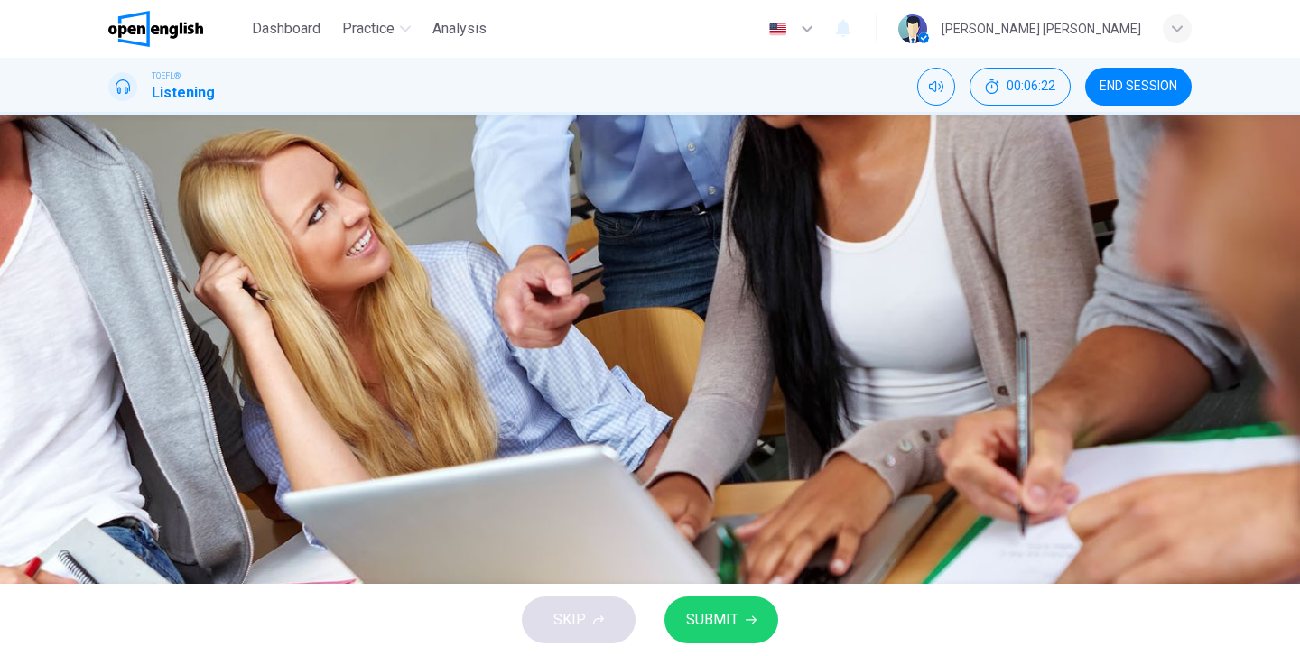
click at [705, 629] on span "SUBMIT" at bounding box center [712, 619] width 52 height 25
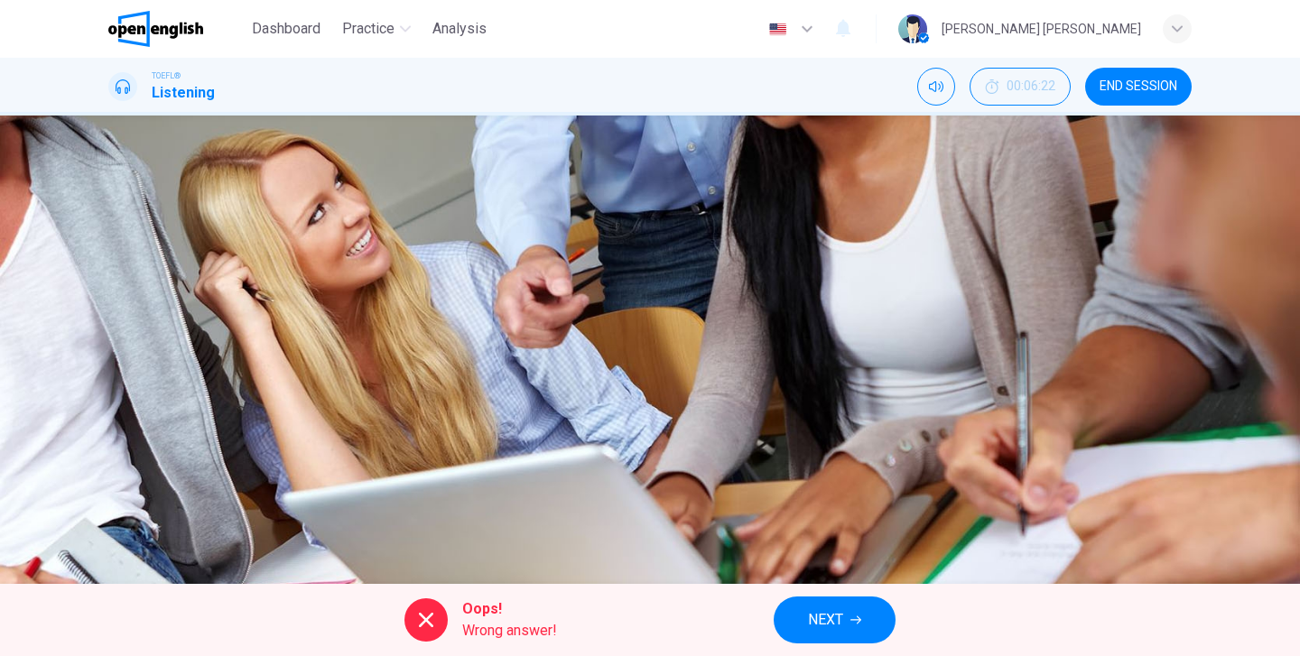
click at [824, 617] on span "NEXT" at bounding box center [825, 619] width 35 height 25
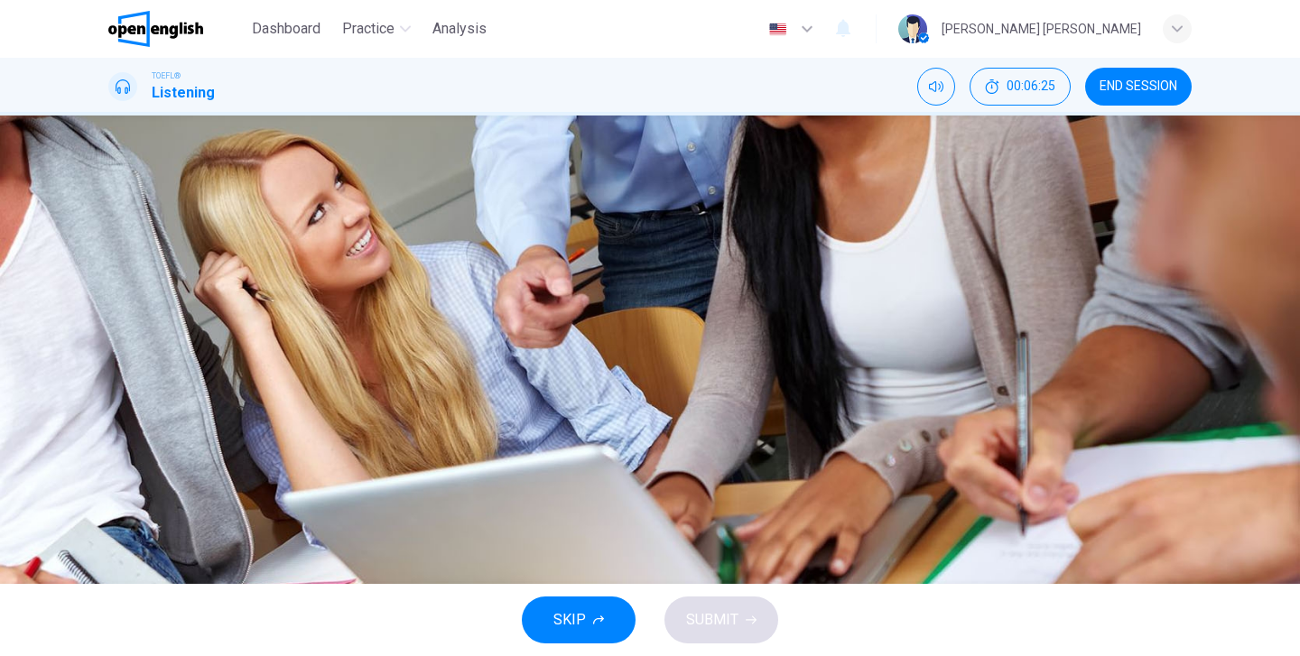
click at [112, 450] on button "button" at bounding box center [110, 458] width 4 height 17
click at [772, 426] on div "A It never had more than 15 members B Nathaniel Hawthorne subsidized the commun…" at bounding box center [649, 335] width 1083 height 180
click at [416, 414] on span "The members rebuilt the site after the fire" at bounding box center [285, 404] width 264 height 22
click at [712, 641] on button "SUBMIT" at bounding box center [721, 620] width 114 height 47
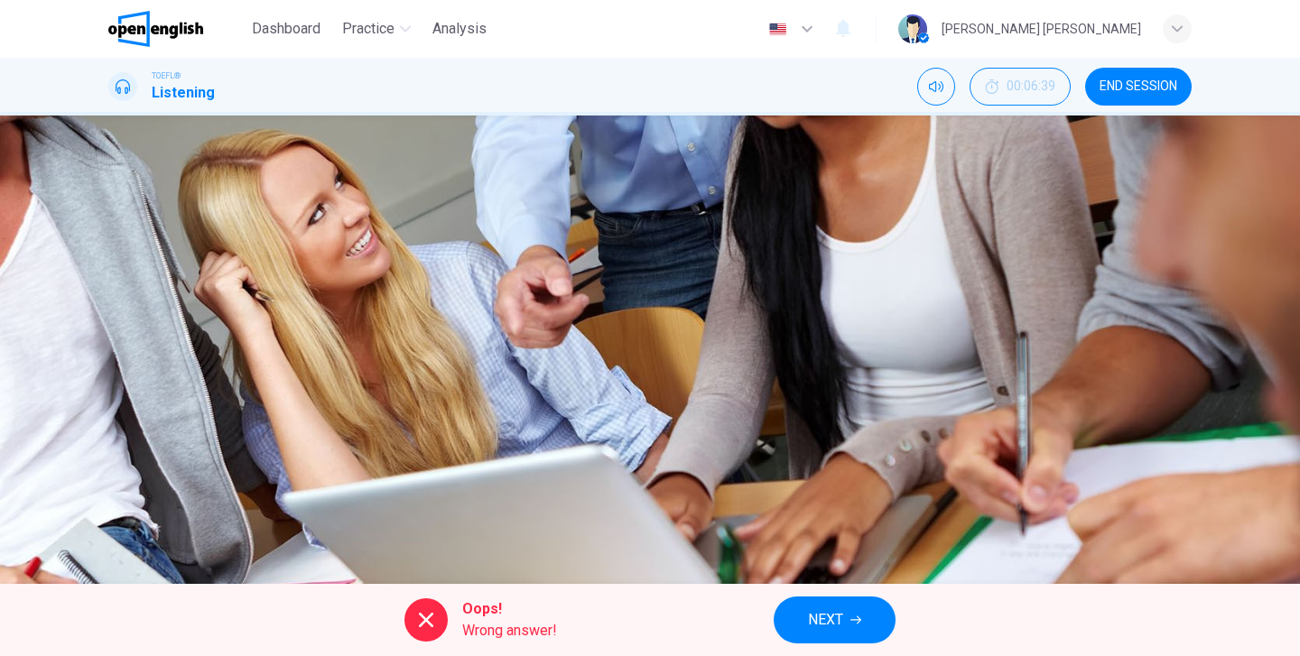
click at [796, 606] on button "NEXT" at bounding box center [834, 620] width 122 height 47
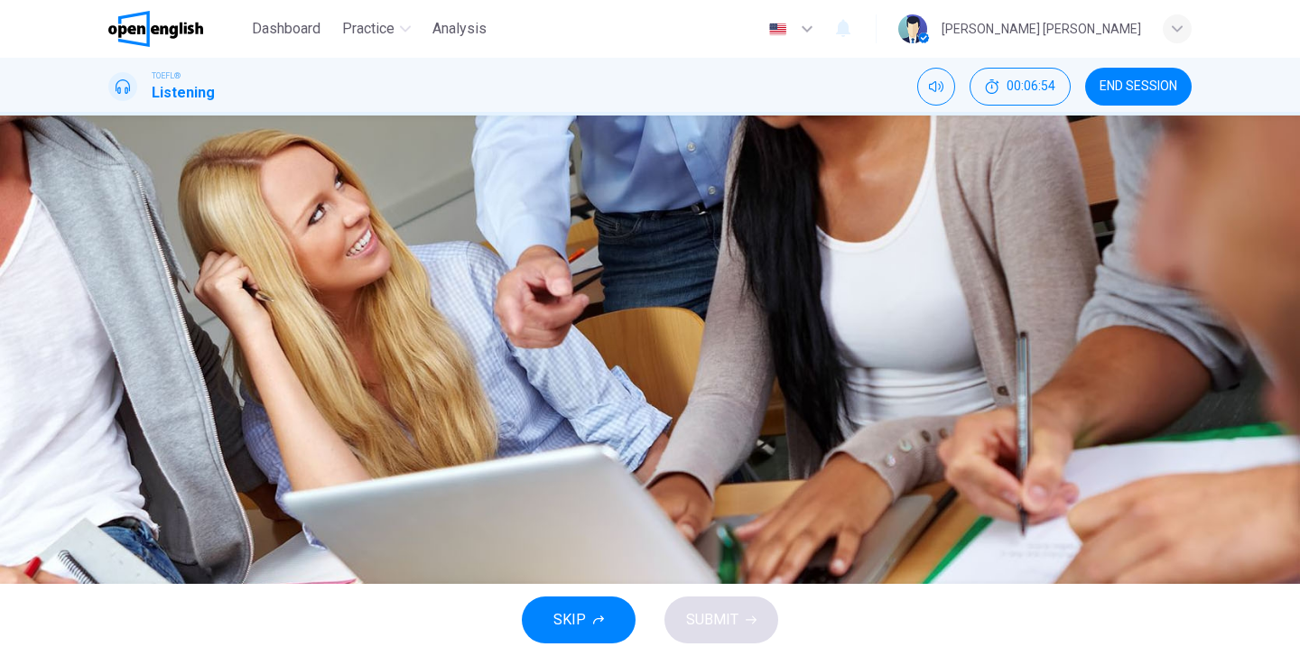
click at [407, 258] on span "The spiritual world is the most important" at bounding box center [280, 268] width 255 height 22
click at [407, 259] on span "The spiritual world is the most important" at bounding box center [280, 268] width 255 height 22
click at [428, 414] on span "It limits the number of community members" at bounding box center [290, 404] width 275 height 22
click at [334, 369] on span "It excludes social interaction" at bounding box center [243, 358] width 181 height 22
click at [434, 320] on span "It includes literature as well as social issues" at bounding box center [294, 313] width 282 height 22
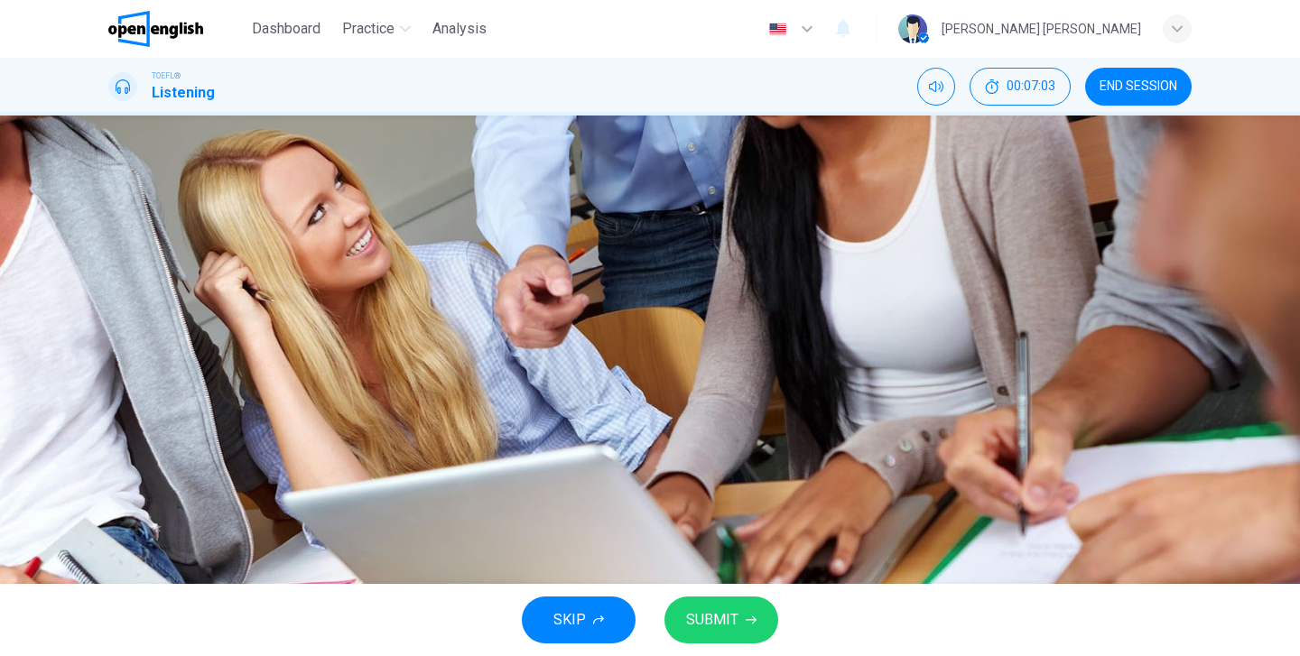
click at [682, 265] on button "A The spiritual world is the most important" at bounding box center [649, 267] width 1083 height 45
click at [434, 324] on span "It includes literature as well as social issues" at bounding box center [294, 313] width 282 height 22
click at [334, 369] on span "It excludes social interaction" at bounding box center [243, 358] width 181 height 22
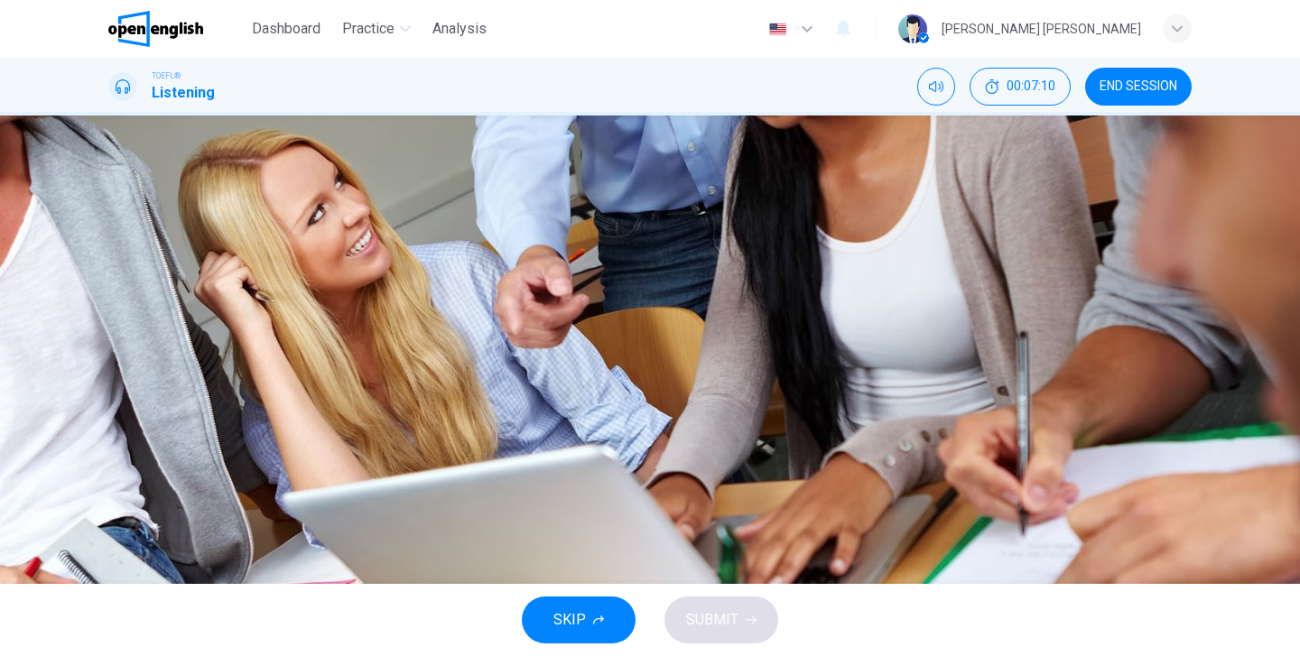
click at [407, 264] on span "The spiritual world is the most important" at bounding box center [280, 268] width 255 height 22
click at [110, 510] on icon "Click to see the audio transcription" at bounding box center [110, 510] width 0 height 0
click at [434, 324] on span "It includes literature as well as social issues" at bounding box center [294, 313] width 282 height 22
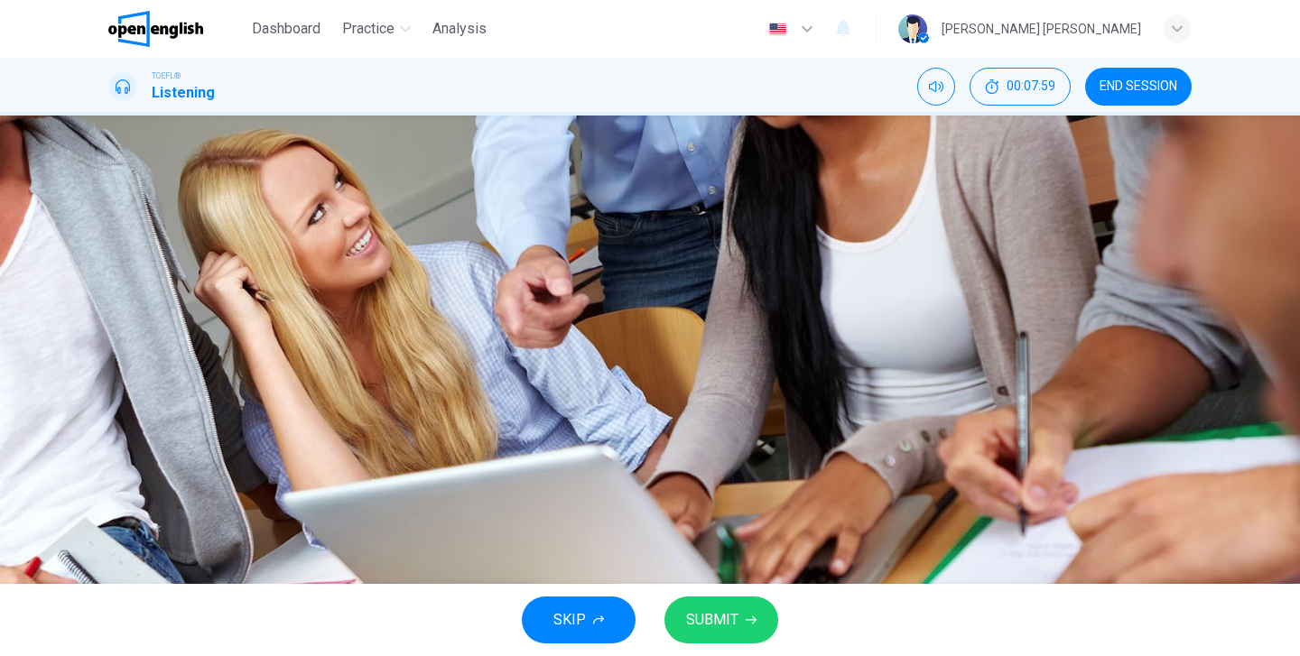
click at [334, 369] on span "It excludes social interaction" at bounding box center [243, 358] width 181 height 22
click at [703, 625] on span "SUBMIT" at bounding box center [712, 619] width 52 height 25
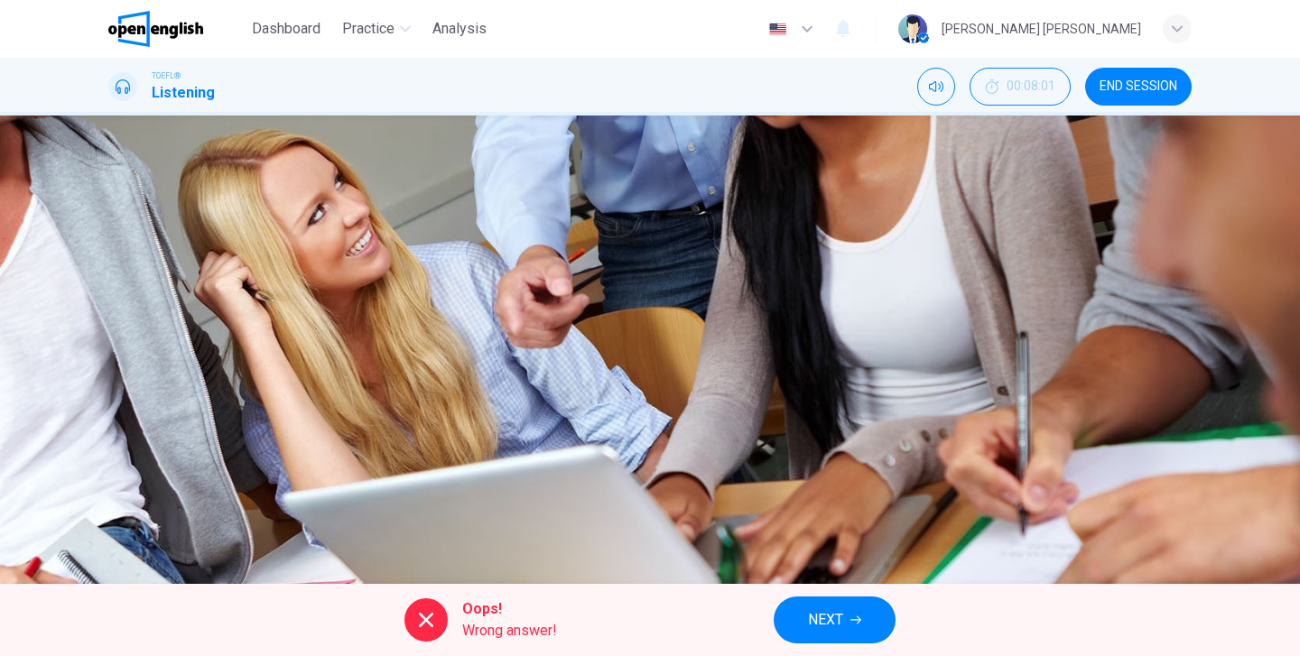
click at [819, 608] on span "NEXT" at bounding box center [825, 619] width 35 height 25
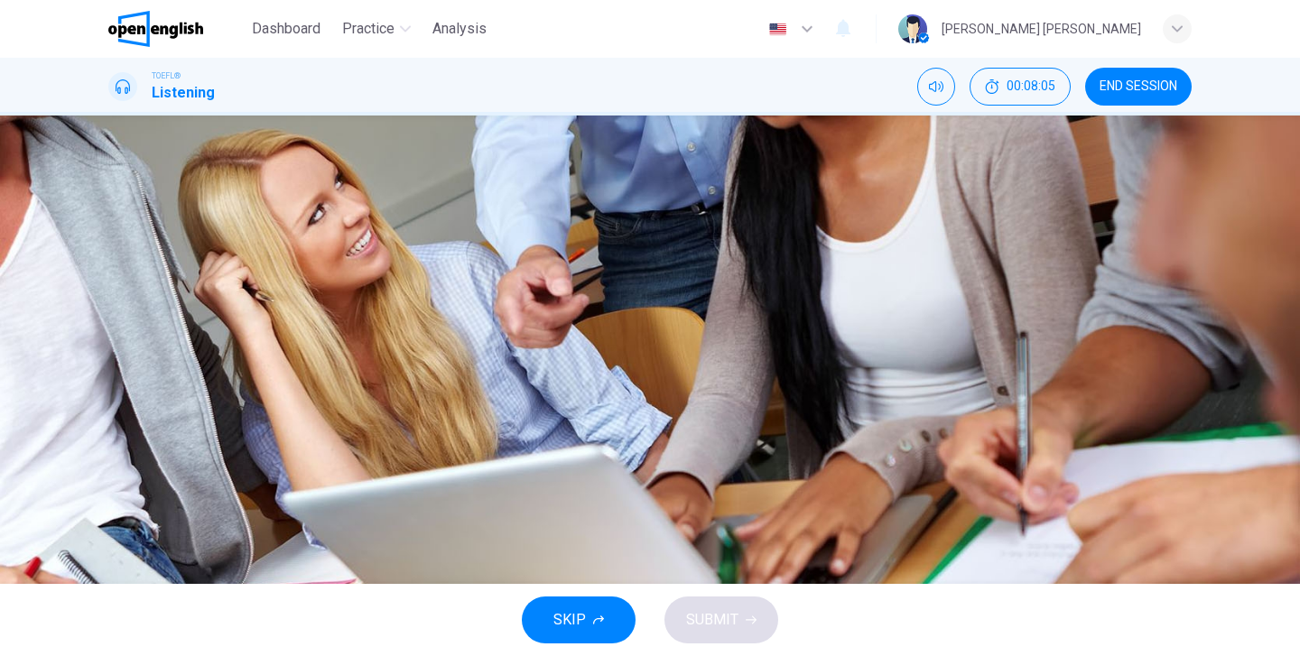
click at [368, 257] on span "Because he is a Transcendentalist" at bounding box center [261, 268] width 216 height 22
click at [432, 369] on span "Because he is a Transcendentalist academic" at bounding box center [293, 358] width 280 height 22
click at [727, 614] on span "SUBMIT" at bounding box center [712, 619] width 52 height 25
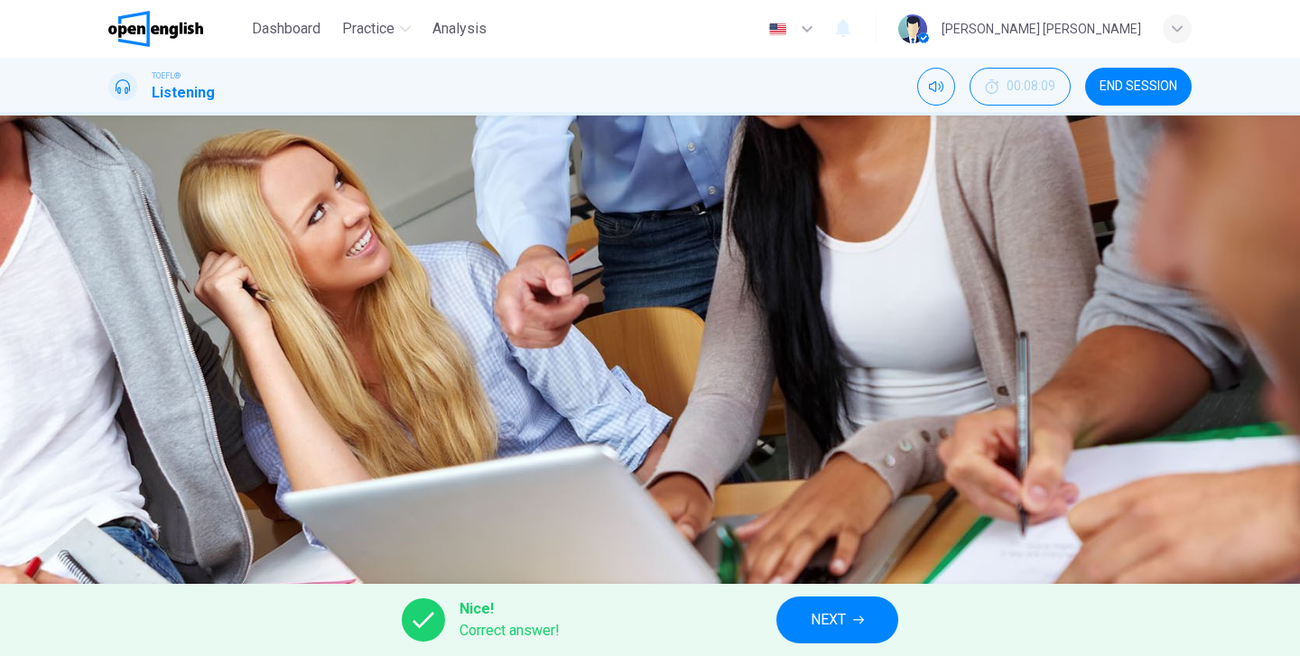
click at [836, 620] on span "NEXT" at bounding box center [827, 619] width 35 height 25
type input "**"
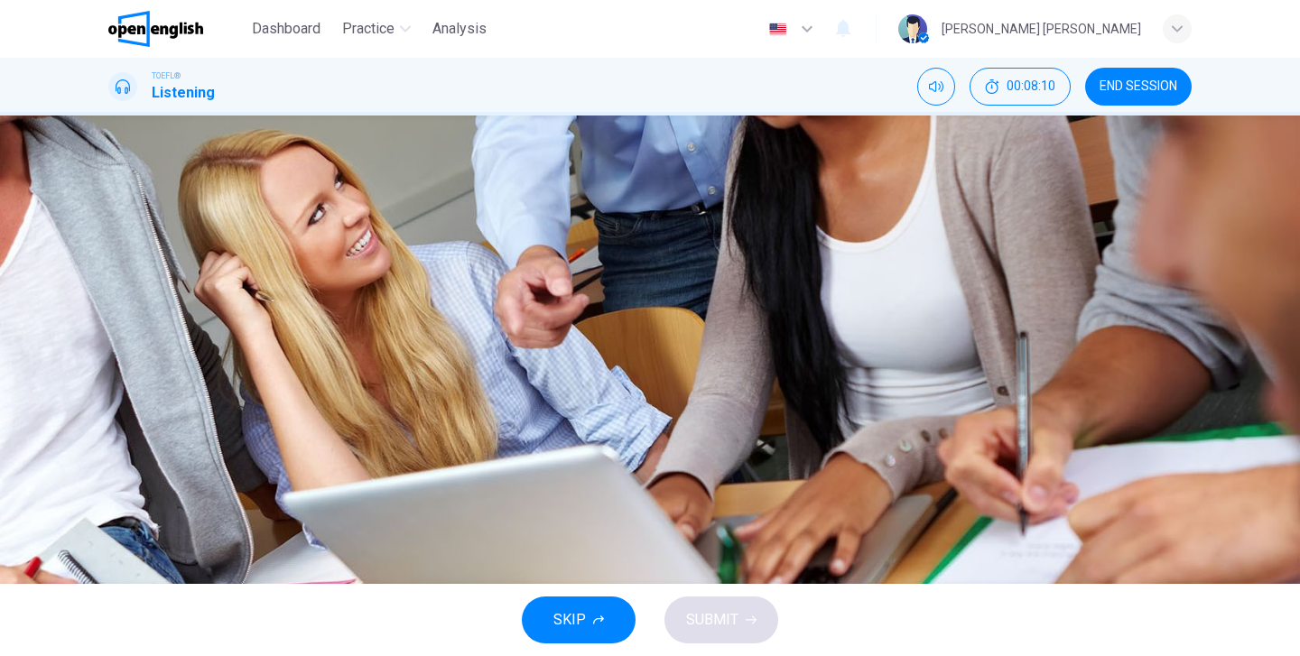
click at [112, 201] on button "button" at bounding box center [110, 192] width 4 height 17
type input "**"
click at [416, 442] on span "His students will work in the area schools" at bounding box center [285, 432] width 264 height 22
type input "**"
type input "*"
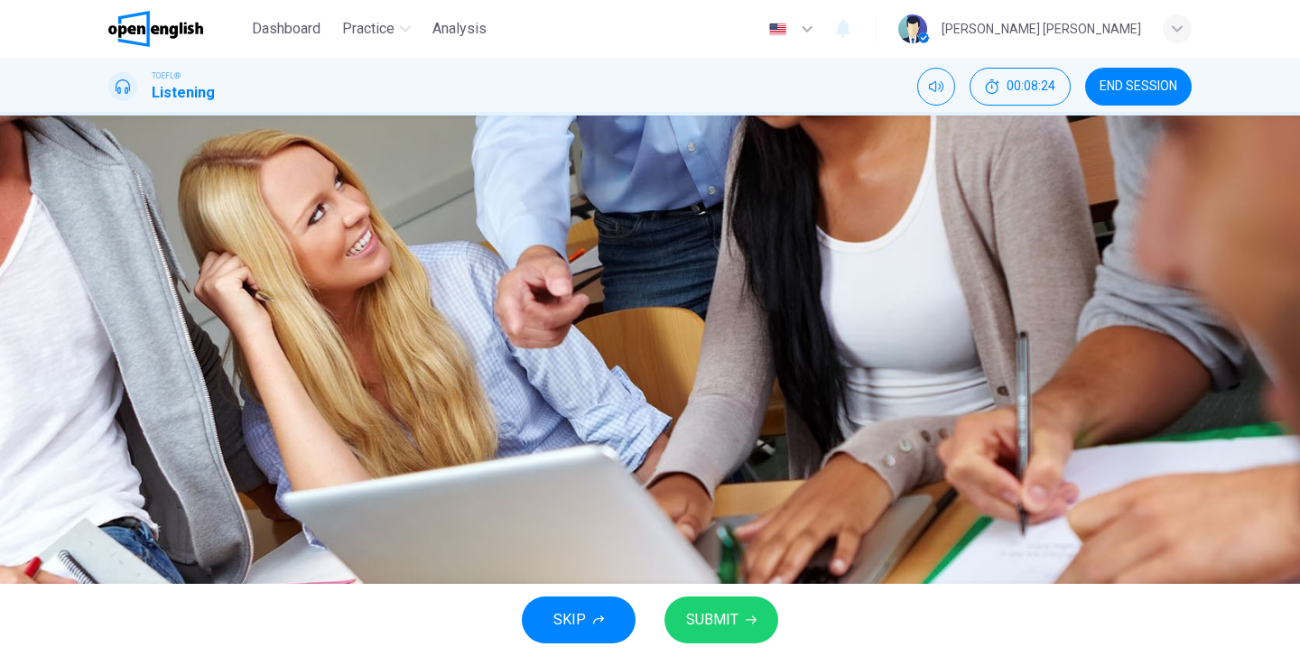
click at [497, 307] on span "Teacher trainees can help with the neighboring children" at bounding box center [325, 296] width 345 height 22
click at [514, 352] on span "Teaching certificate students can get credit working there" at bounding box center [333, 341] width 361 height 22
click at [416, 442] on span "His students will work in the area schools" at bounding box center [285, 432] width 264 height 22
click at [693, 293] on button "A Teacher trainees can help with the neighboring children" at bounding box center [649, 295] width 1083 height 45
click at [728, 618] on span "SUBMIT" at bounding box center [712, 619] width 52 height 25
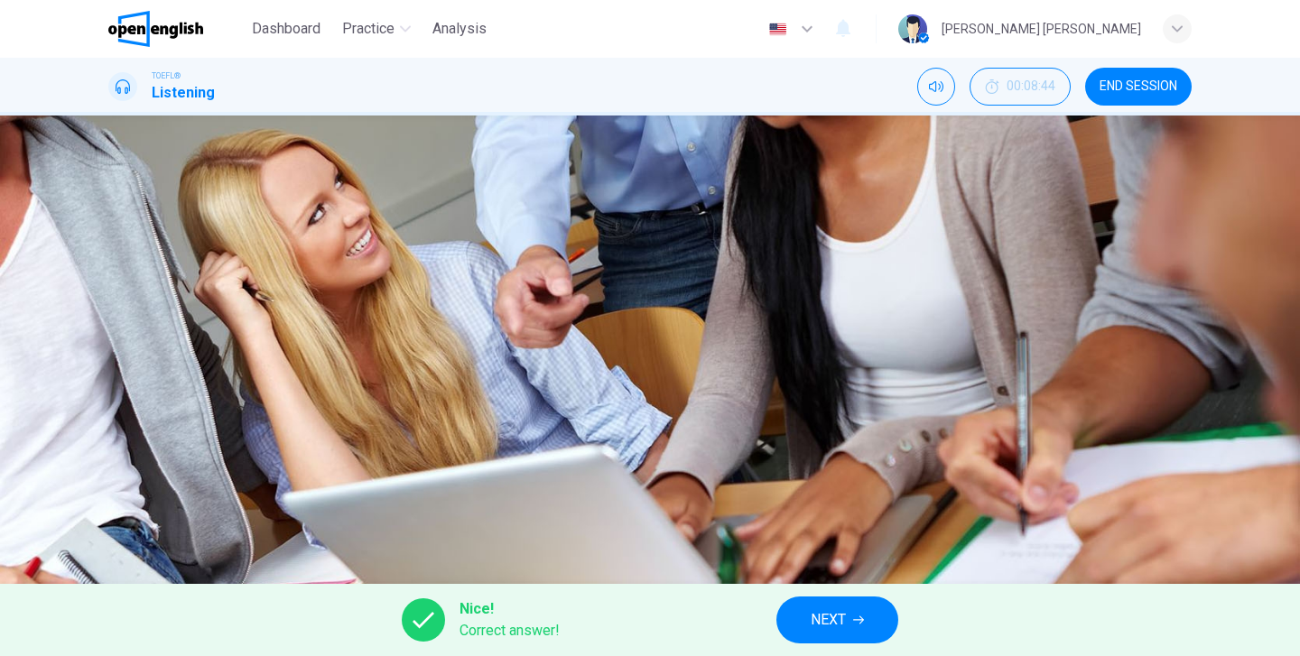
click at [849, 623] on button "NEXT" at bounding box center [837, 620] width 122 height 47
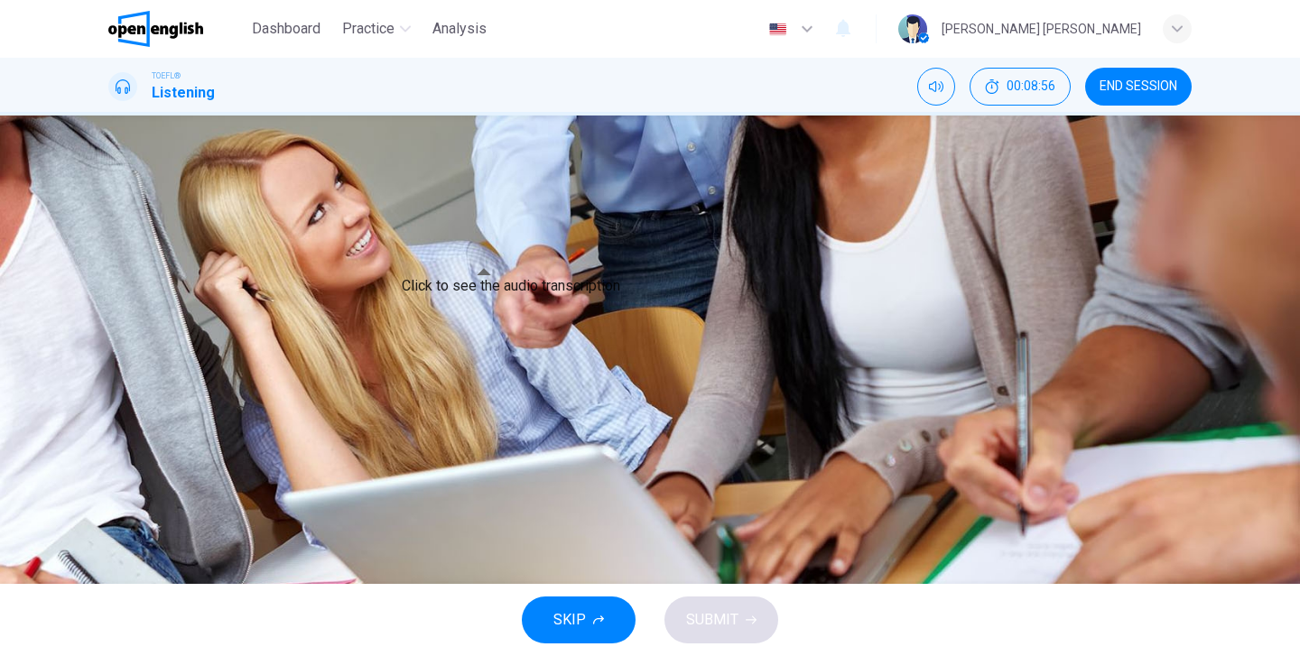
click at [110, 510] on icon "Click to see the audio transcription" at bounding box center [110, 510] width 0 height 0
click at [308, 324] on span "Outdoor physical activity" at bounding box center [230, 313] width 155 height 22
click at [130, 510] on icon "Click to see the audio transcription" at bounding box center [120, 521] width 20 height 22
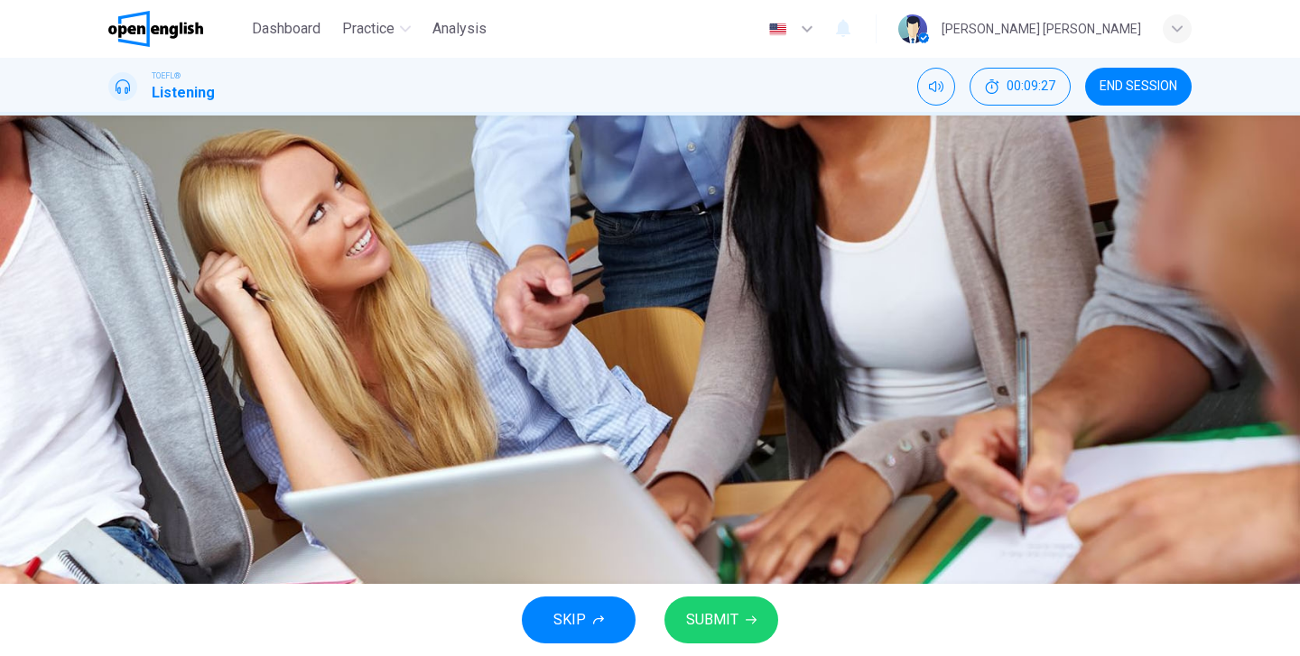
click at [923, 655] on div at bounding box center [650, 656] width 1300 height 0
click at [713, 609] on span "SUBMIT" at bounding box center [712, 619] width 52 height 25
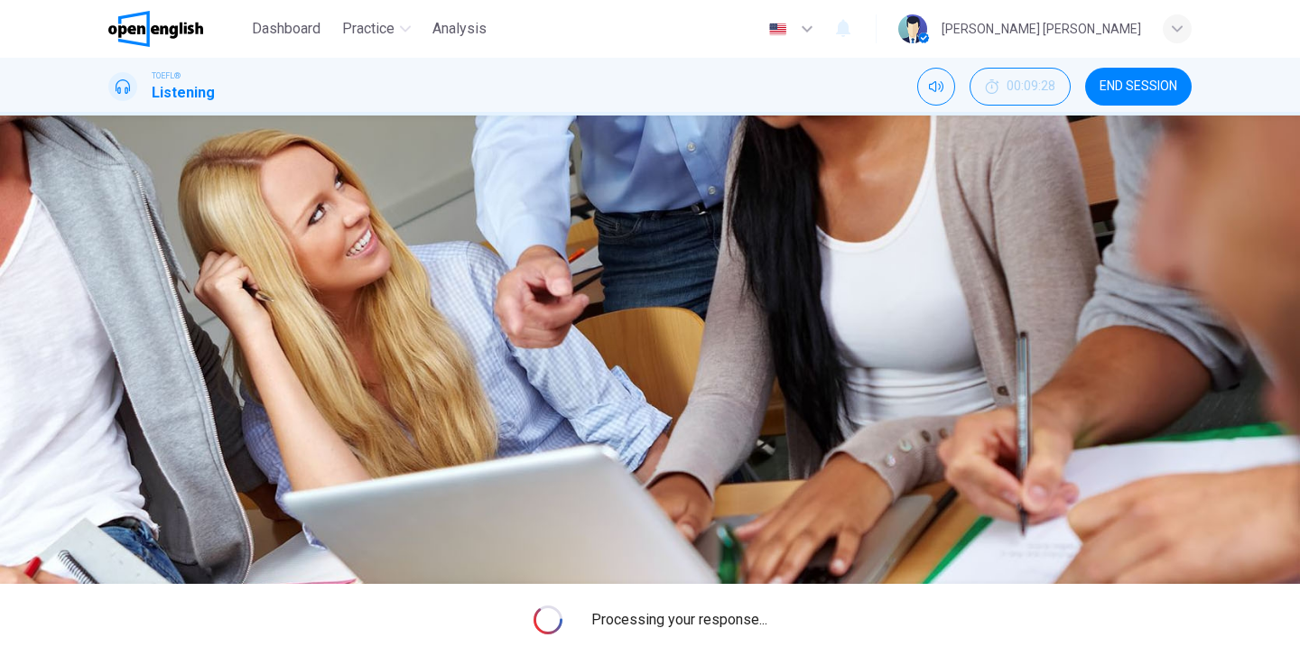
type input "**"
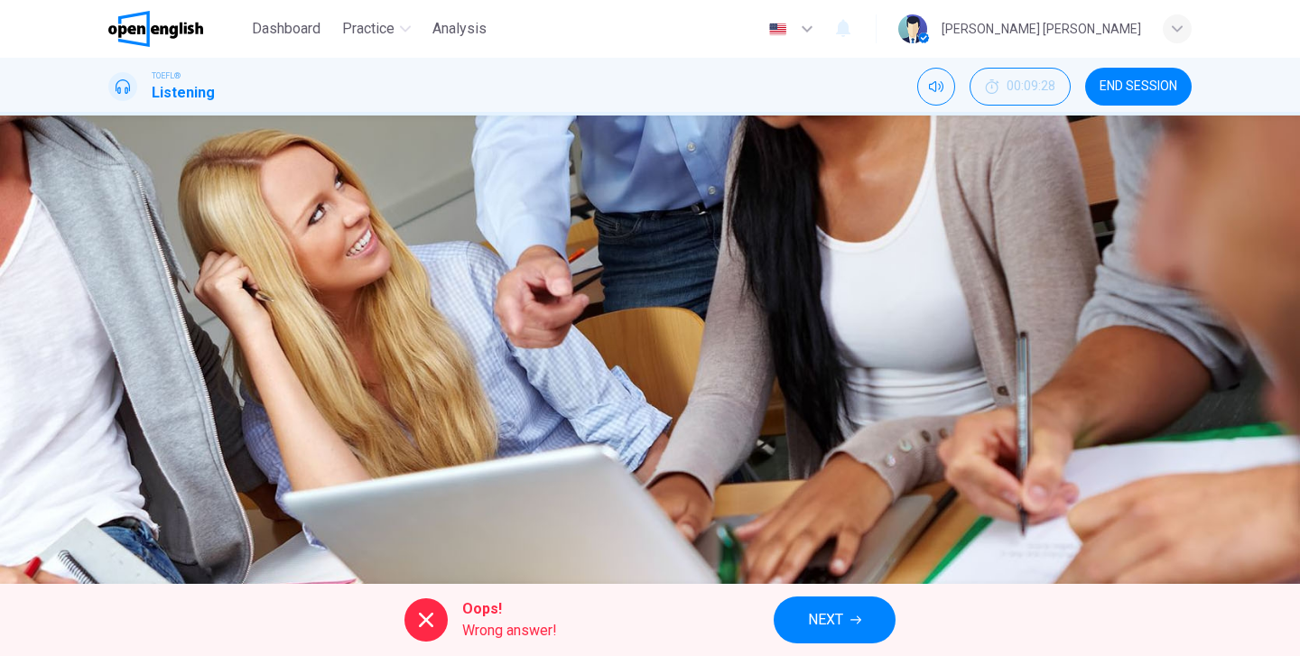
click at [850, 617] on button "NEXT" at bounding box center [834, 620] width 122 height 47
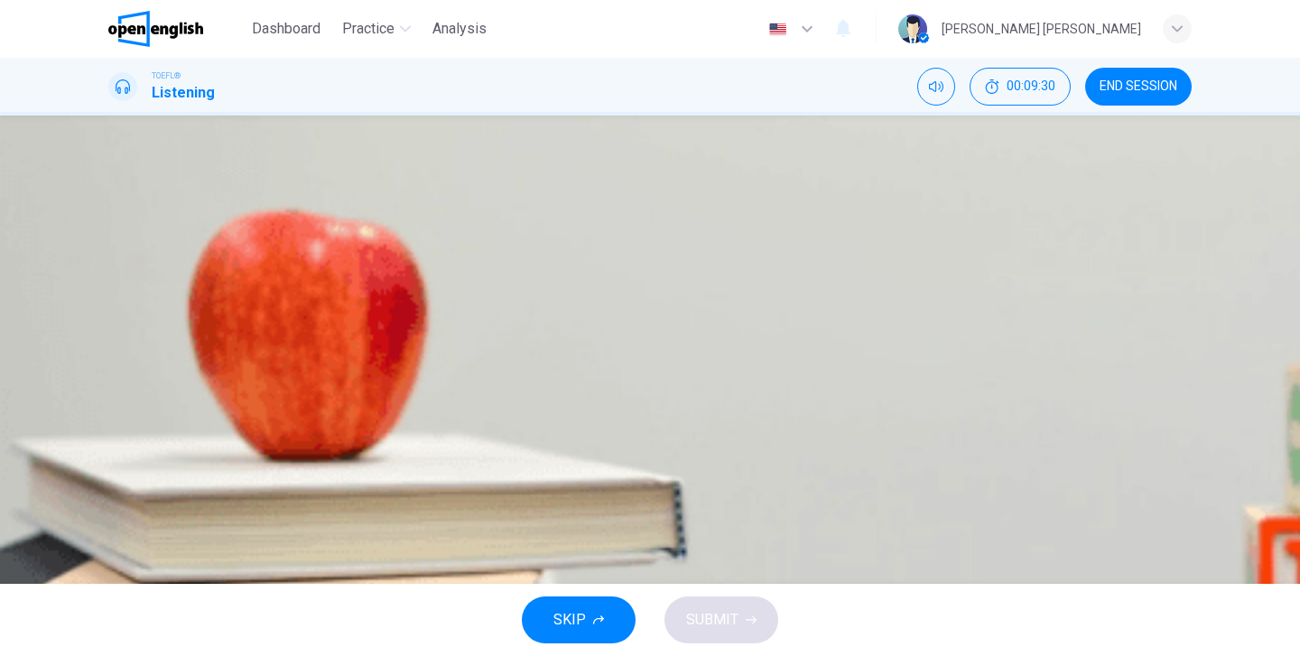
click at [110, 463] on icon "button" at bounding box center [110, 463] width 0 height 0
click at [128, 466] on icon "button" at bounding box center [121, 474] width 15 height 16
click at [112, 450] on button "button" at bounding box center [110, 458] width 4 height 17
click at [233, 414] on span "Both A and B" at bounding box center [193, 404] width 80 height 22
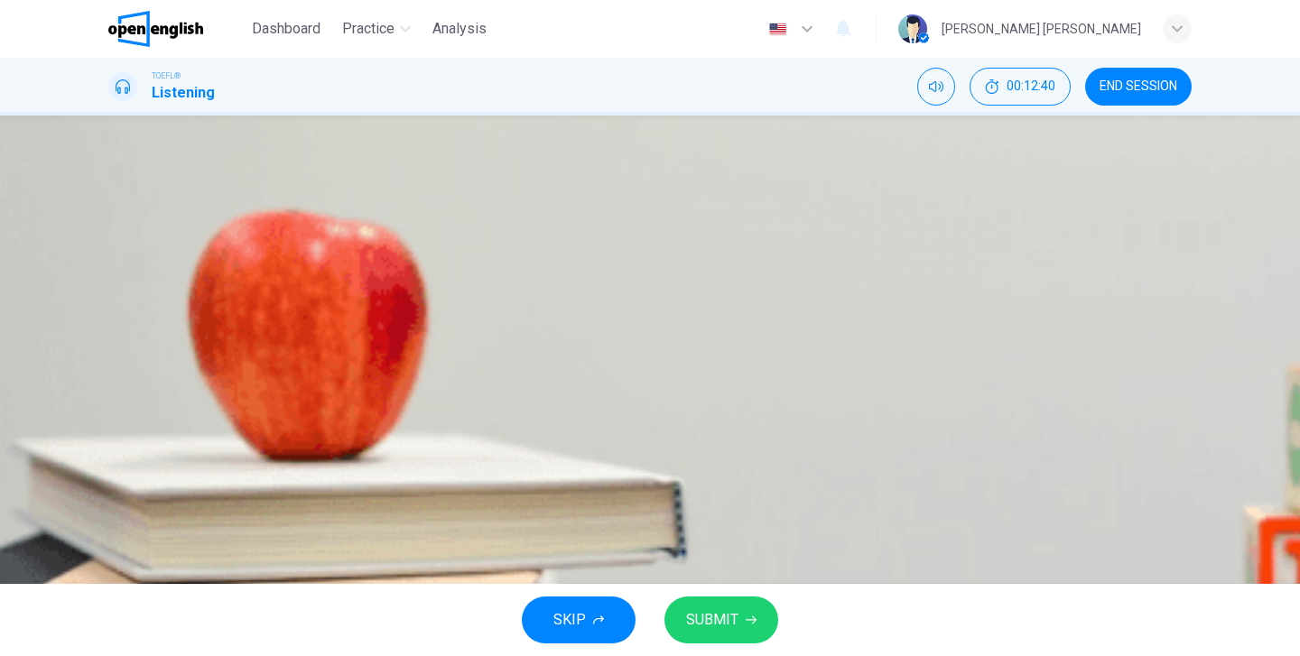
click at [744, 634] on button "SUBMIT" at bounding box center [721, 620] width 114 height 47
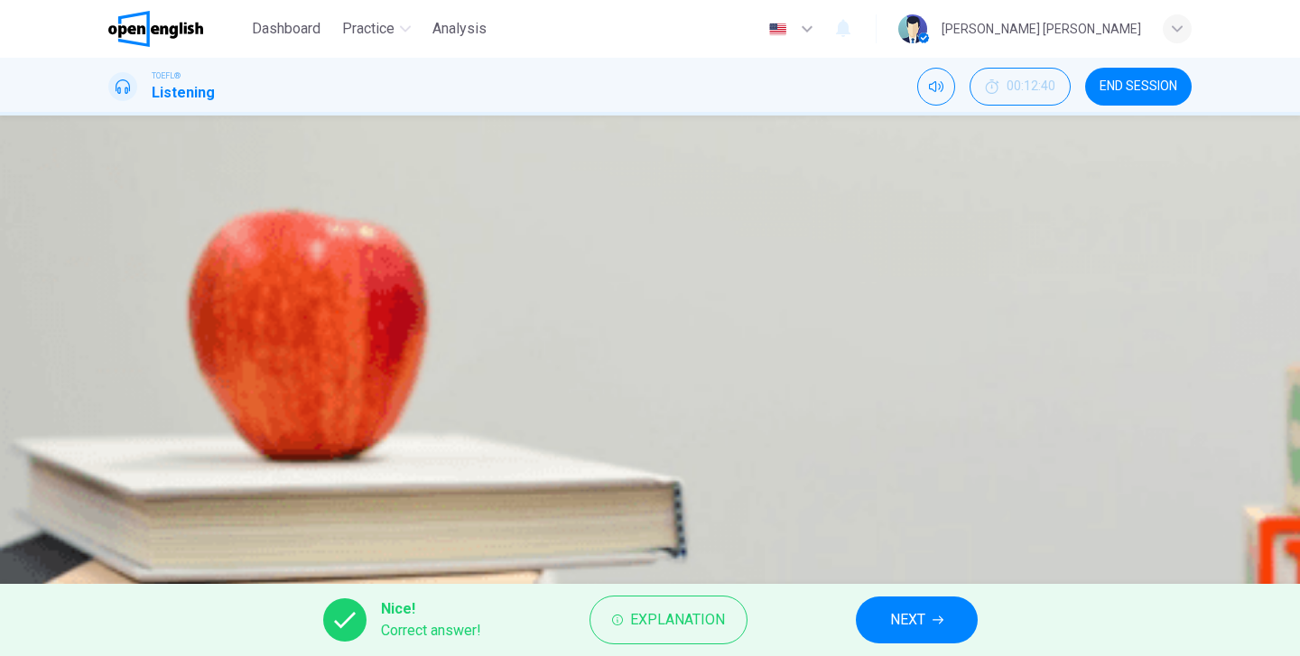
click at [911, 622] on span "NEXT" at bounding box center [907, 619] width 35 height 25
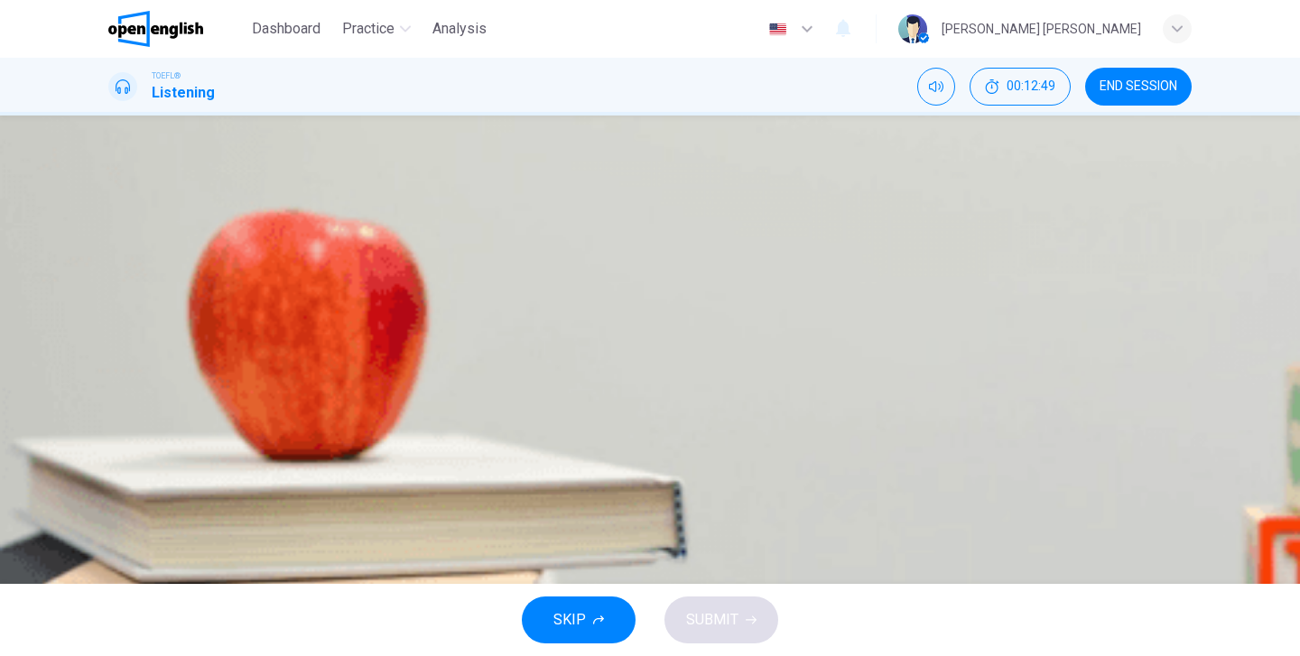
click at [396, 369] on span "By not leaving things to the last minute" at bounding box center [275, 358] width 244 height 22
click at [731, 625] on span "SUBMIT" at bounding box center [712, 619] width 52 height 25
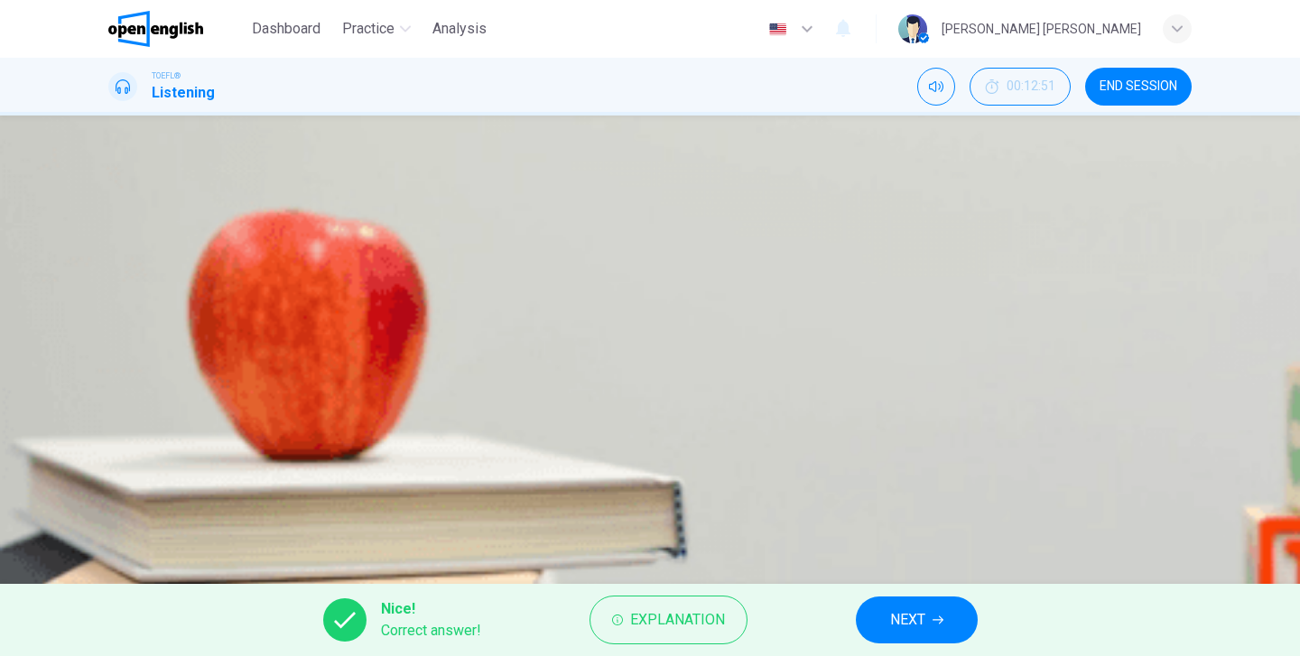
click at [926, 627] on button "NEXT" at bounding box center [917, 620] width 122 height 47
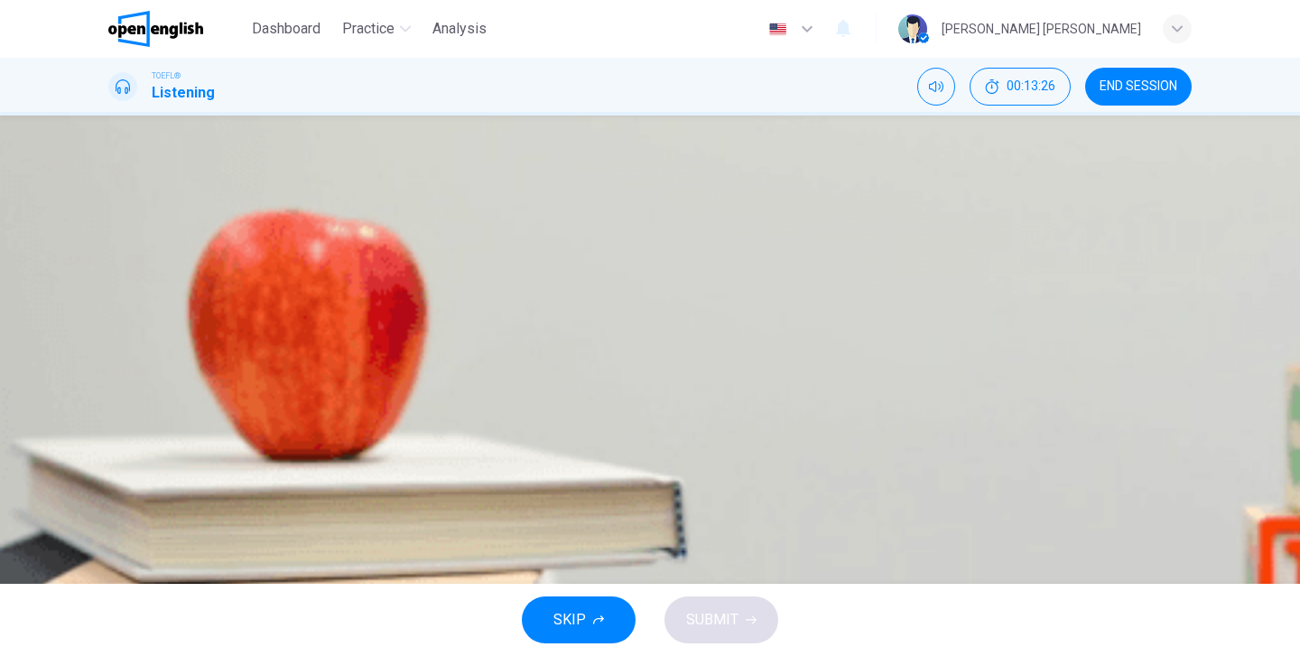
click at [401, 414] on span "Giving up and just seeing what happens" at bounding box center [277, 404] width 248 height 22
click at [715, 609] on span "SUBMIT" at bounding box center [712, 619] width 52 height 25
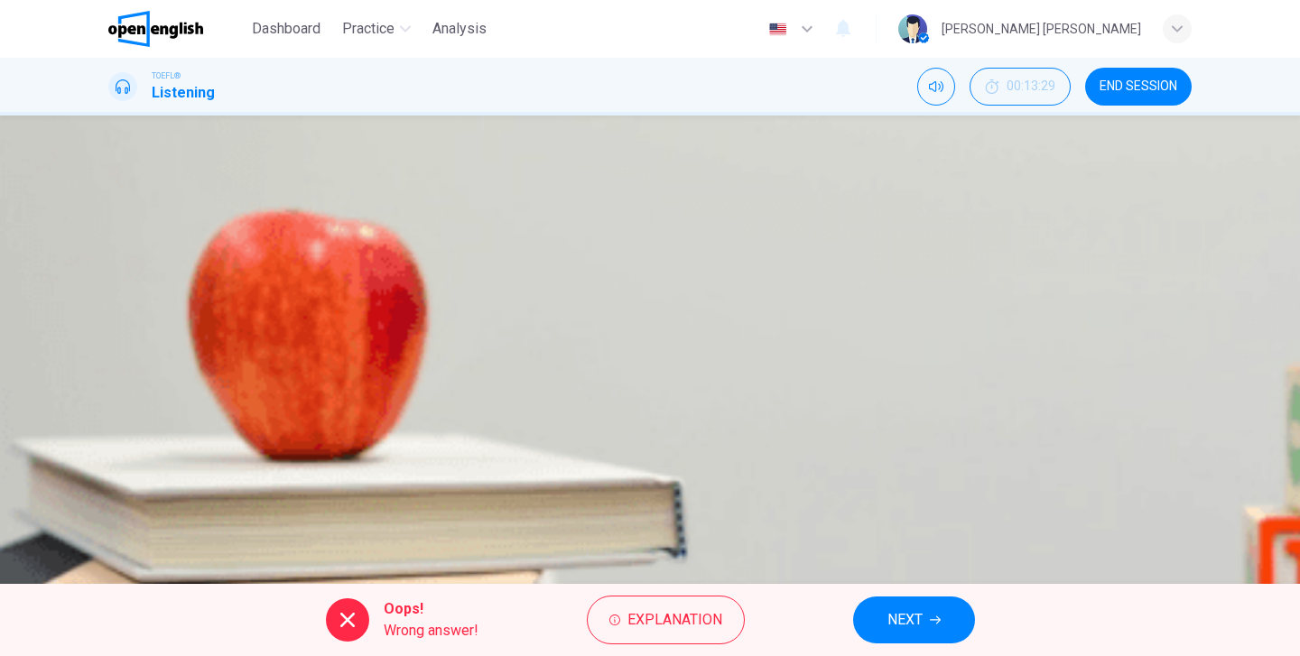
click at [773, 338] on div "A Always relying on professors being nice and forgiving his mistakes B Turning …" at bounding box center [649, 335] width 1083 height 180
click at [750, 310] on div "A Always relying on professors being nice and forgiving his mistakes B Turning …" at bounding box center [649, 335] width 1083 height 180
click at [923, 627] on button "NEXT" at bounding box center [914, 620] width 122 height 47
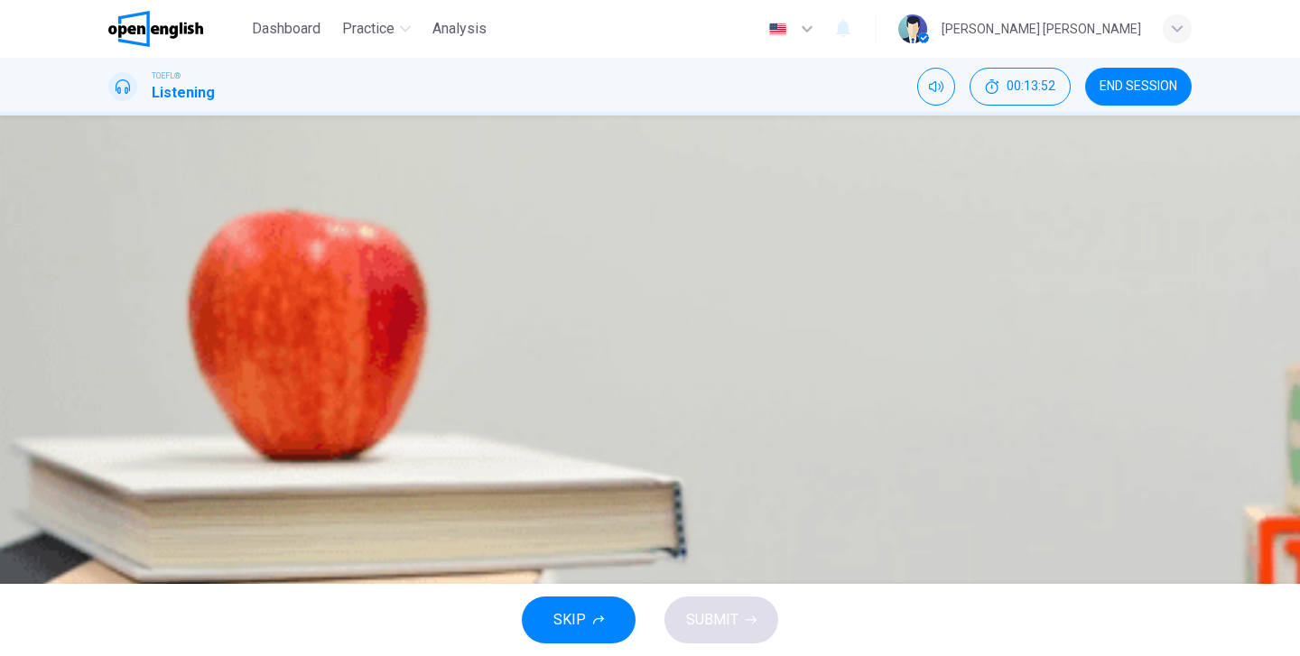
click at [674, 264] on button "A By learning the lesson now, he will be more successful later on" at bounding box center [649, 267] width 1083 height 45
click at [108, 471] on span at bounding box center [108, 471] width 0 height 0
click at [146, 448] on div "00m 41s" at bounding box center [649, 494] width 1083 height 92
click at [110, 463] on icon "button" at bounding box center [110, 463] width 0 height 0
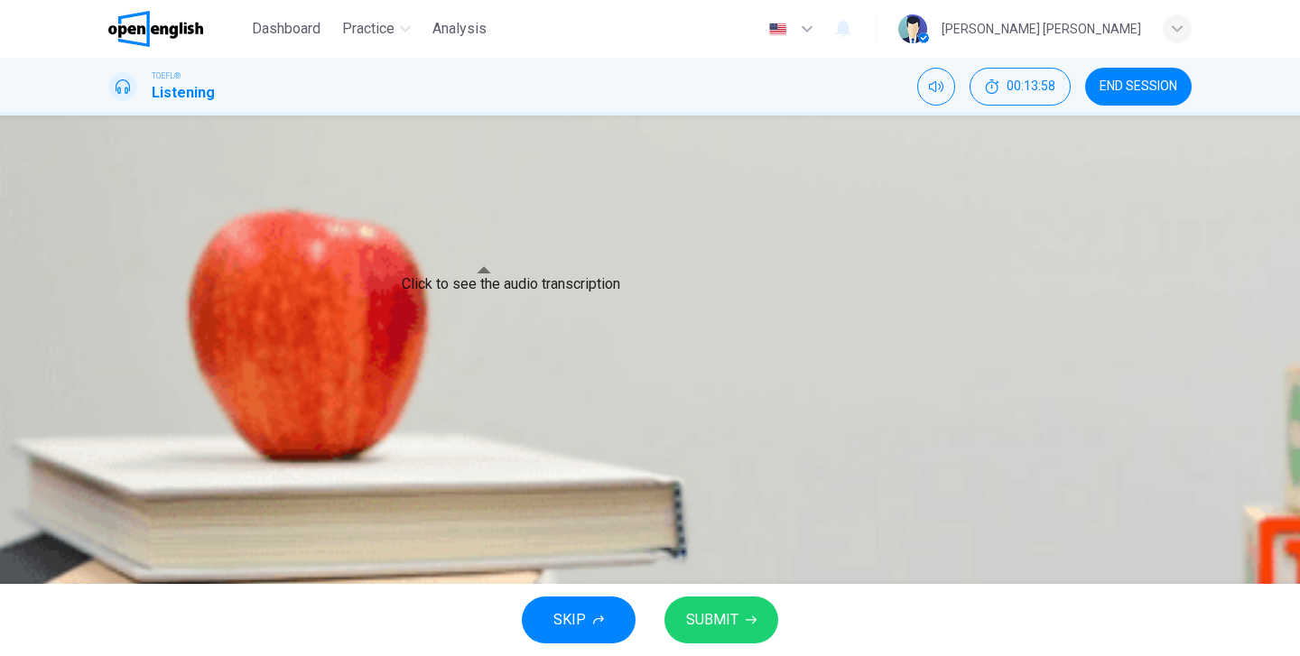
click at [110, 510] on icon "Click to see the audio transcription" at bounding box center [110, 510] width 0 height 0
type input "*"
click at [766, 331] on button "B By learning the lesson now, he can avoid future mistakes" at bounding box center [649, 313] width 1083 height 45
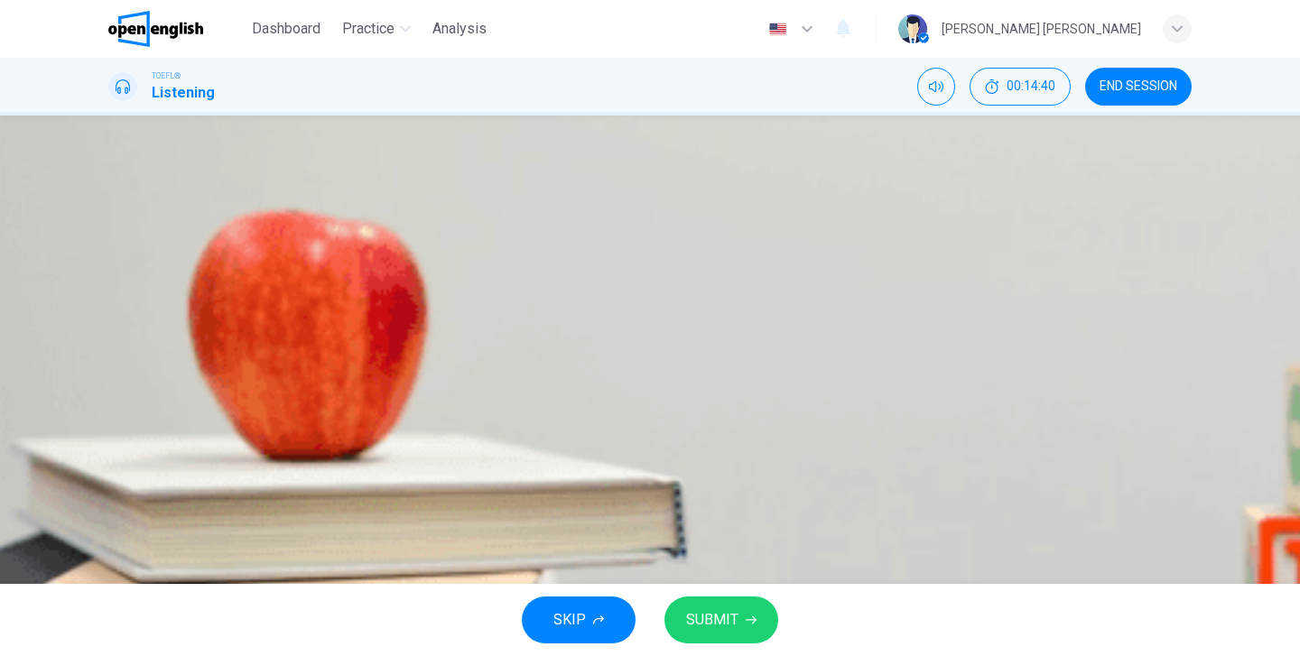
click at [719, 630] on span "SUBMIT" at bounding box center [712, 619] width 52 height 25
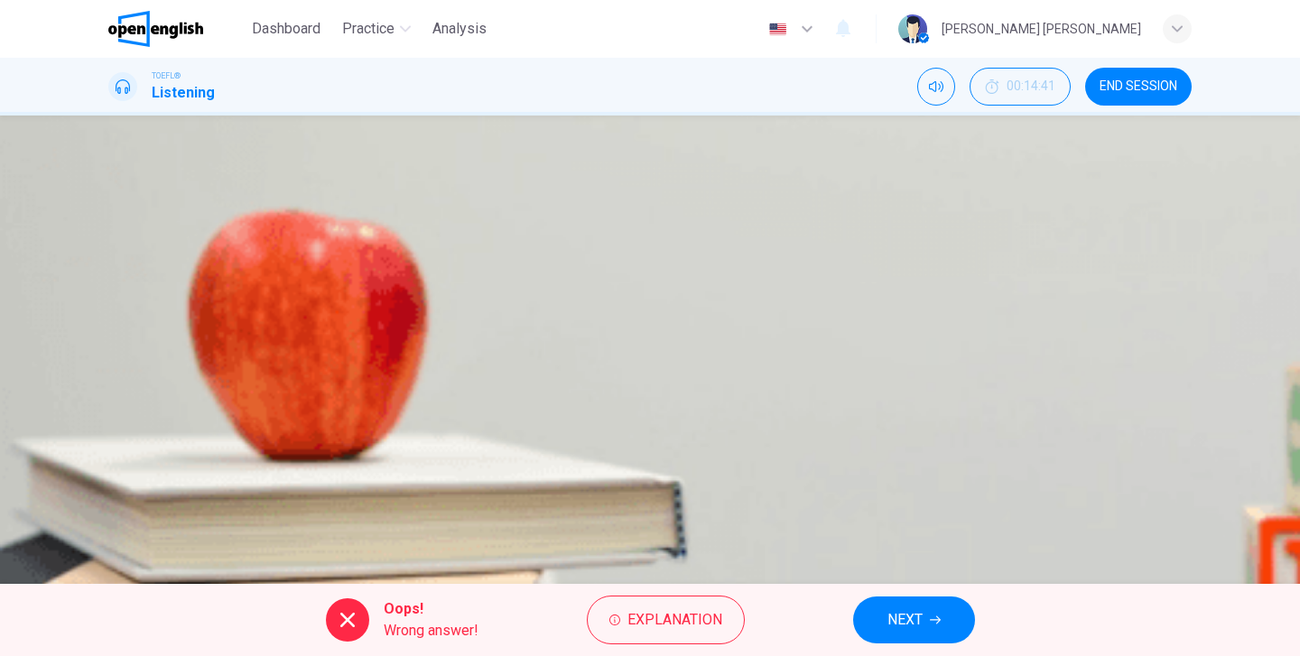
click at [911, 623] on span "NEXT" at bounding box center [904, 619] width 35 height 25
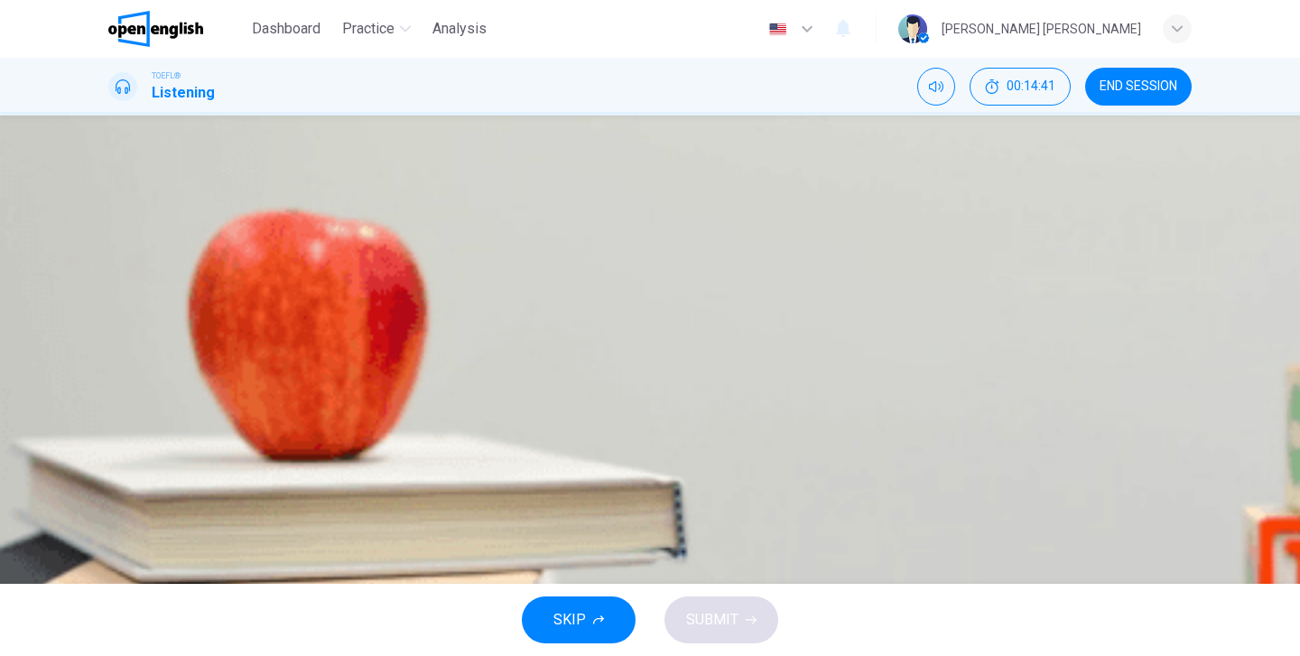
click at [110, 195] on icon "button" at bounding box center [110, 195] width 0 height 0
type input "*"
click at [453, 395] on span "He assumes that he has done something wrong" at bounding box center [303, 385] width 301 height 22
click at [702, 616] on span "SUBMIT" at bounding box center [712, 619] width 52 height 25
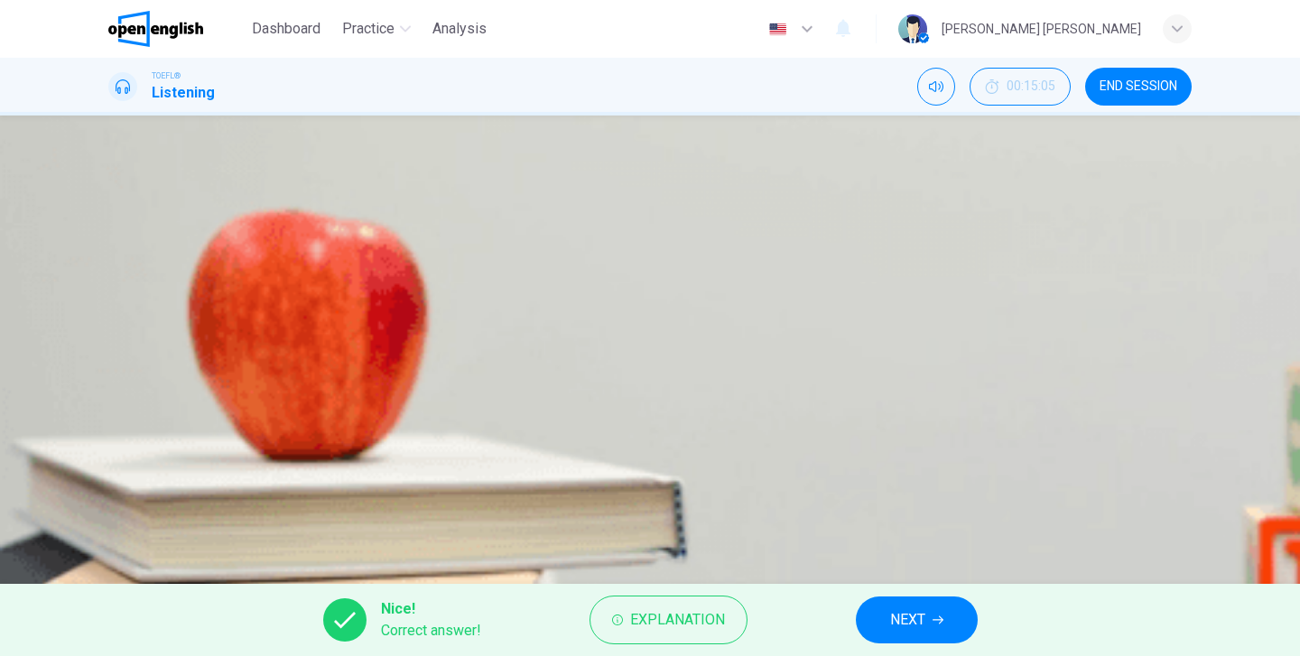
click at [927, 606] on button "NEXT" at bounding box center [917, 620] width 122 height 47
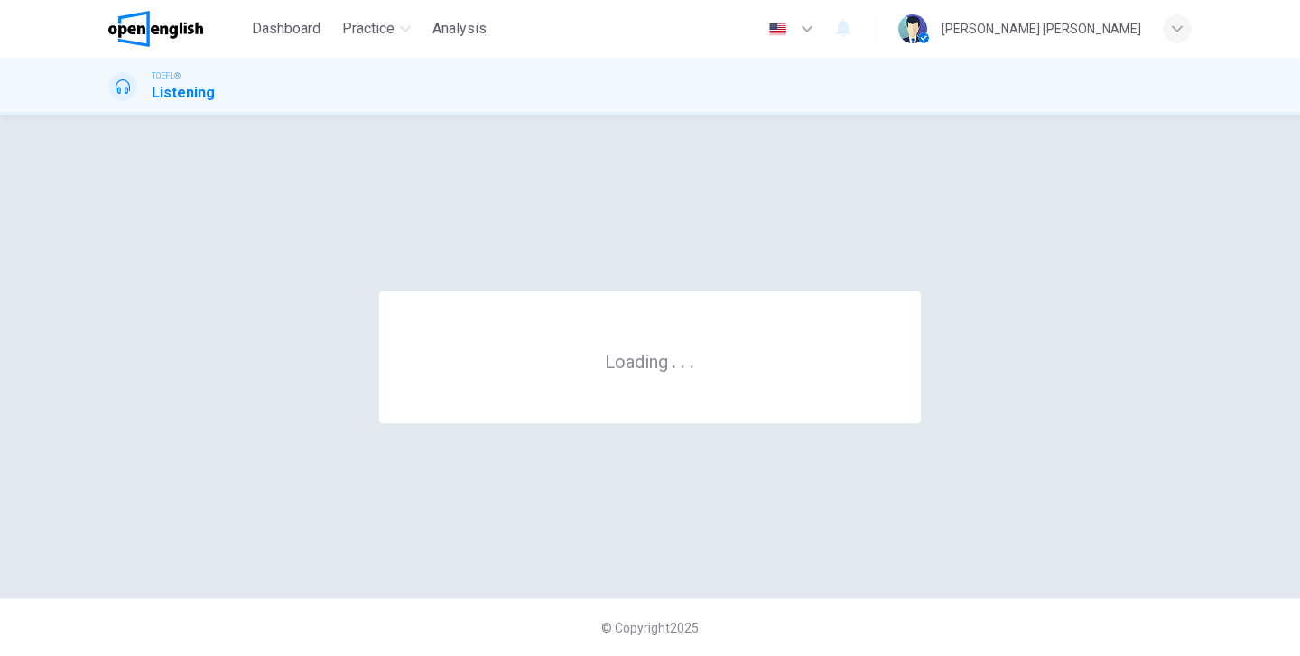
scroll to position [0, 0]
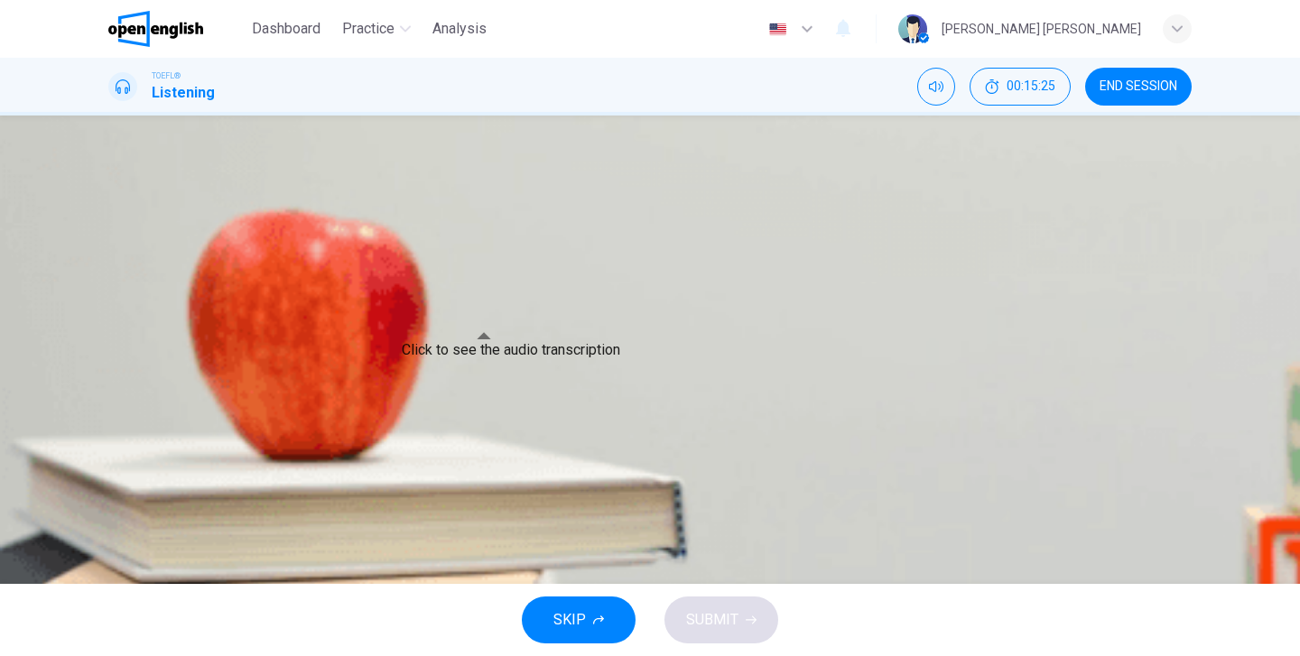
click at [112, 497] on button "Click to see the audio transcription" at bounding box center [110, 505] width 4 height 17
click at [125, 463] on icon "button" at bounding box center [121, 474] width 19 height 22
click at [110, 510] on icon "Click to see the audio transcription" at bounding box center [110, 510] width 0 height 0
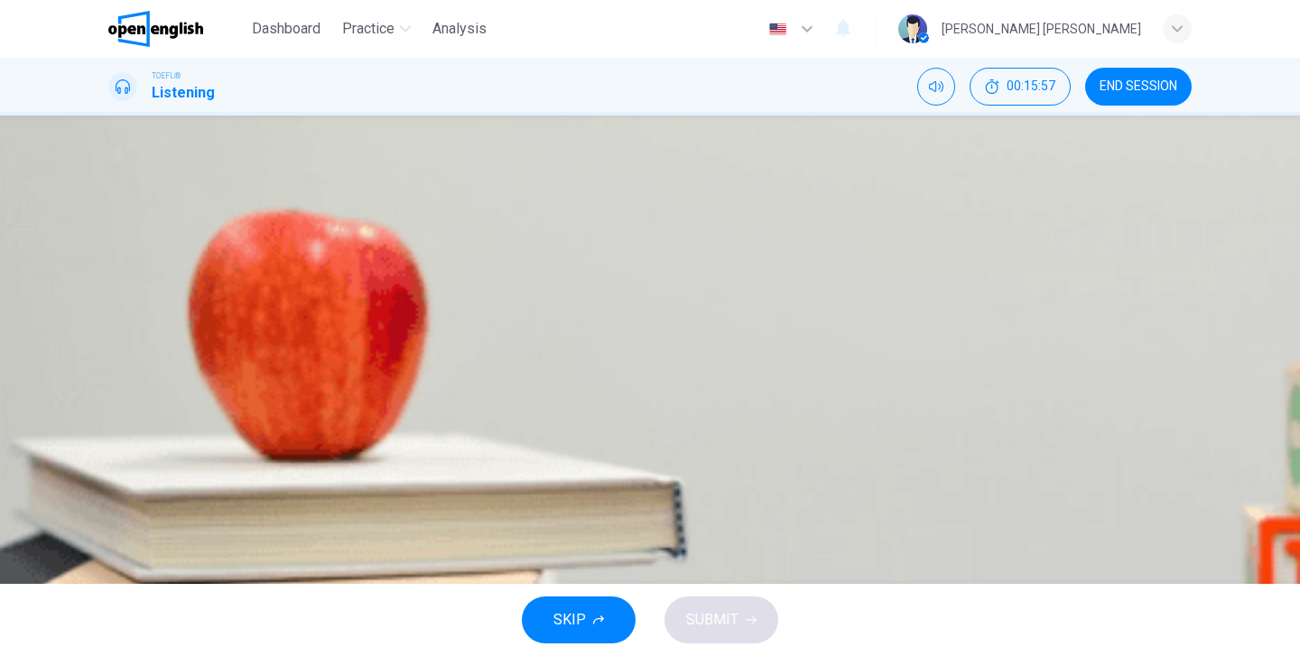
click at [110, 510] on icon "Click to see the audio transcription" at bounding box center [110, 510] width 0 height 0
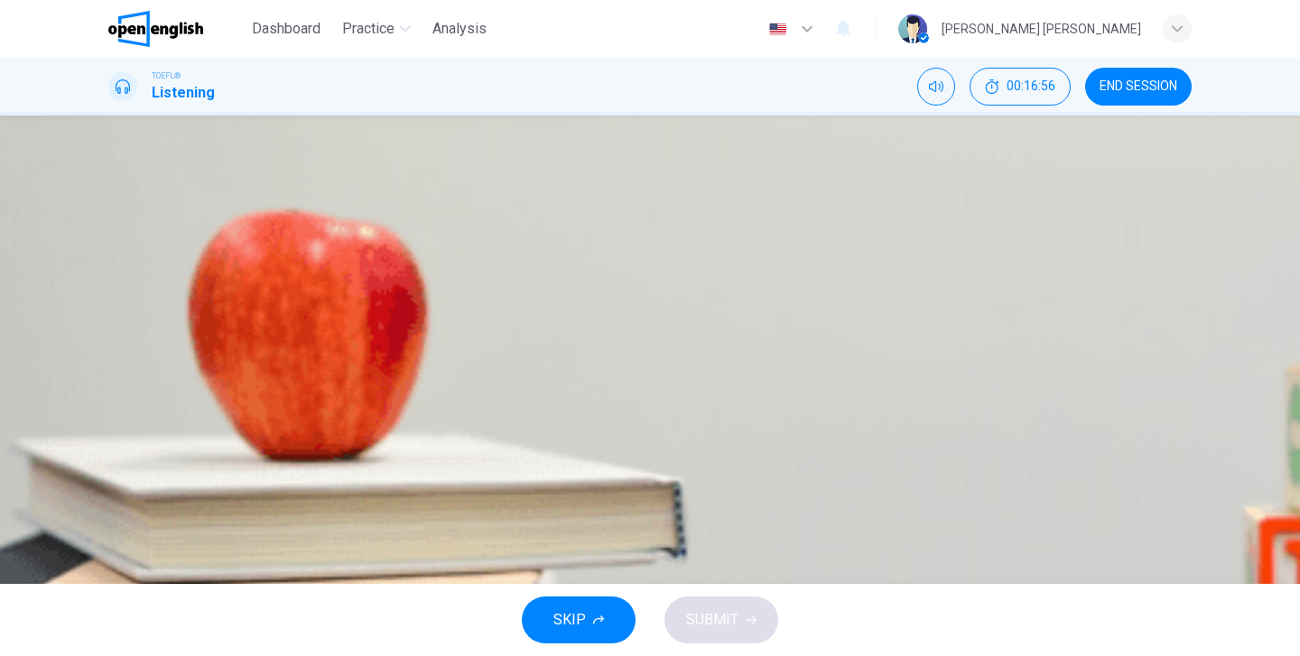
click at [415, 279] on span "To use the basement for furniture storage" at bounding box center [284, 268] width 263 height 22
click at [740, 613] on button "SUBMIT" at bounding box center [721, 620] width 114 height 47
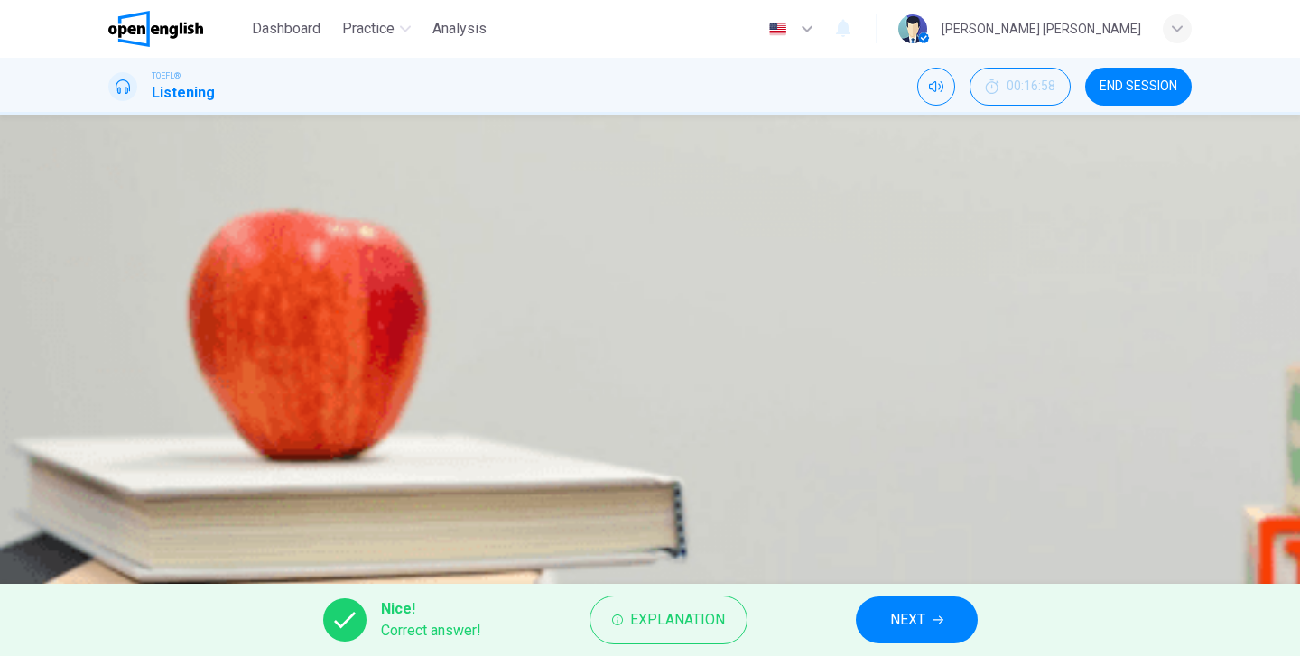
click at [892, 603] on button "NEXT" at bounding box center [917, 620] width 122 height 47
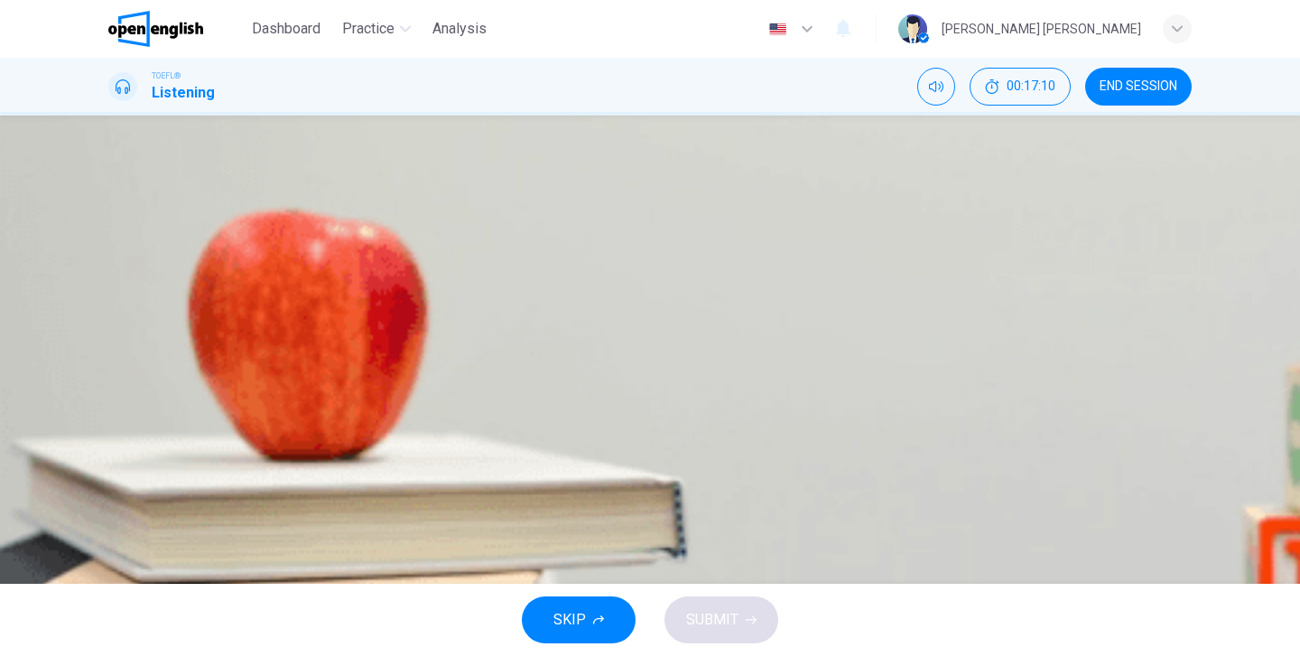
click at [110, 463] on icon "button" at bounding box center [110, 463] width 0 height 0
click at [252, 414] on span "All of the above" at bounding box center [202, 404] width 99 height 22
click at [712, 612] on span "SUBMIT" at bounding box center [712, 619] width 52 height 25
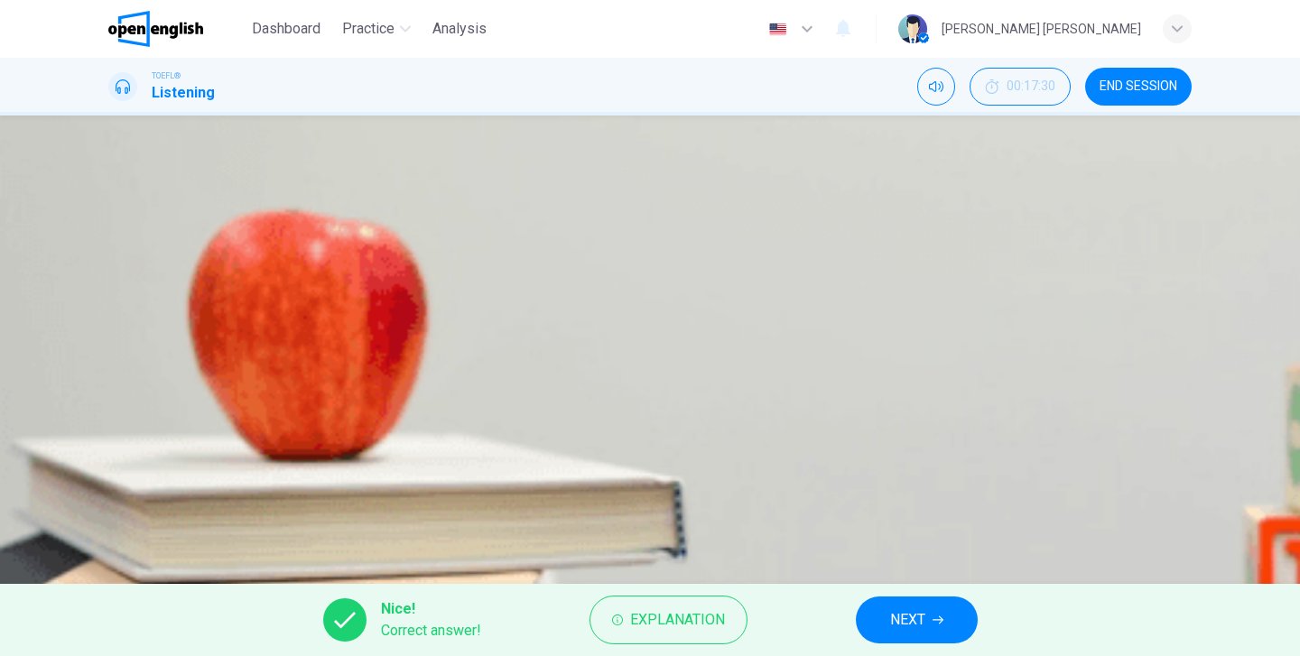
click at [917, 617] on span "NEXT" at bounding box center [907, 619] width 35 height 25
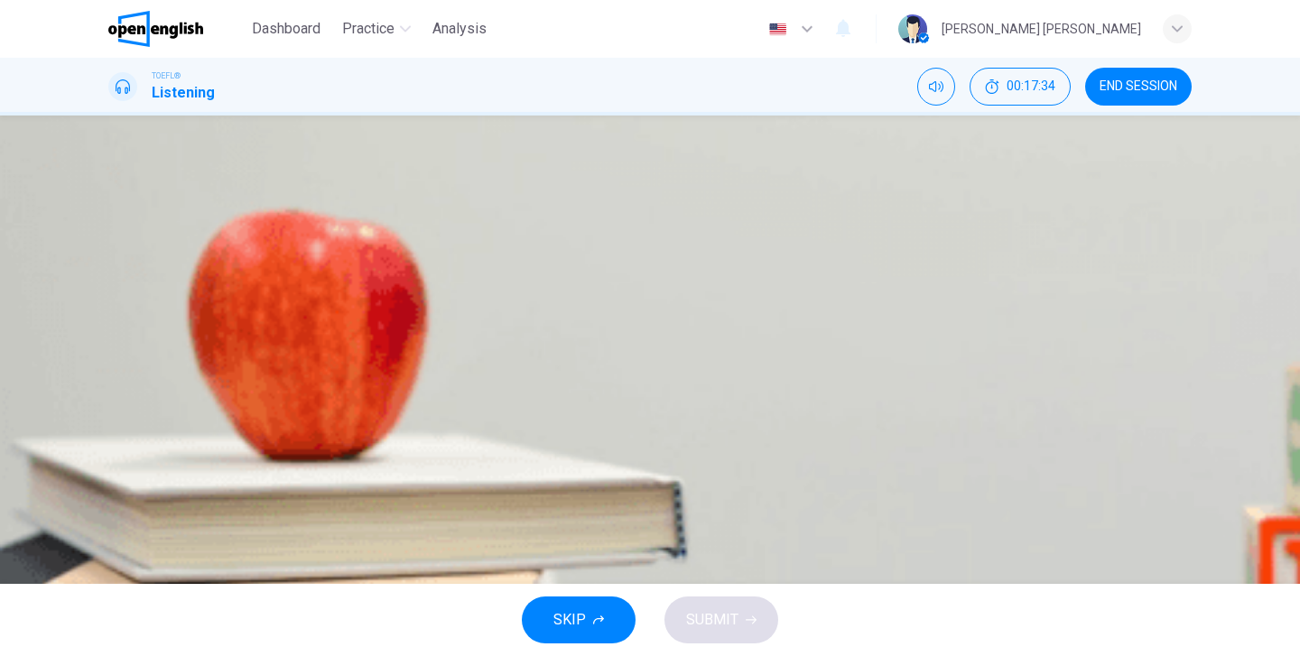
click at [110, 463] on icon "button" at bounding box center [110, 463] width 0 height 0
click at [365, 276] on span "She will have a bit of extra money" at bounding box center [259, 268] width 212 height 22
click at [734, 625] on span "SUBMIT" at bounding box center [712, 619] width 52 height 25
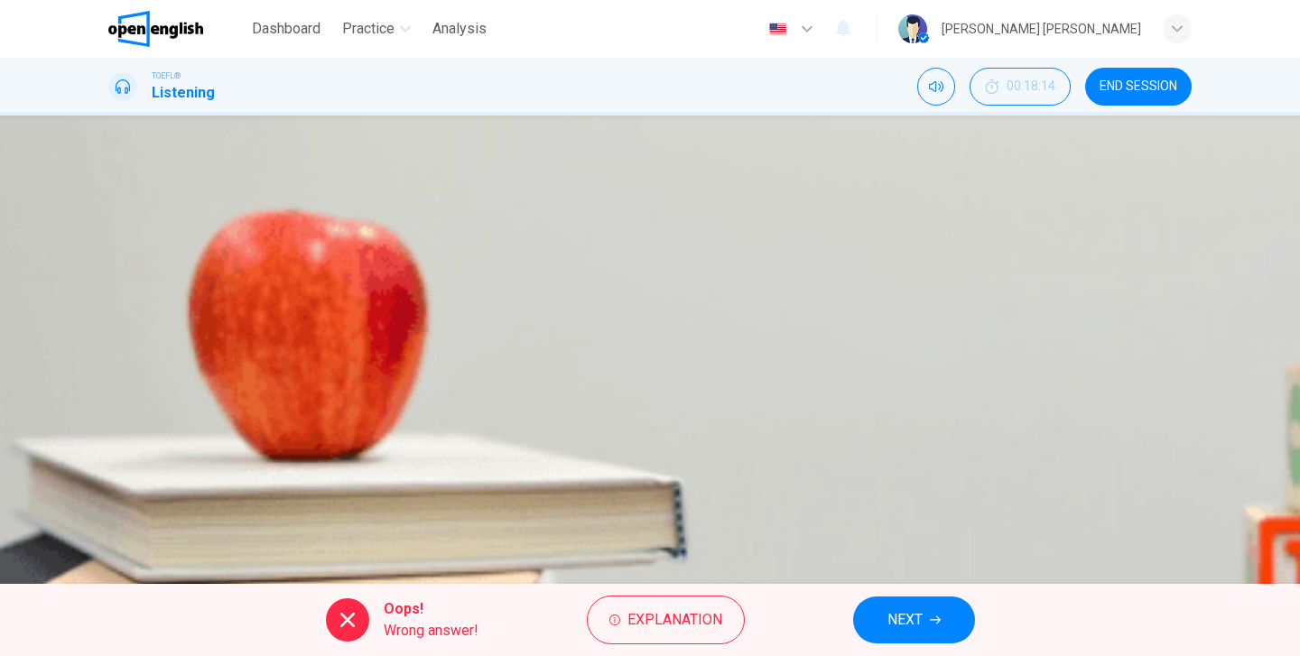
click at [659, 426] on div "A She will have a bit of extra money B The stuff will no longer be in the way C…" at bounding box center [649, 335] width 1083 height 180
click at [922, 615] on span "NEXT" at bounding box center [904, 619] width 35 height 25
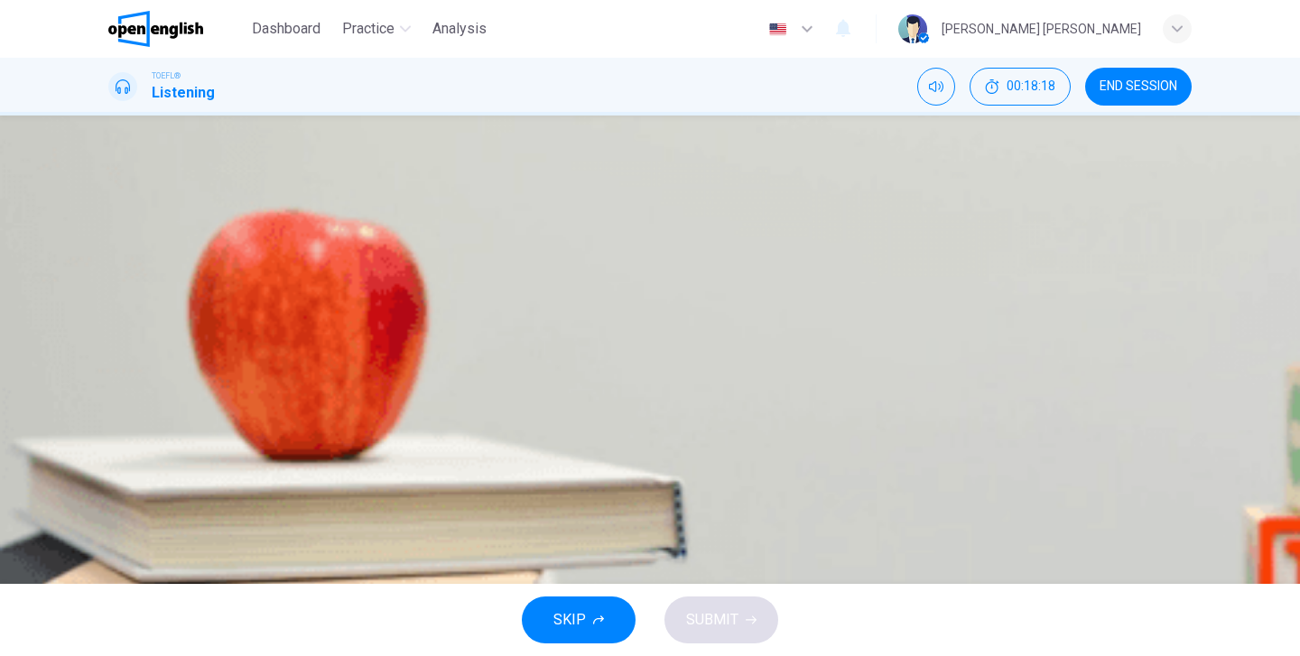
click at [110, 510] on icon "button" at bounding box center [110, 510] width 0 height 0
type input "**"
click at [110, 216] on icon "button" at bounding box center [110, 216] width 0 height 0
type input "*"
click at [642, 355] on div "A He wants to help, but knows that student can't use the basement for storage B…" at bounding box center [649, 382] width 1083 height 180
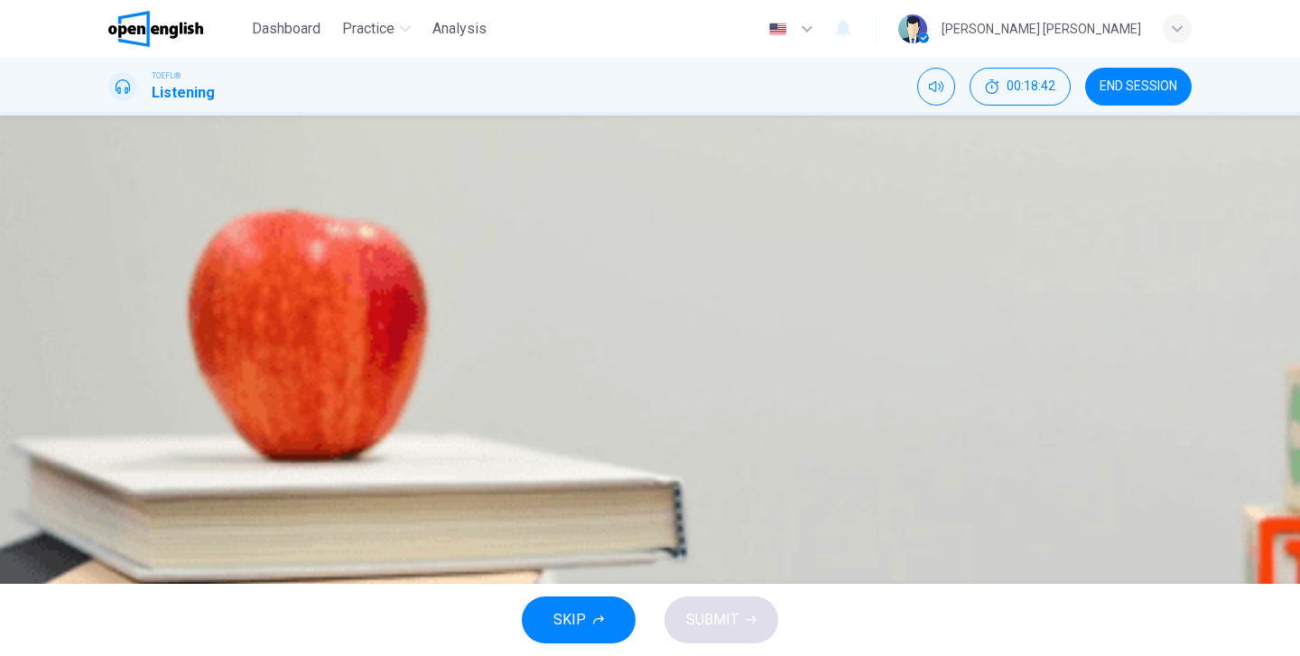
click at [629, 319] on button "A He wants to help, but knows that student can't use the basement for storage" at bounding box center [649, 314] width 1083 height 45
click at [730, 603] on button "SUBMIT" at bounding box center [721, 620] width 114 height 47
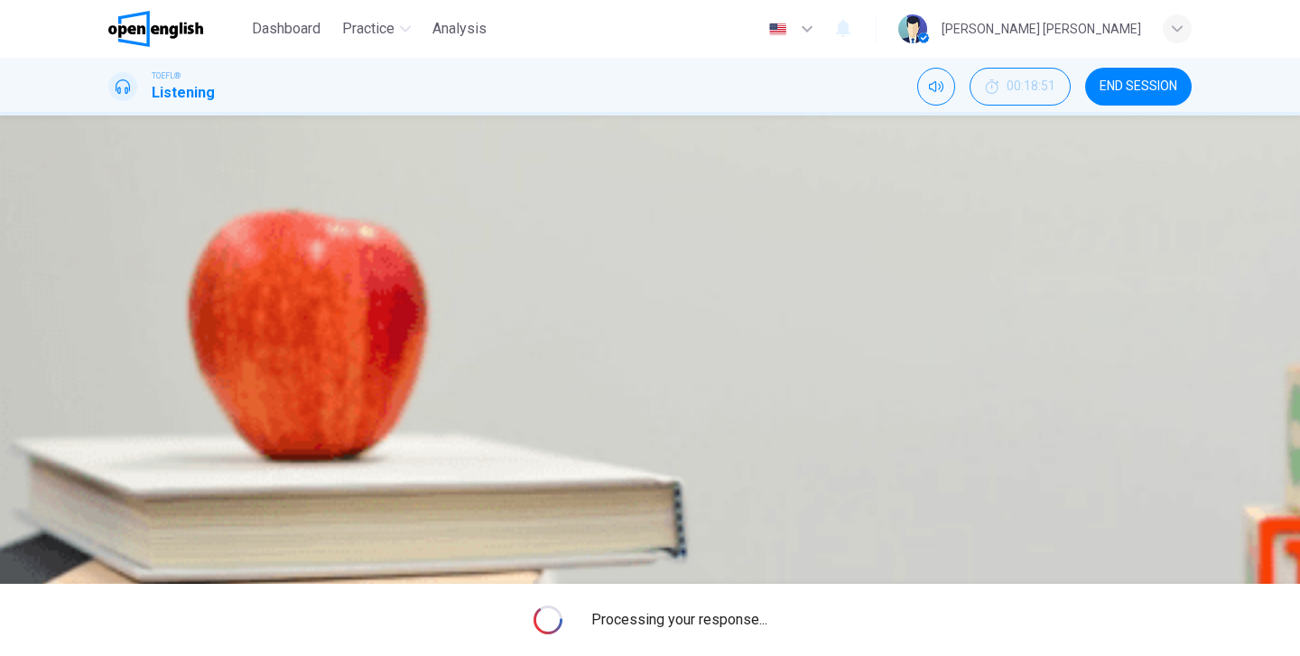
type input "**"
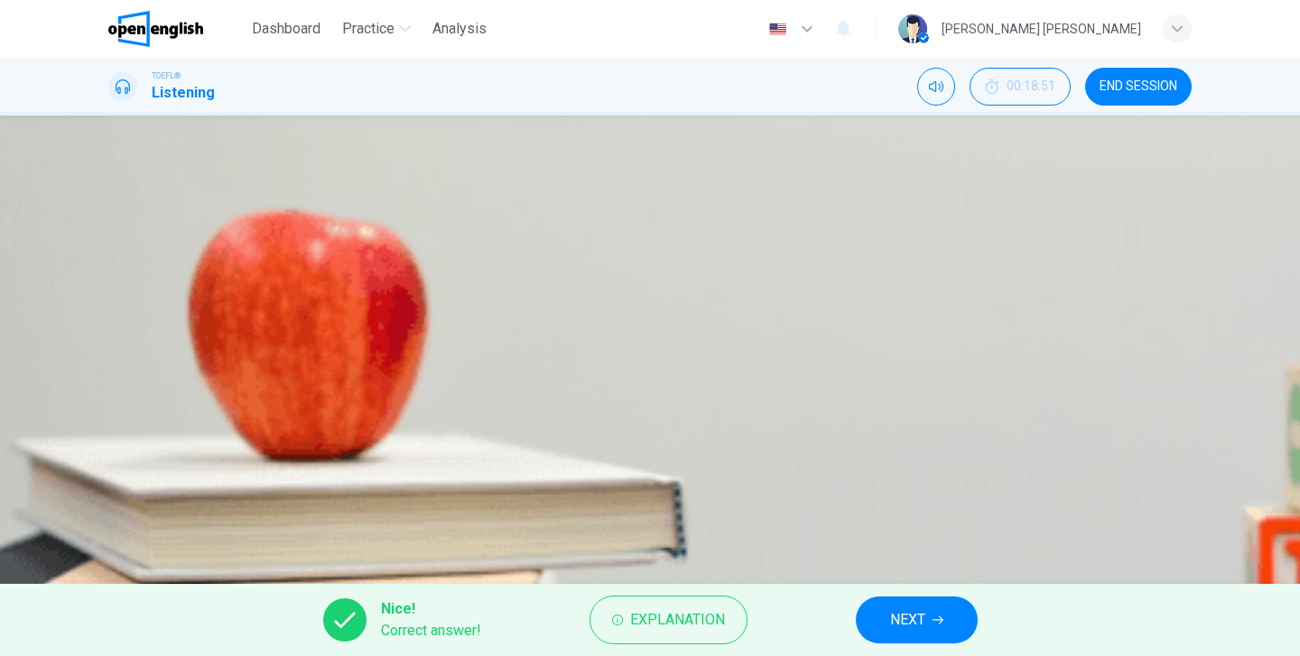
click at [932, 616] on button "NEXT" at bounding box center [917, 620] width 122 height 47
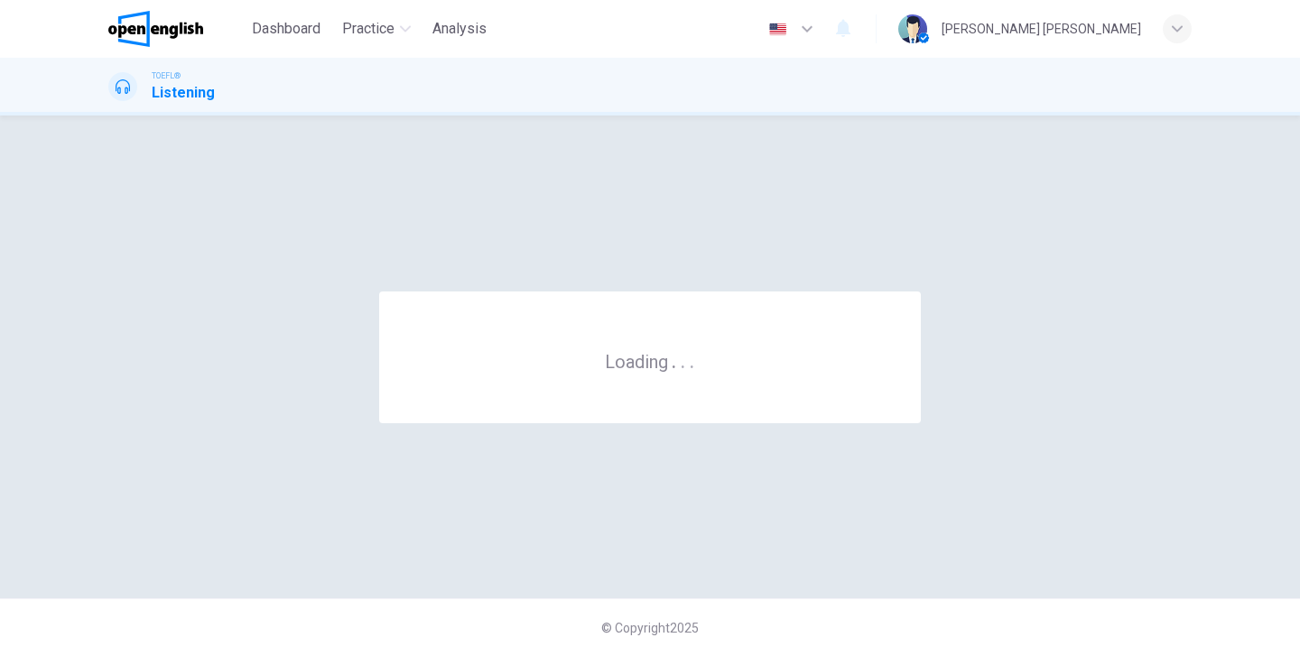
scroll to position [0, 0]
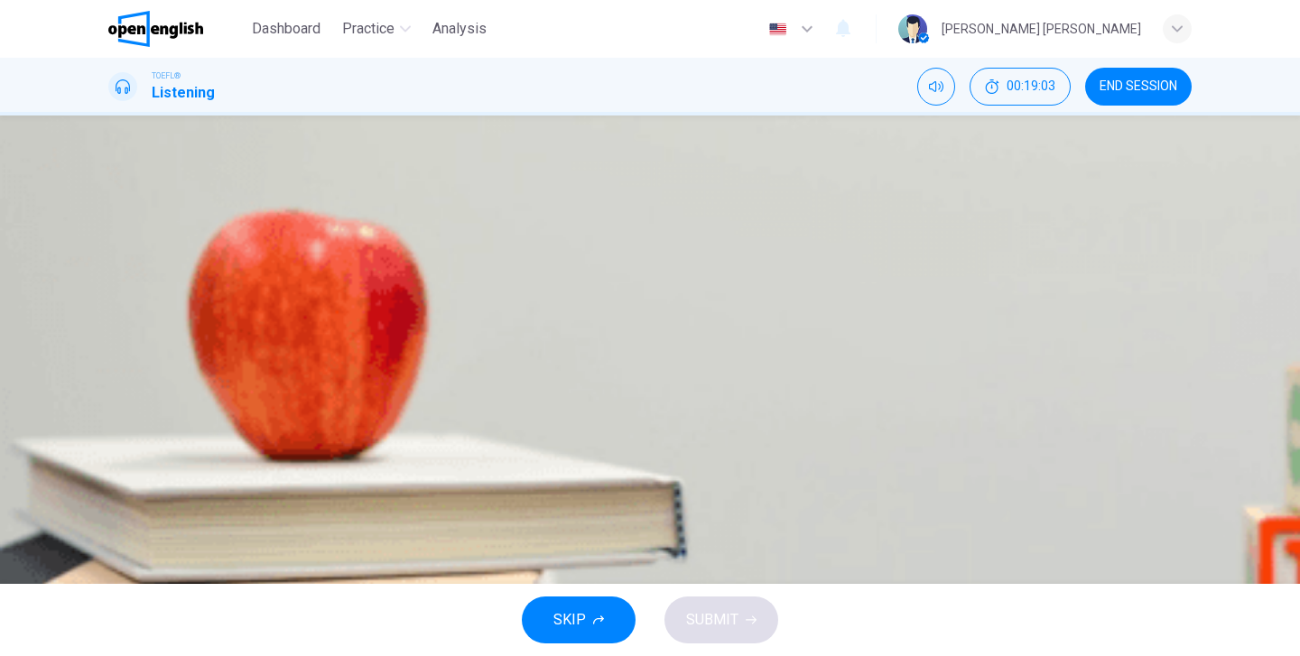
click at [110, 463] on icon "button" at bounding box center [110, 463] width 0 height 0
click at [112, 497] on button "Click to see the audio transcription" at bounding box center [110, 505] width 4 height 17
click at [610, 369] on span "To illustrate how caches indicate the path traversed by the Clovis people" at bounding box center [382, 358] width 458 height 22
click at [738, 613] on button "SUBMIT" at bounding box center [721, 620] width 114 height 47
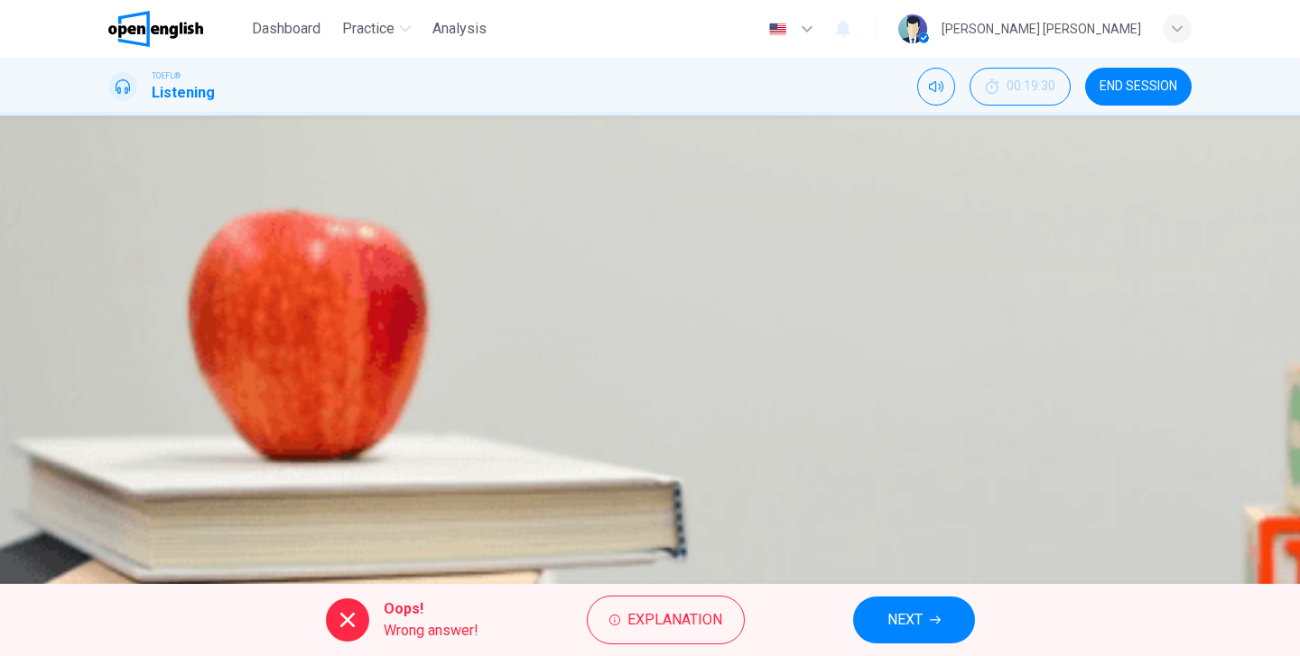
click at [902, 633] on button "NEXT" at bounding box center [914, 620] width 122 height 47
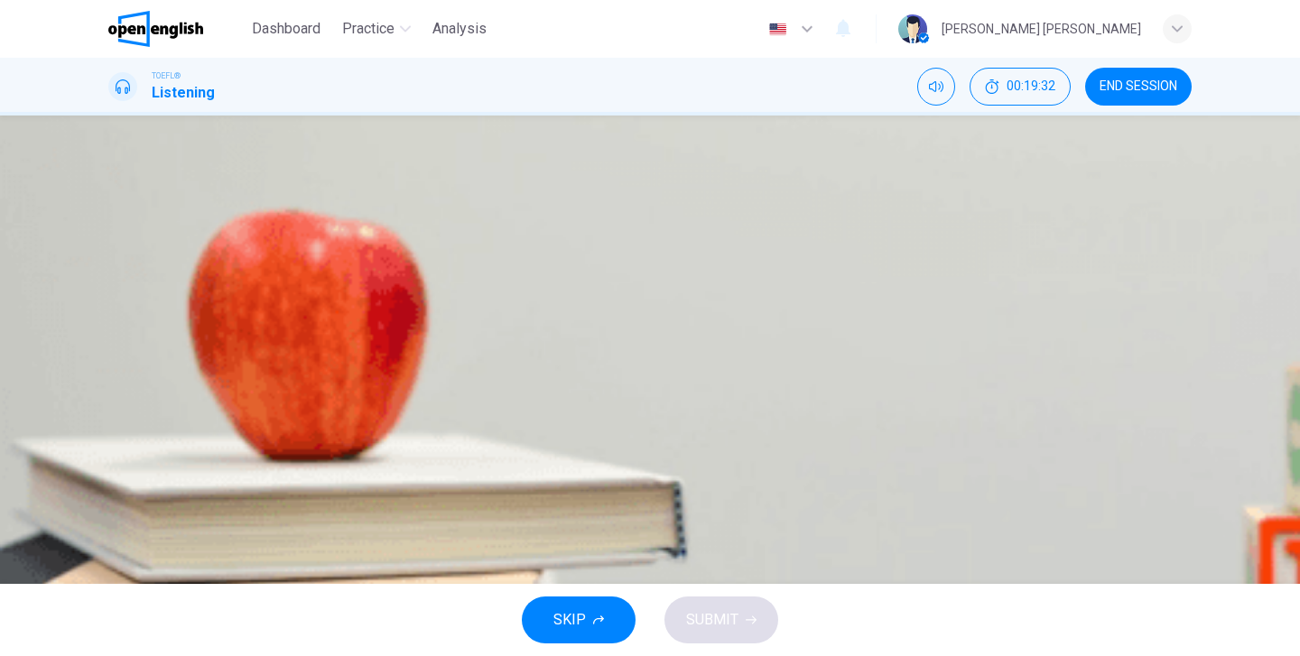
scroll to position [37, 0]
click at [831, 369] on span "The argument concerning the date of arrival of the Clovis people has been settl…" at bounding box center [492, 358] width 679 height 22
click at [1162, 202] on div "Question 17 What does the professor suggest when she mentions the idea about th…" at bounding box center [649, 314] width 1083 height 224
click at [110, 510] on icon "Click to see the audio transcription" at bounding box center [110, 510] width 0 height 0
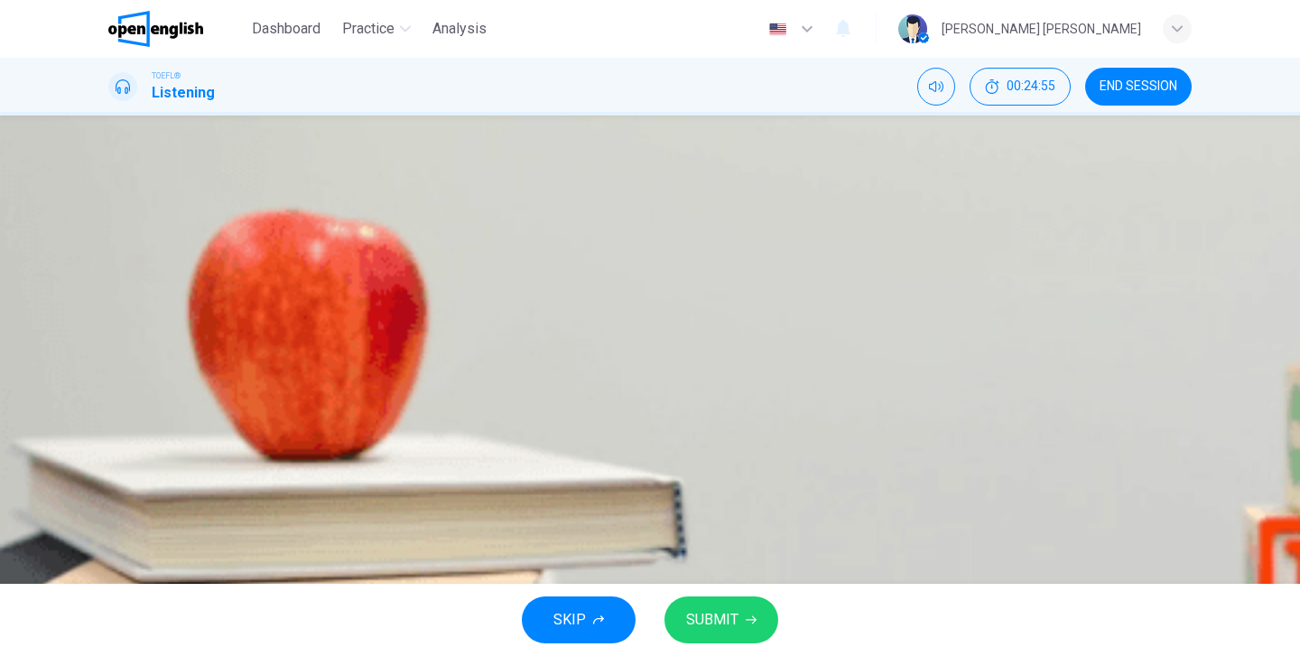
scroll to position [88, 0]
click at [940, 655] on div at bounding box center [650, 656] width 1300 height 0
click at [550, 279] on span "11,000 years ago is an appropriate date for the purpose of her discussion" at bounding box center [351, 268] width 397 height 22
click at [728, 618] on span "SUBMIT" at bounding box center [712, 619] width 52 height 25
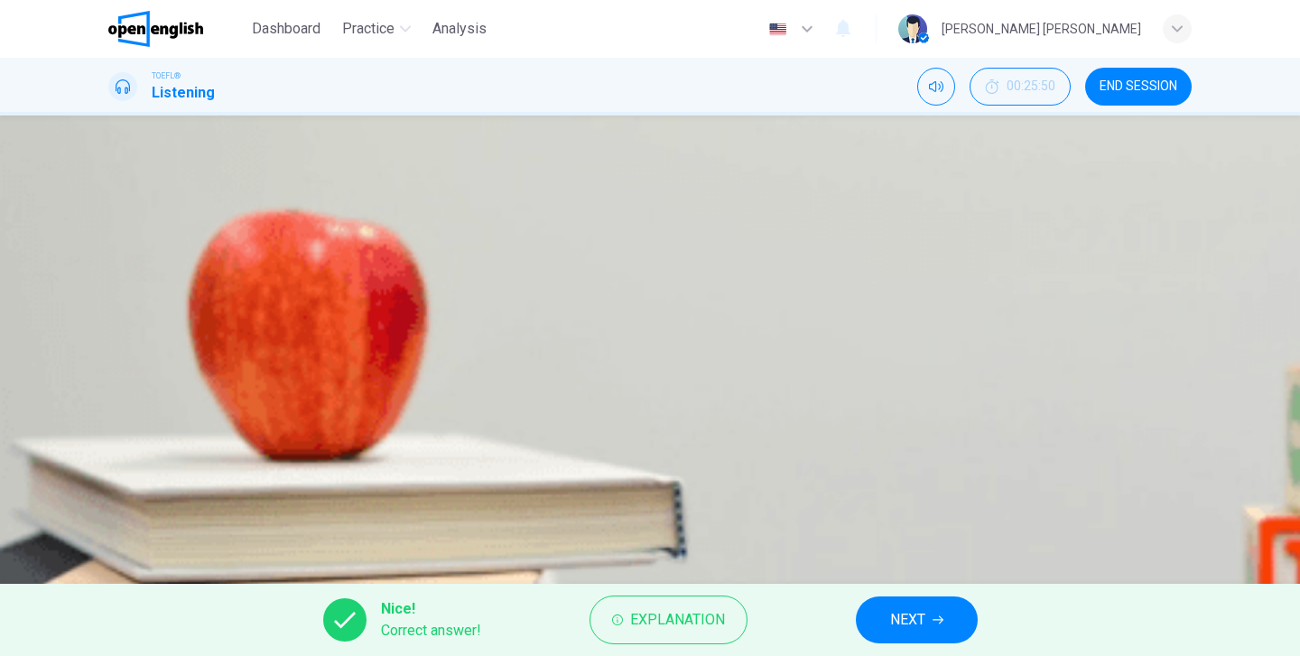
click at [936, 607] on button "NEXT" at bounding box center [917, 620] width 122 height 47
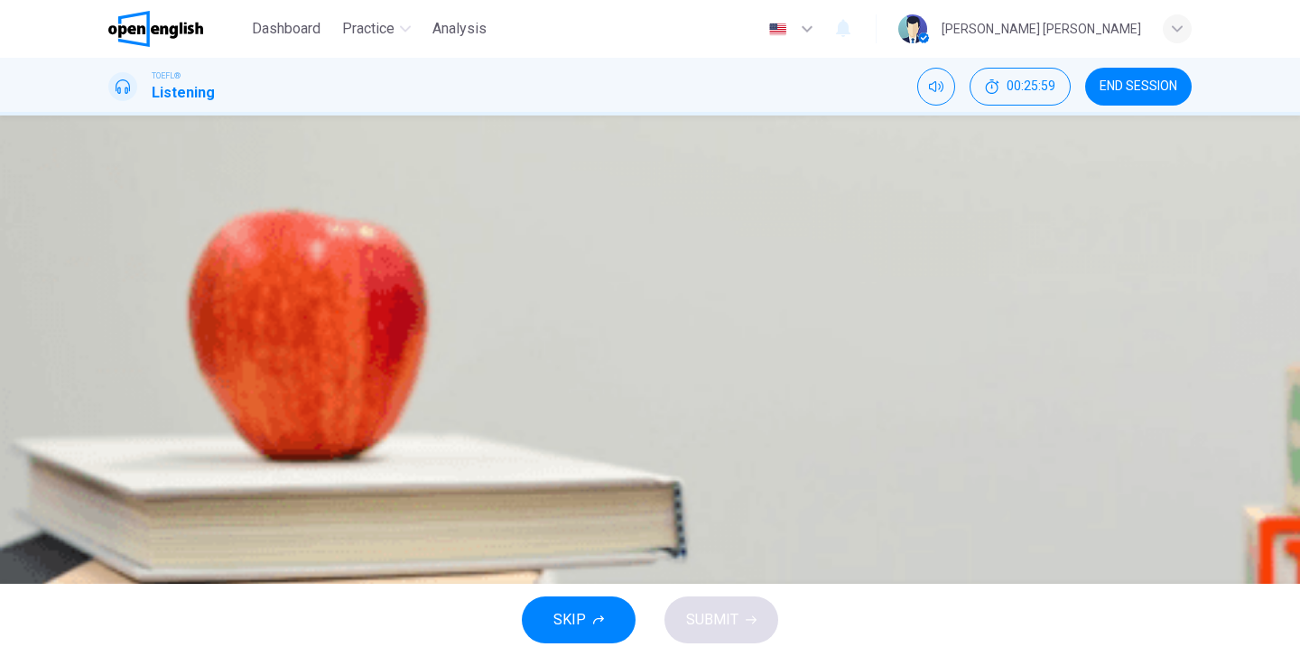
type input "*"
click at [130, 510] on icon "Click to see the audio transcription" at bounding box center [120, 521] width 20 height 22
click at [592, 279] on span "They were emergency supplies stored in hidden places for future use" at bounding box center [373, 268] width 440 height 22
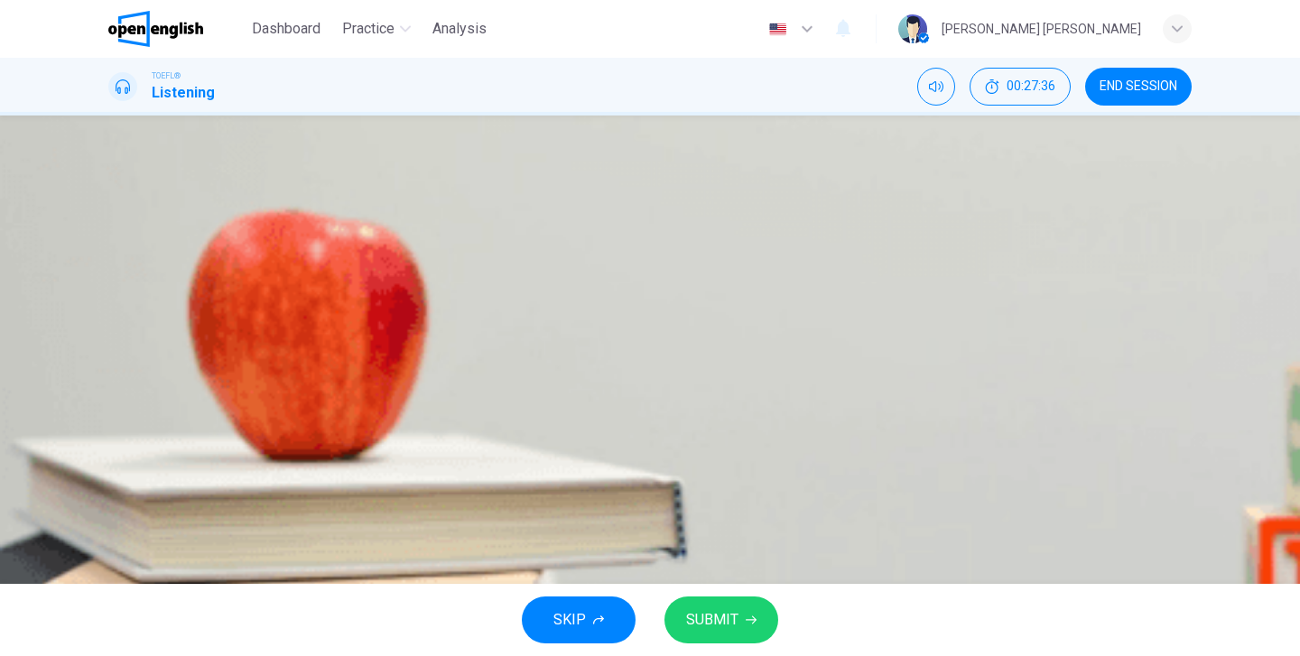
click at [710, 630] on span "SUBMIT" at bounding box center [712, 619] width 52 height 25
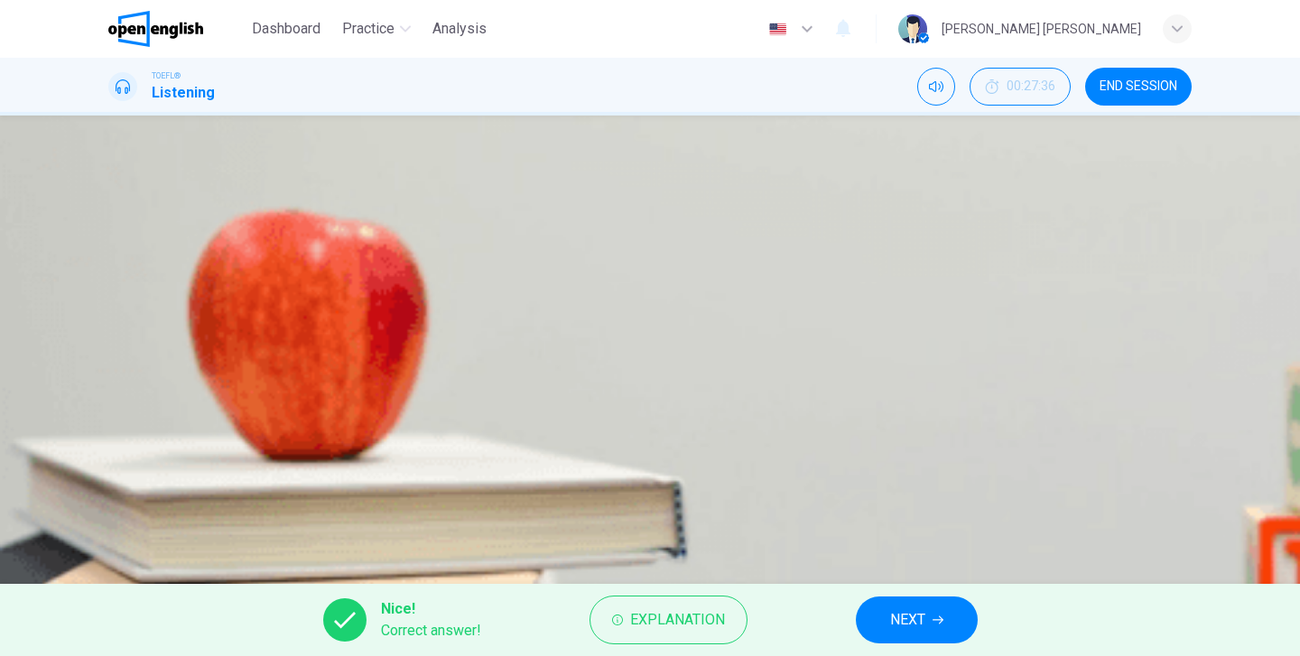
click at [914, 616] on span "NEXT" at bounding box center [907, 619] width 35 height 25
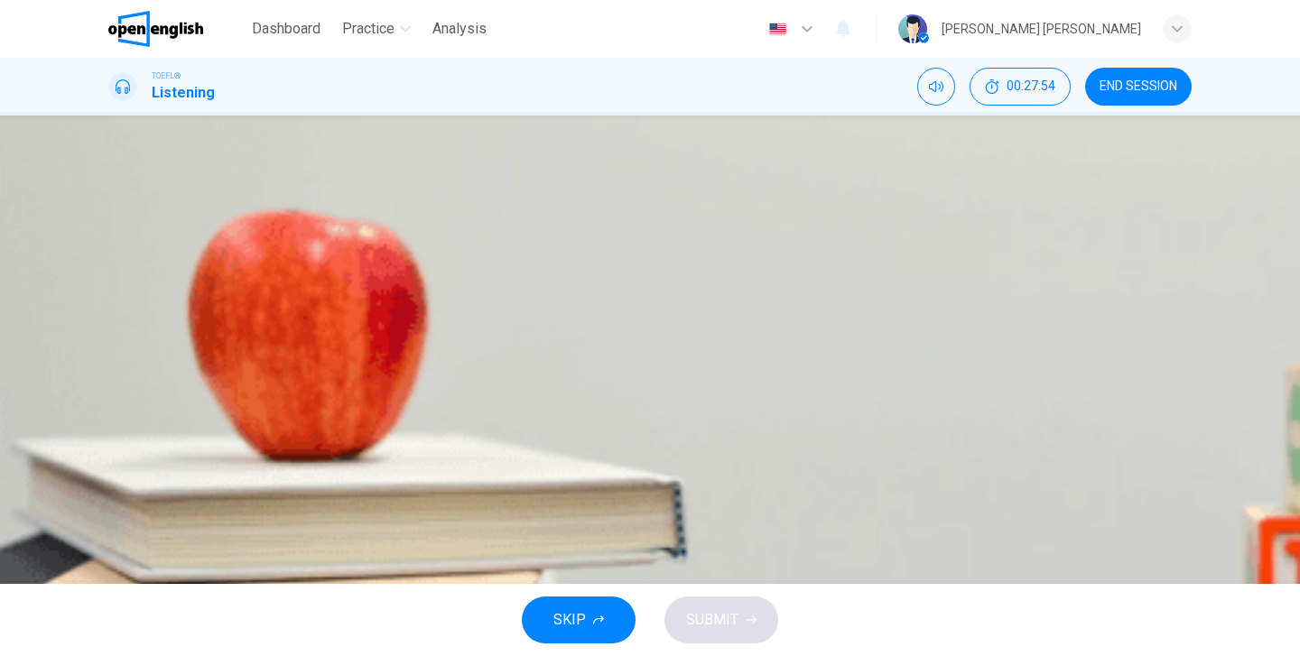
scroll to position [15, 0]
click at [112, 497] on button "Click to see the audio transcription" at bounding box center [110, 505] width 4 height 17
click at [1003, 655] on div at bounding box center [650, 656] width 1300 height 0
click at [597, 324] on span "Different tools were made for different purposes by the Clovis people" at bounding box center [375, 313] width 445 height 22
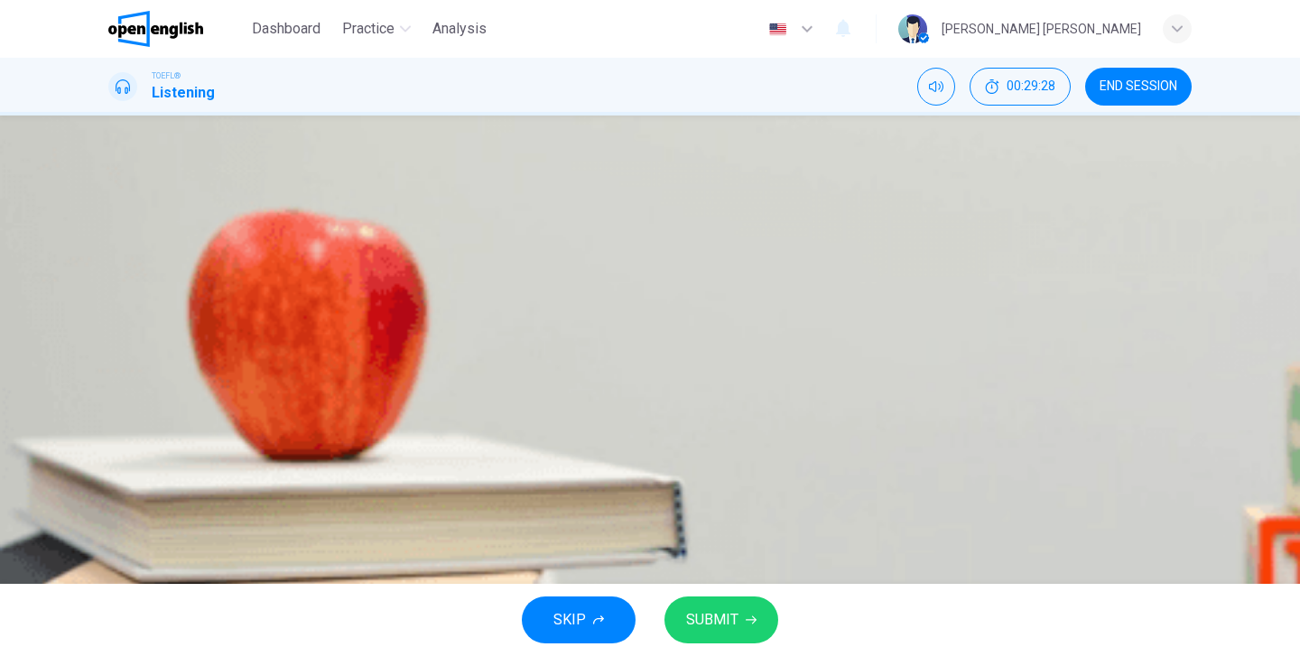
scroll to position [151, 0]
click at [707, 625] on span "SUBMIT" at bounding box center [712, 619] width 52 height 25
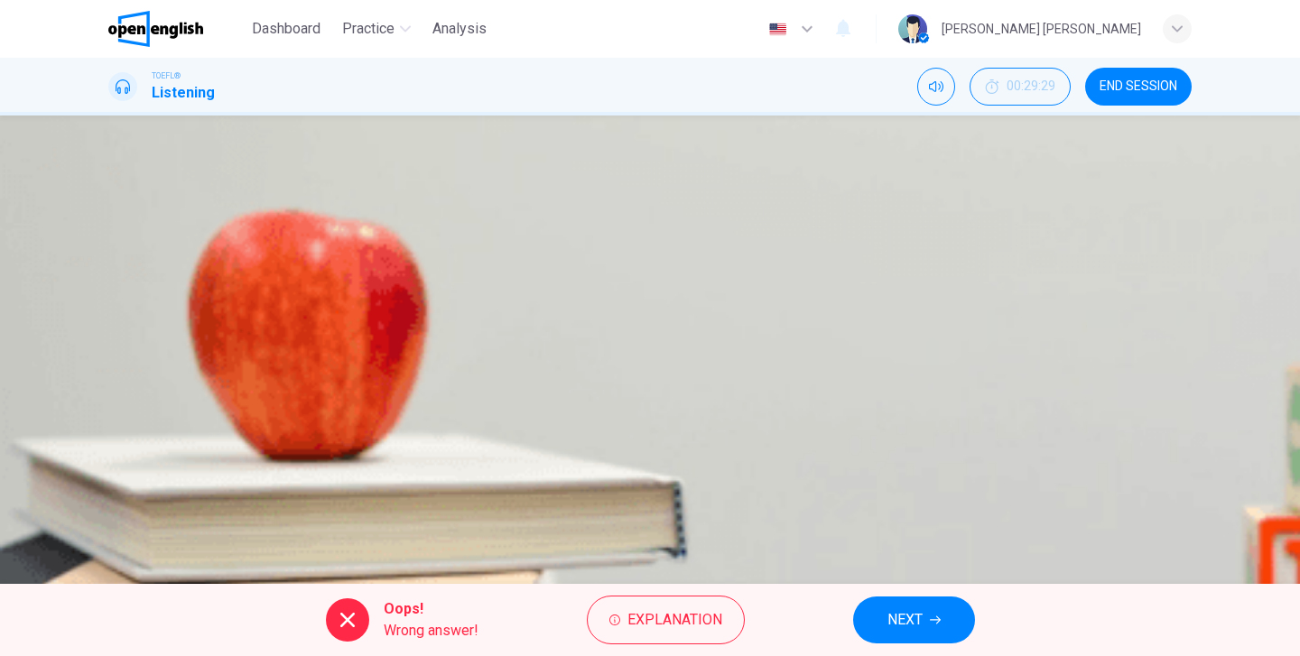
click at [912, 625] on span "NEXT" at bounding box center [904, 619] width 35 height 25
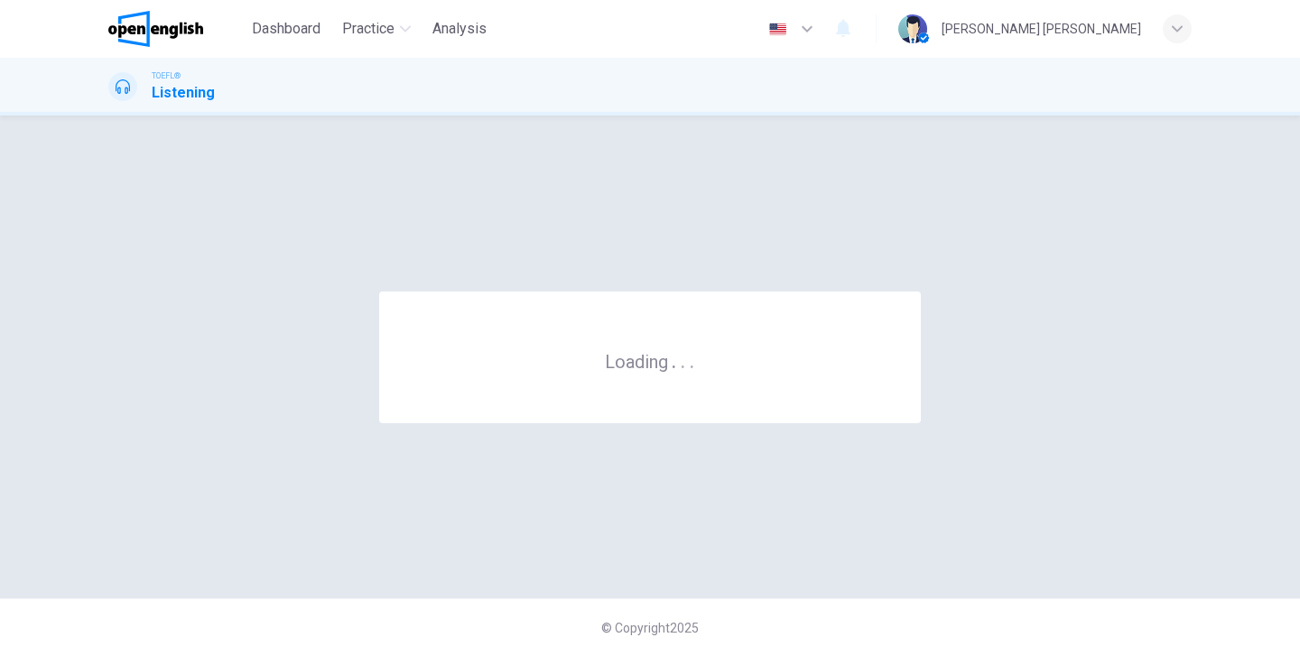
scroll to position [0, 0]
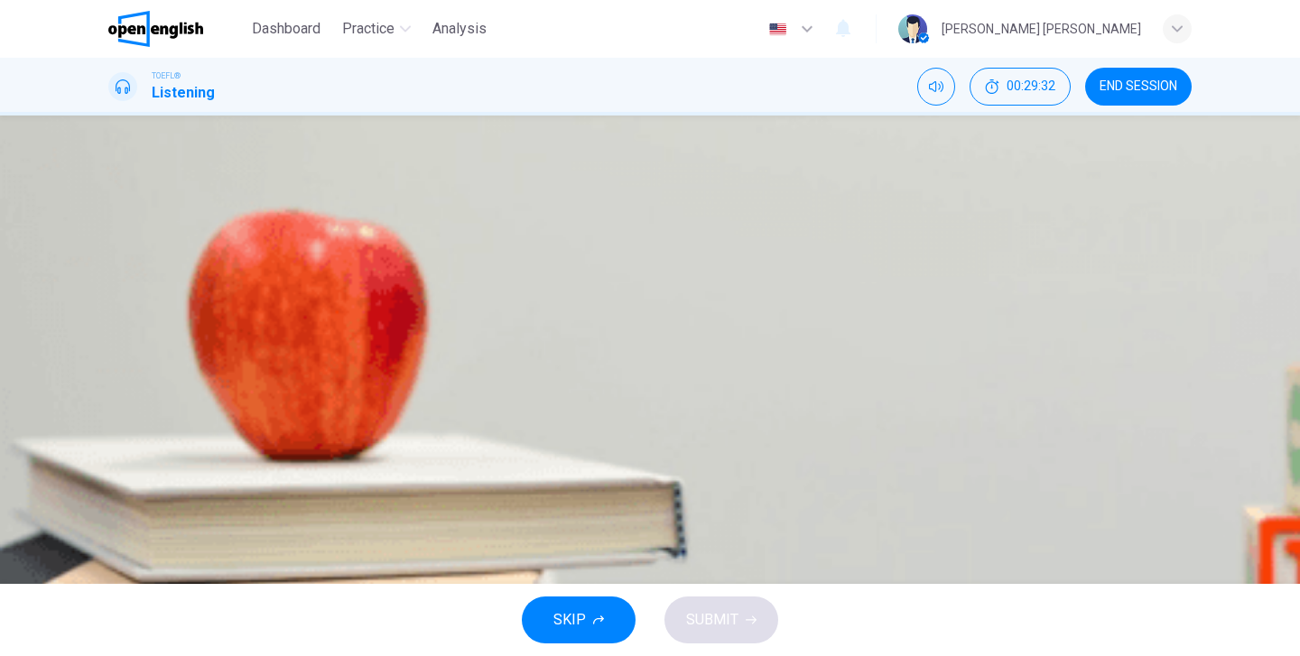
click at [110, 463] on icon "button" at bounding box center [110, 463] width 0 height 0
click at [112, 497] on button "Click to see the audio transcription" at bounding box center [110, 505] width 4 height 17
click at [526, 324] on span "That energy cannot be created or destroyed or change form" at bounding box center [340, 313] width 374 height 22
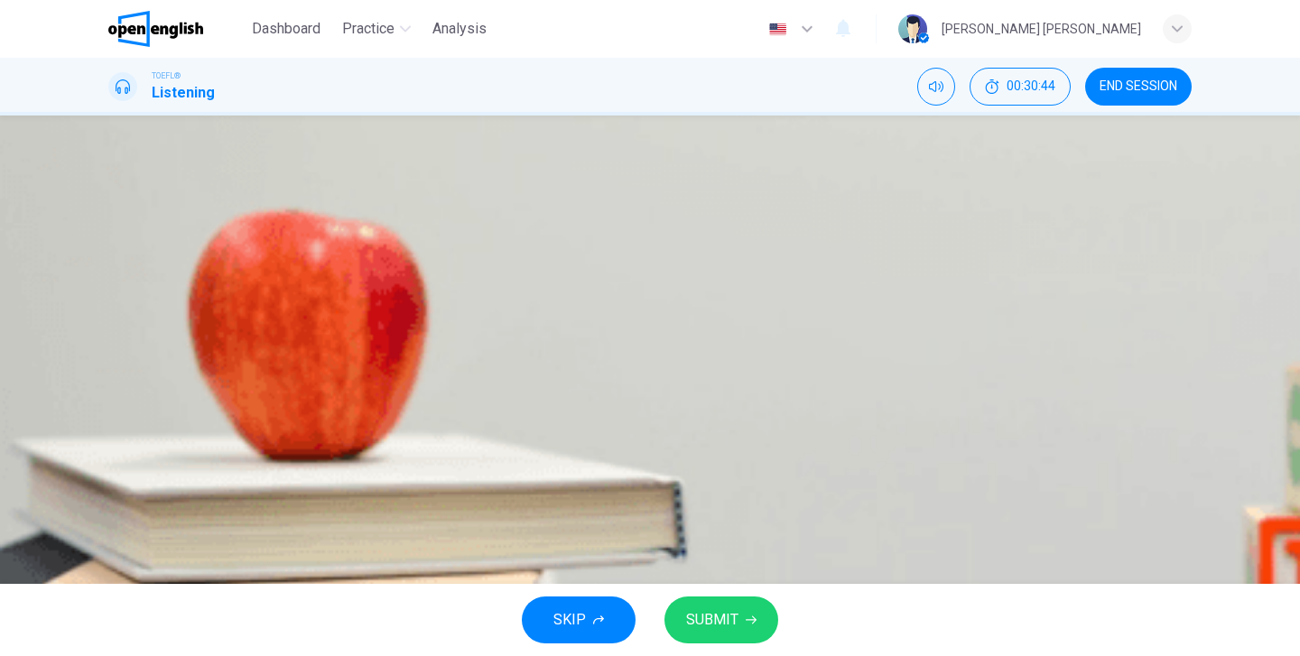
click at [765, 627] on button "SUBMIT" at bounding box center [721, 620] width 114 height 47
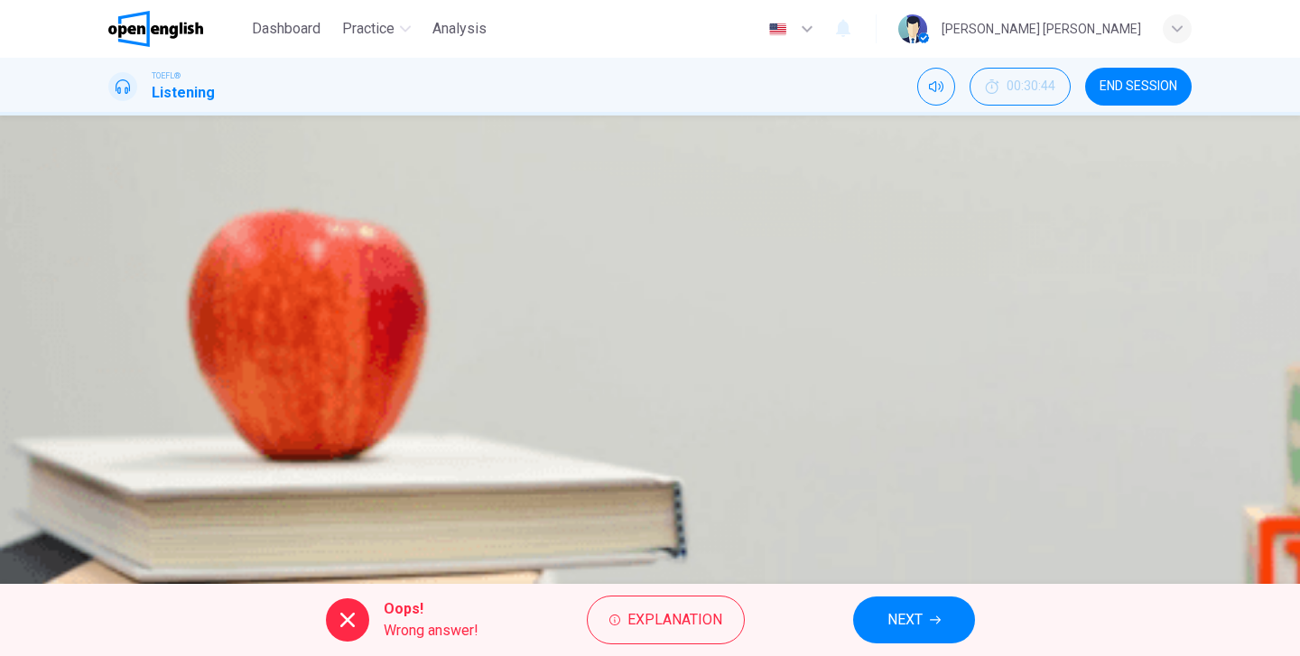
click at [768, 426] on div "A That energy can be destroyed and often is B That energy cannot be created or …" at bounding box center [649, 335] width 1083 height 180
click at [886, 613] on button "NEXT" at bounding box center [914, 620] width 122 height 47
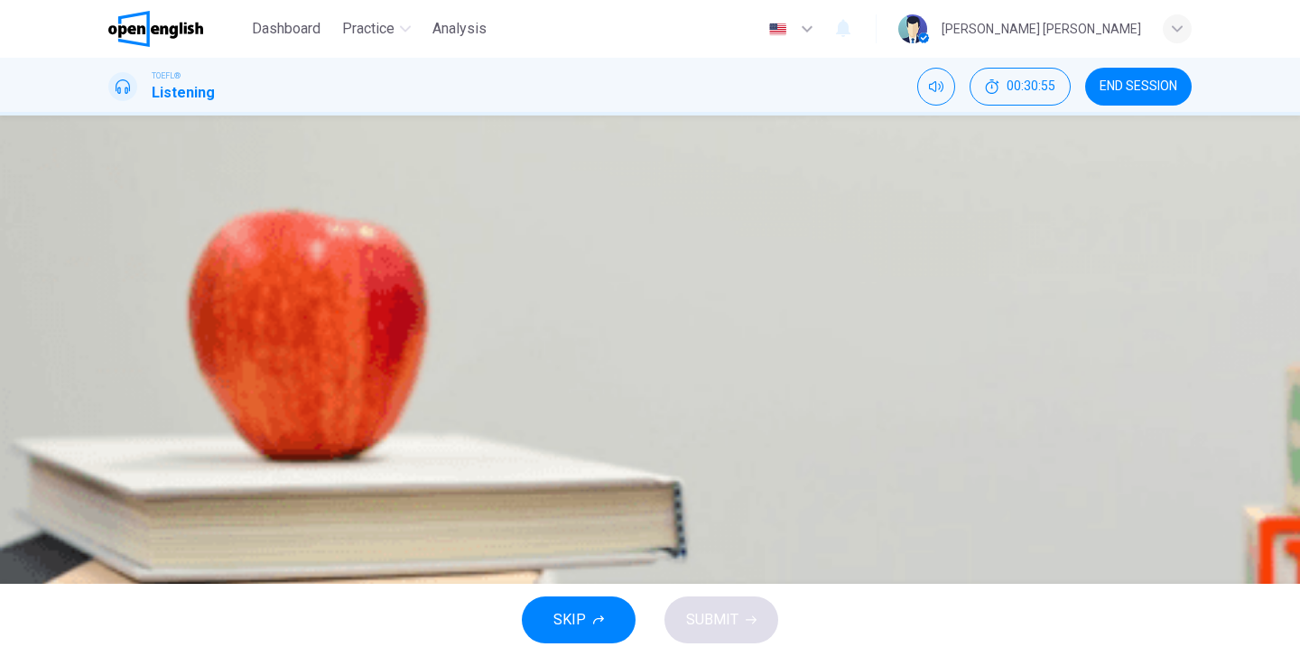
click at [628, 291] on button "A Watts" at bounding box center [649, 267] width 1083 height 45
click at [758, 625] on button "SUBMIT" at bounding box center [721, 620] width 114 height 47
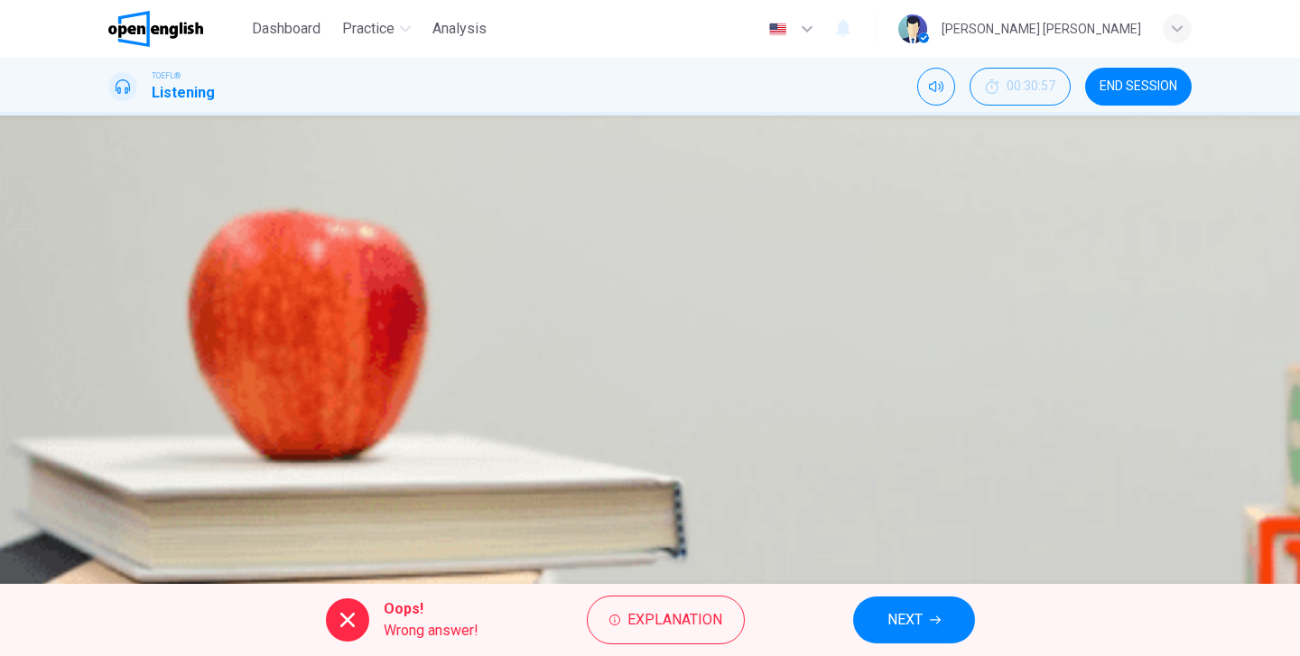
scroll to position [14, 0]
click at [908, 625] on span "NEXT" at bounding box center [904, 619] width 35 height 25
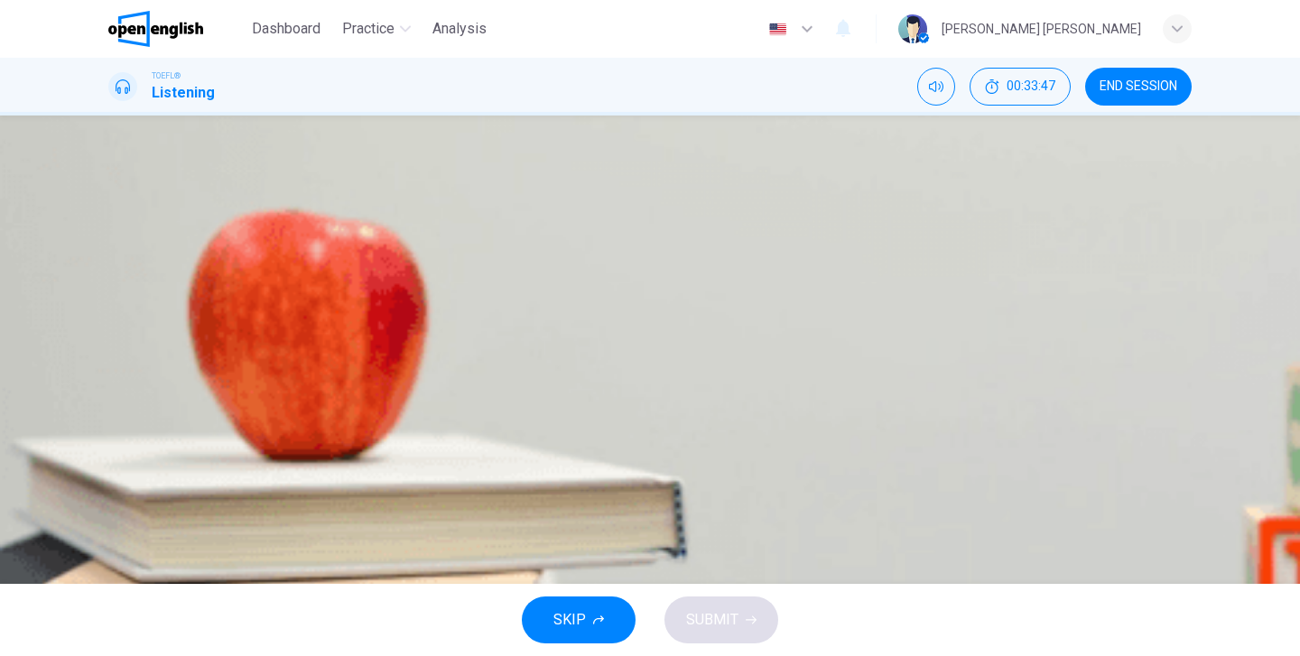
scroll to position [62, 0]
click at [692, 324] on span "He talks about energy conversion and then covers some of the basic principles b…" at bounding box center [431, 313] width 557 height 22
click at [699, 621] on span "SUBMIT" at bounding box center [712, 619] width 52 height 25
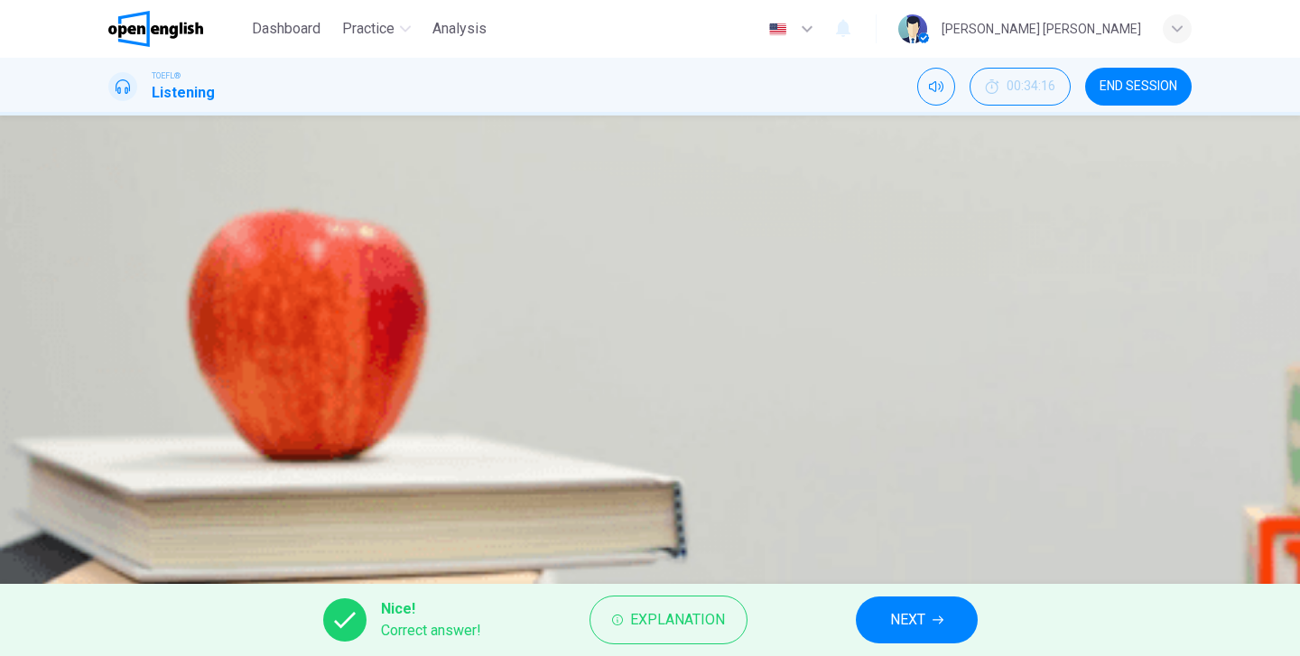
click at [923, 616] on span "NEXT" at bounding box center [907, 619] width 35 height 25
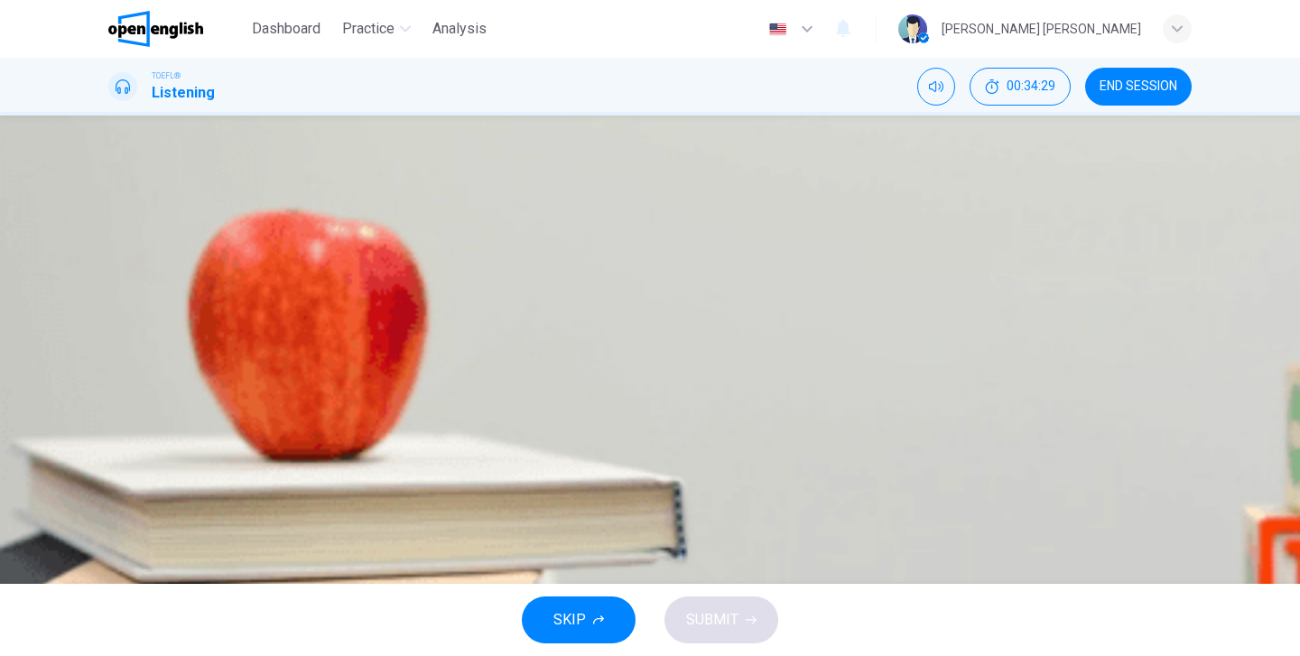
type input "*"
click at [112, 497] on button "Click to see the audio transcription" at bounding box center [110, 505] width 4 height 17
click at [1042, 655] on div at bounding box center [650, 656] width 1300 height 0
click at [281, 257] on span "Potential and kinetic" at bounding box center [217, 268] width 128 height 22
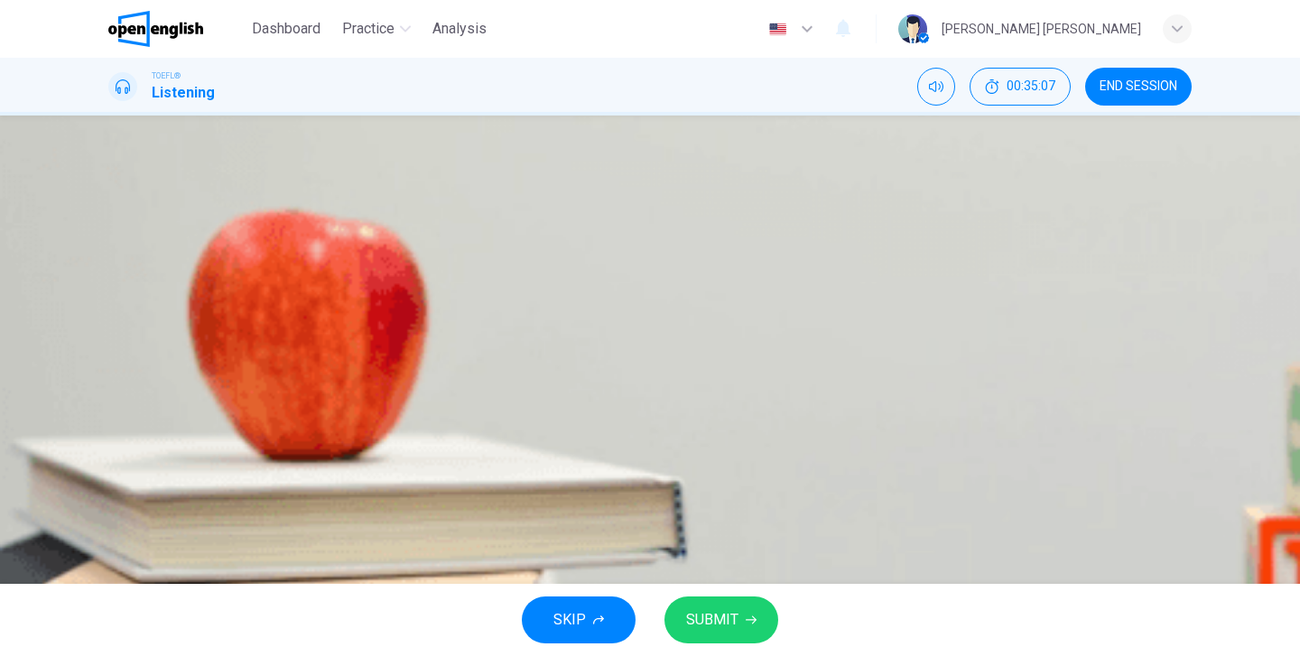
click at [728, 634] on button "SUBMIT" at bounding box center [721, 620] width 114 height 47
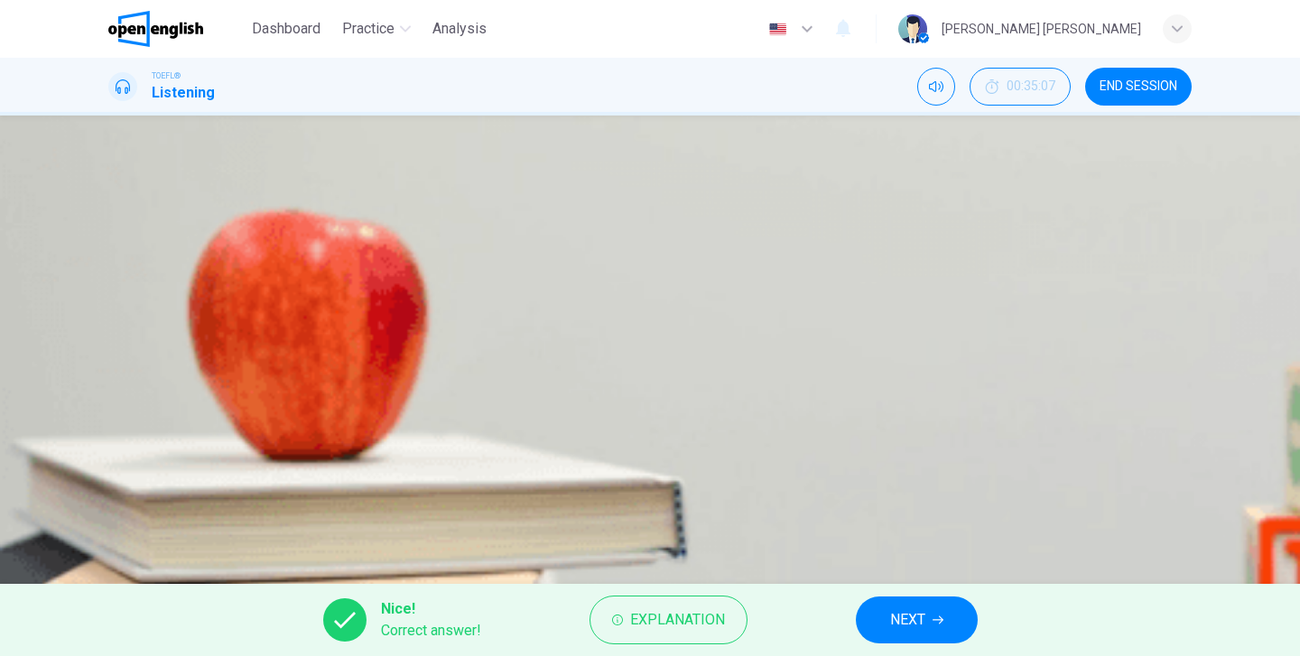
click at [911, 625] on span "NEXT" at bounding box center [907, 619] width 35 height 25
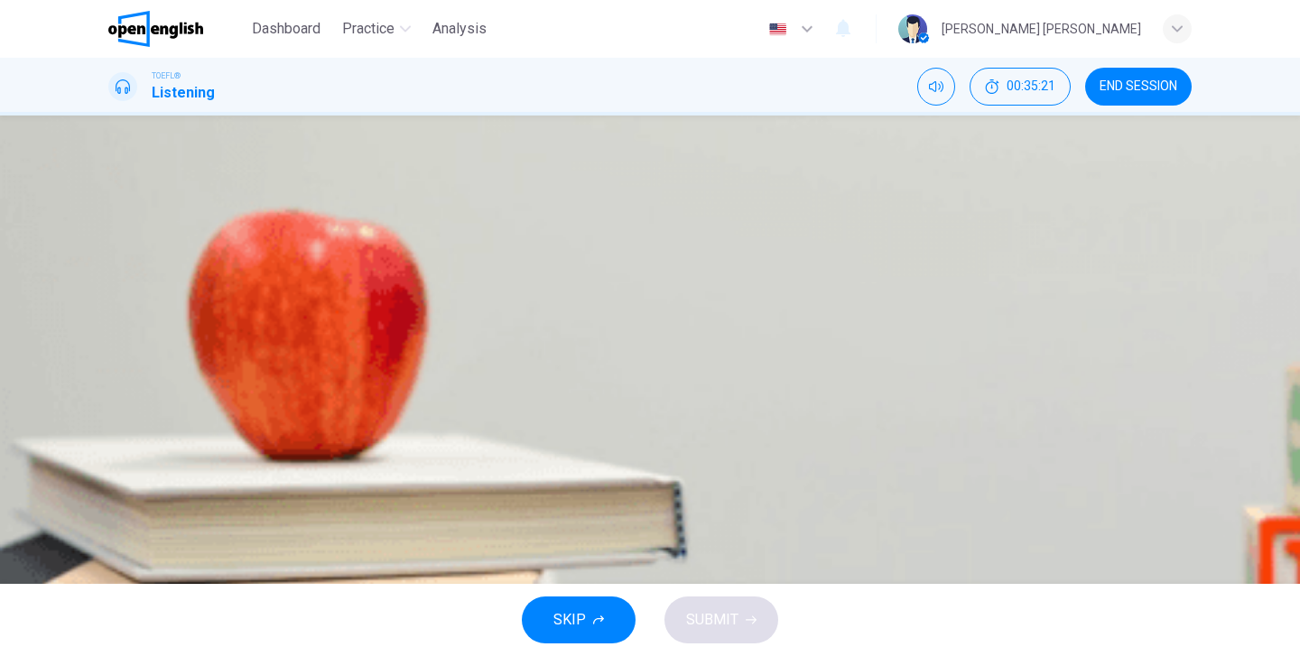
click at [130, 510] on icon "Click to see the audio transcription" at bounding box center [120, 521] width 20 height 22
click at [1101, 655] on div at bounding box center [650, 656] width 1300 height 0
click at [342, 369] on span "To discuss energy conversion" at bounding box center [248, 358] width 190 height 22
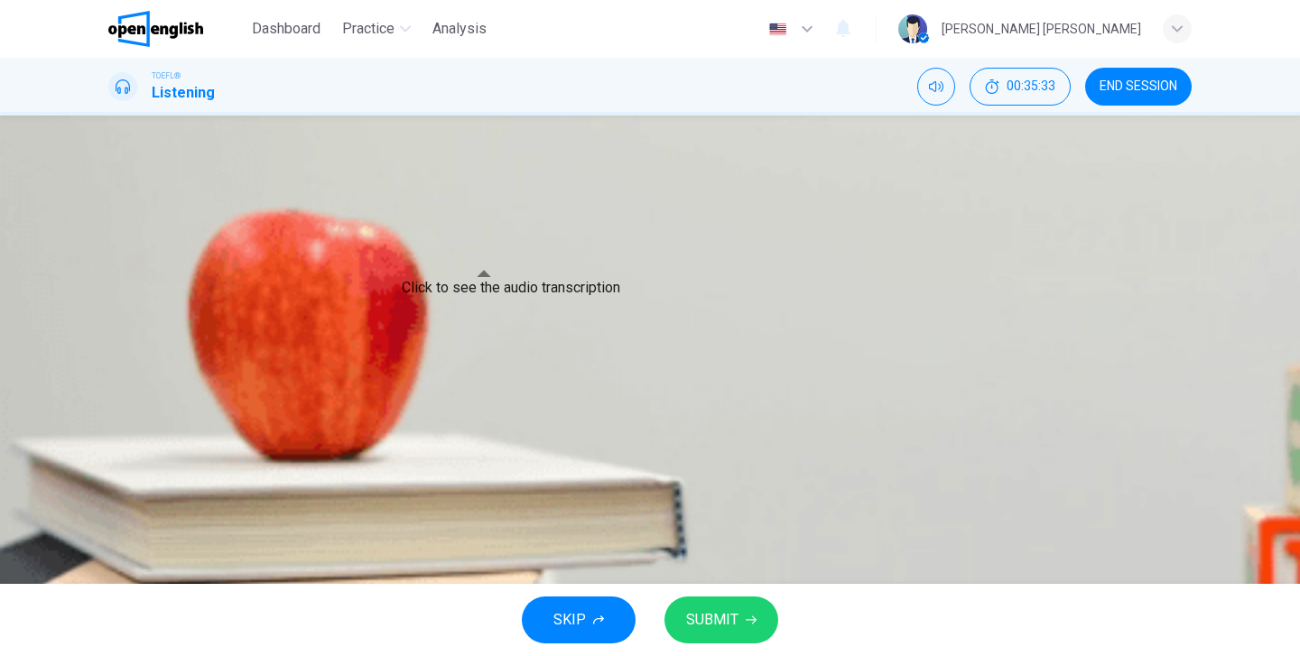
click at [112, 497] on button "Click to see the audio transcription" at bounding box center [110, 505] width 4 height 17
click at [991, 655] on div at bounding box center [650, 656] width 1300 height 0
click at [710, 624] on span "SUBMIT" at bounding box center [712, 619] width 52 height 25
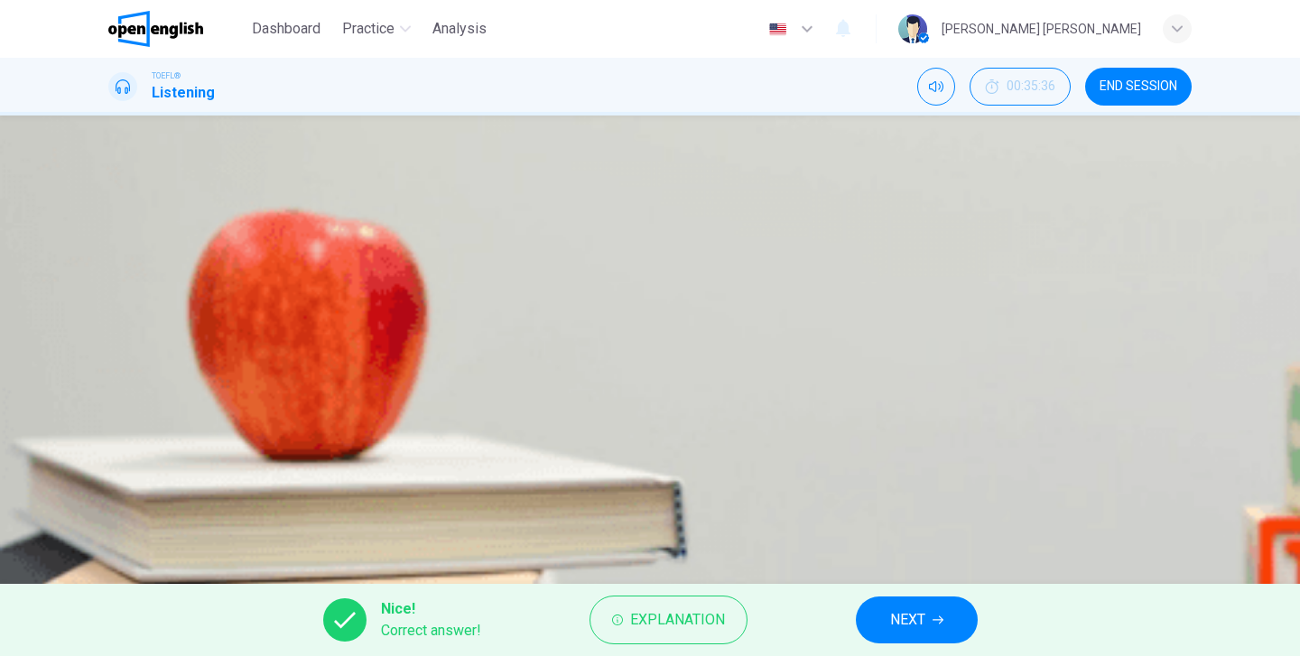
click at [945, 602] on button "NEXT" at bounding box center [917, 620] width 122 height 47
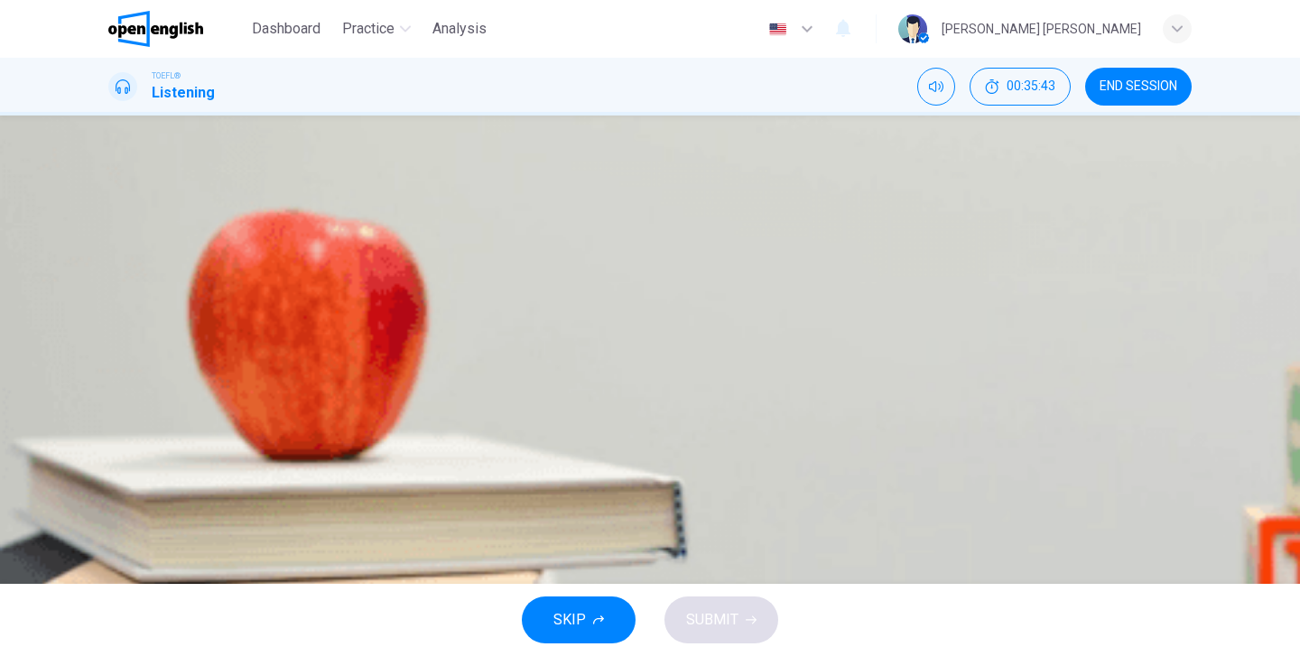
click at [112, 450] on button "button" at bounding box center [110, 458] width 4 height 17
type input "*"
click at [1133, 79] on button "END SESSION" at bounding box center [1138, 87] width 106 height 38
